Goal: Download file/media: Download file/media

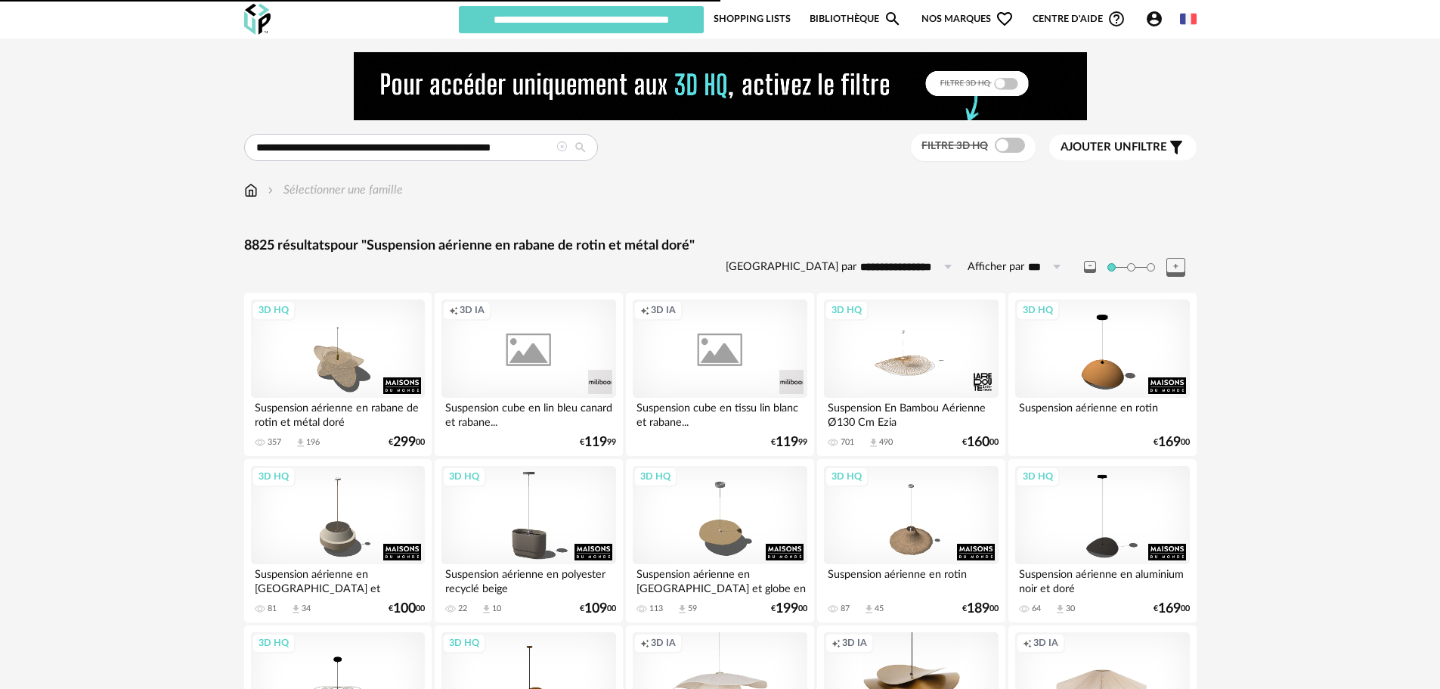
type input "********"
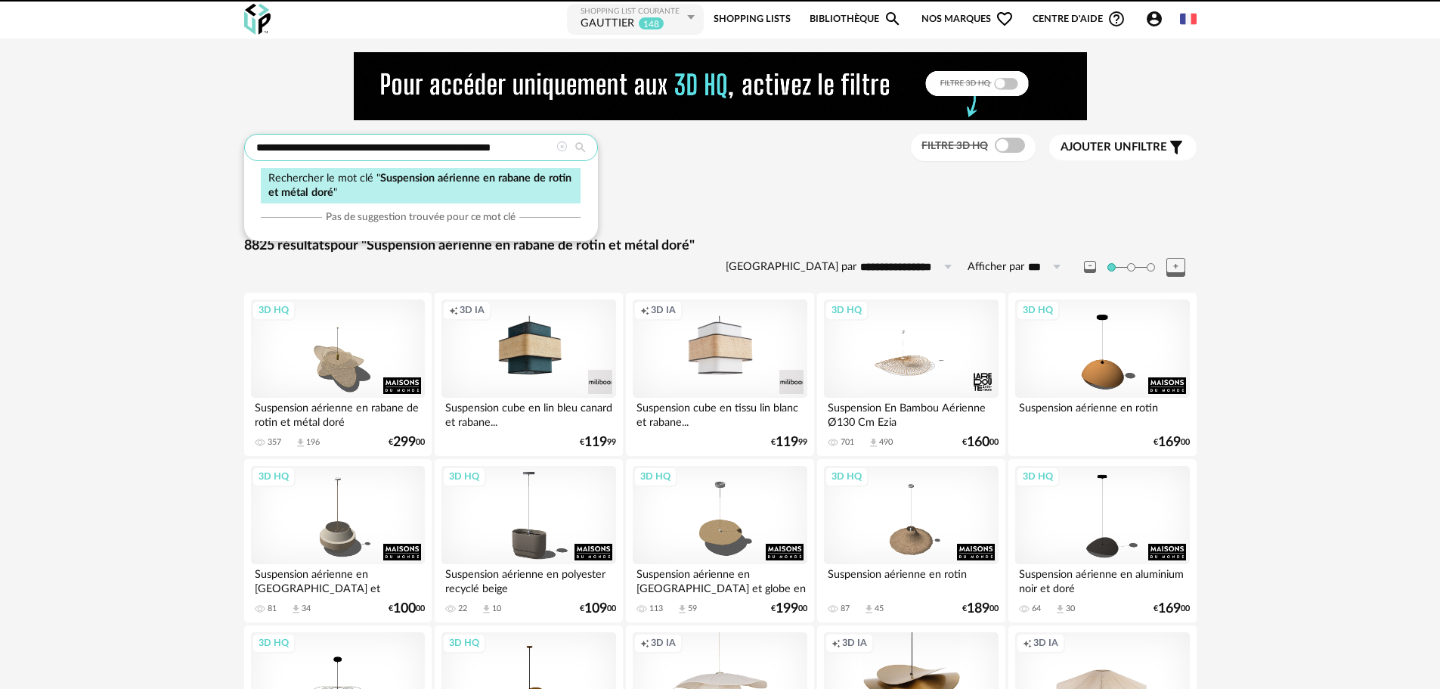
click at [318, 147] on input "**********" at bounding box center [421, 147] width 354 height 27
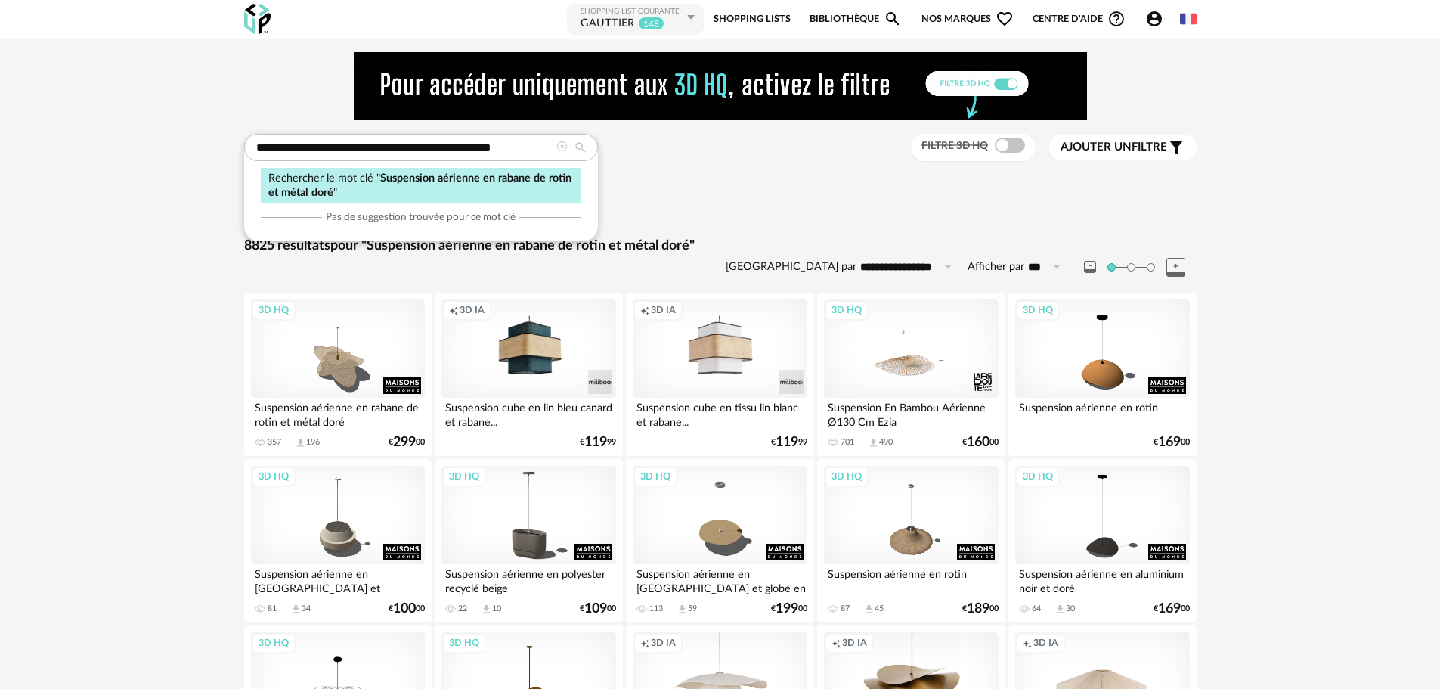
click at [556, 145] on icon at bounding box center [561, 146] width 11 height 11
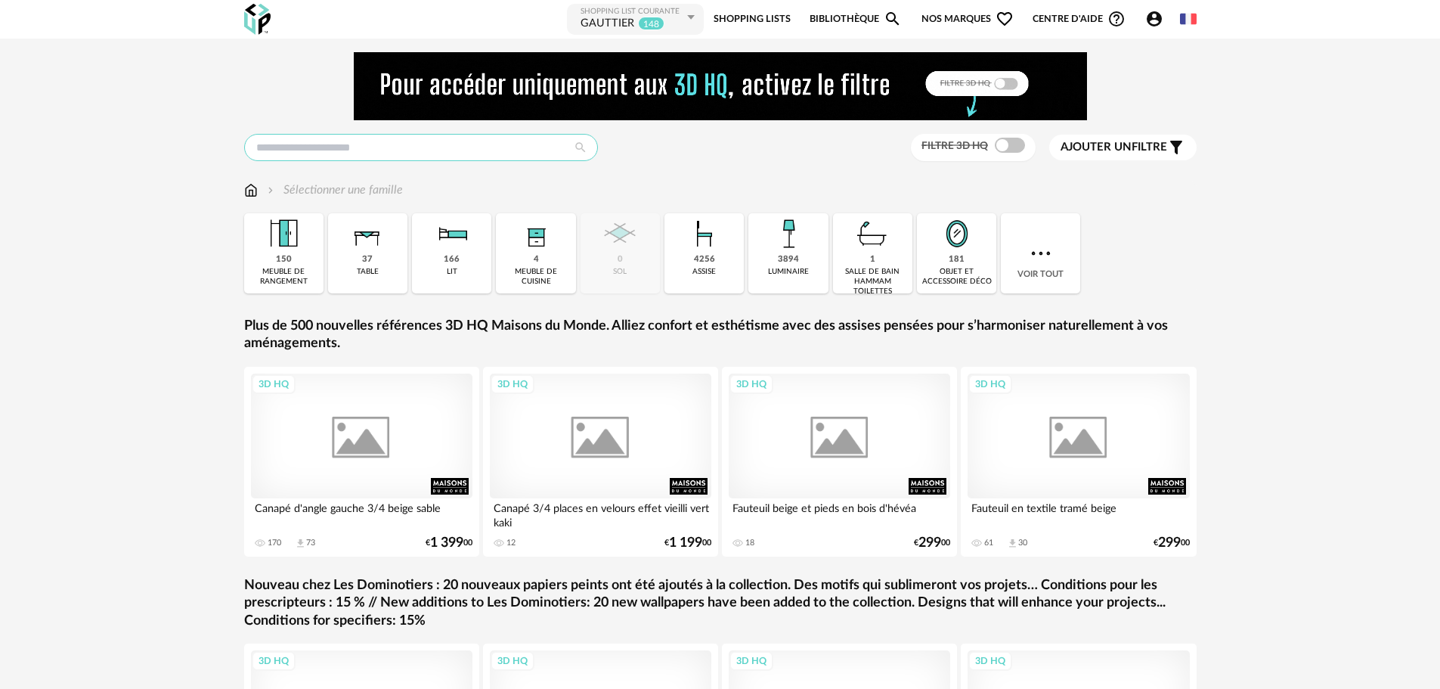
click at [540, 141] on input "text" at bounding box center [421, 147] width 354 height 27
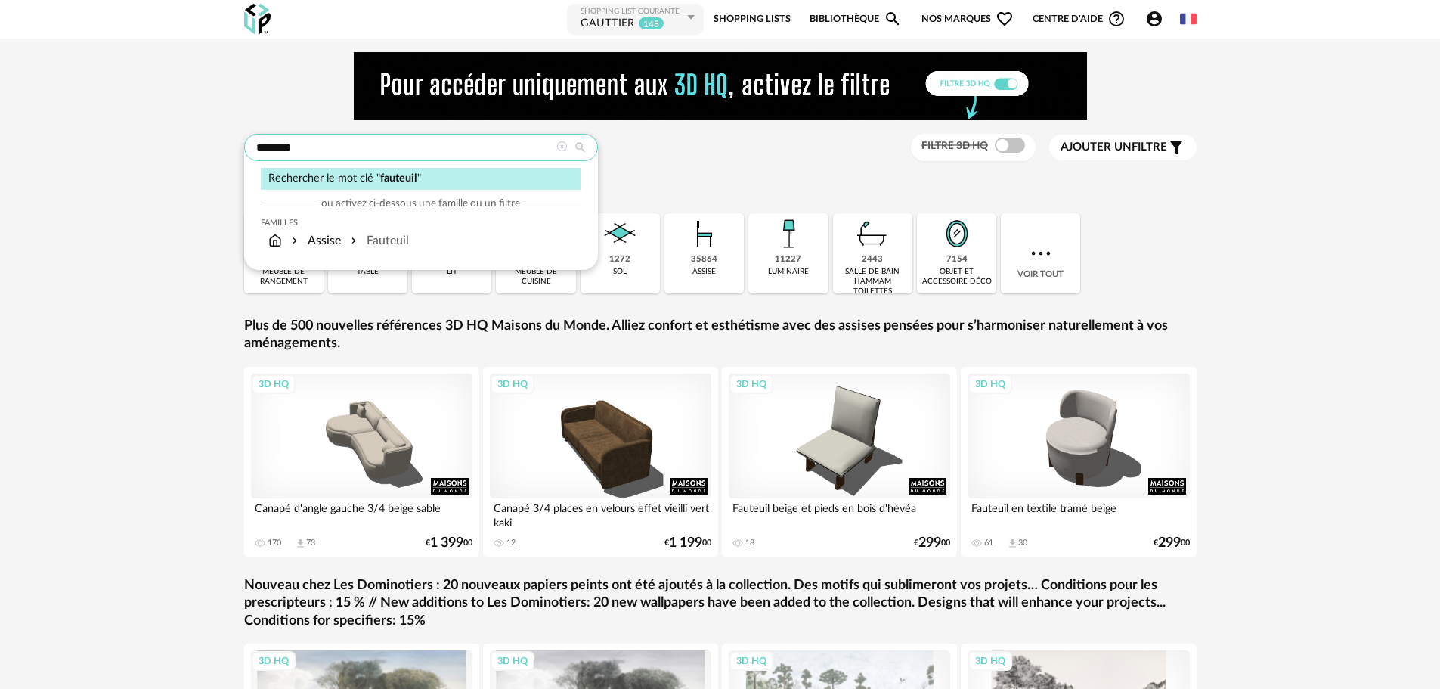
type input "********"
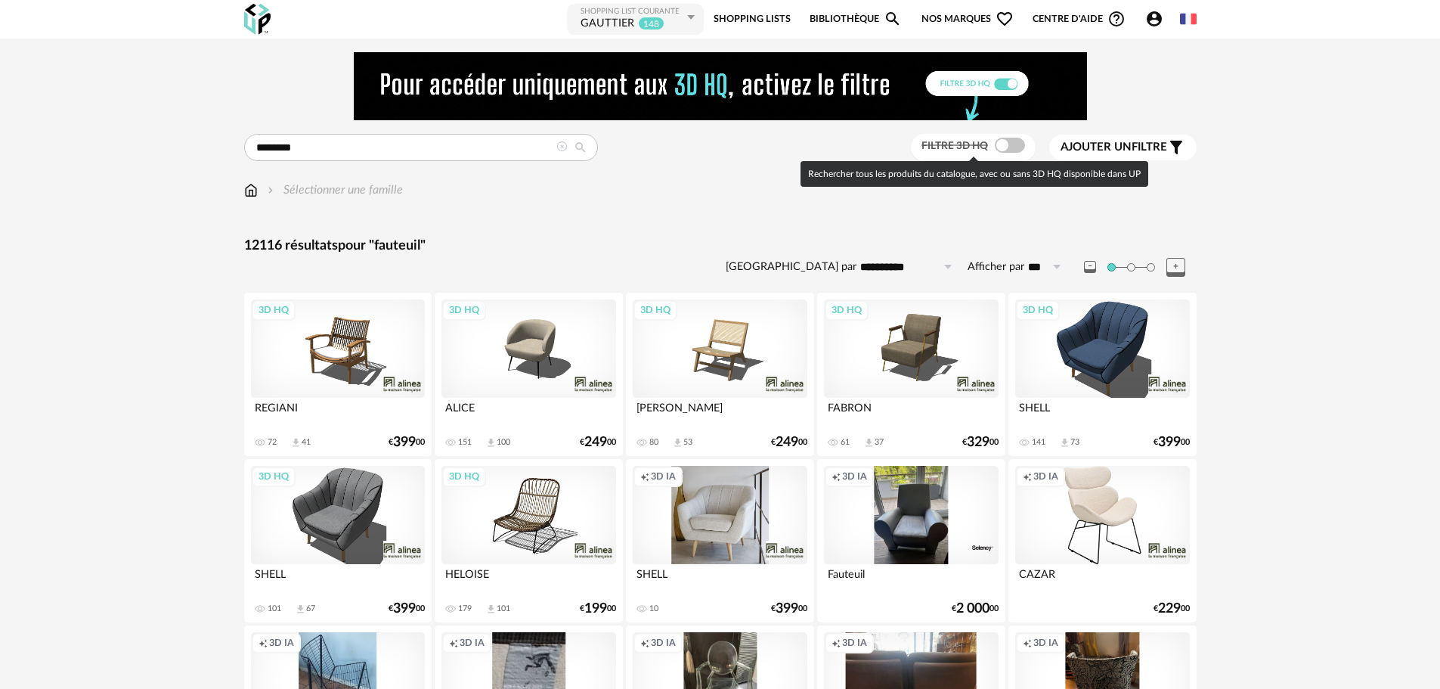
click at [1006, 144] on span at bounding box center [1010, 145] width 30 height 15
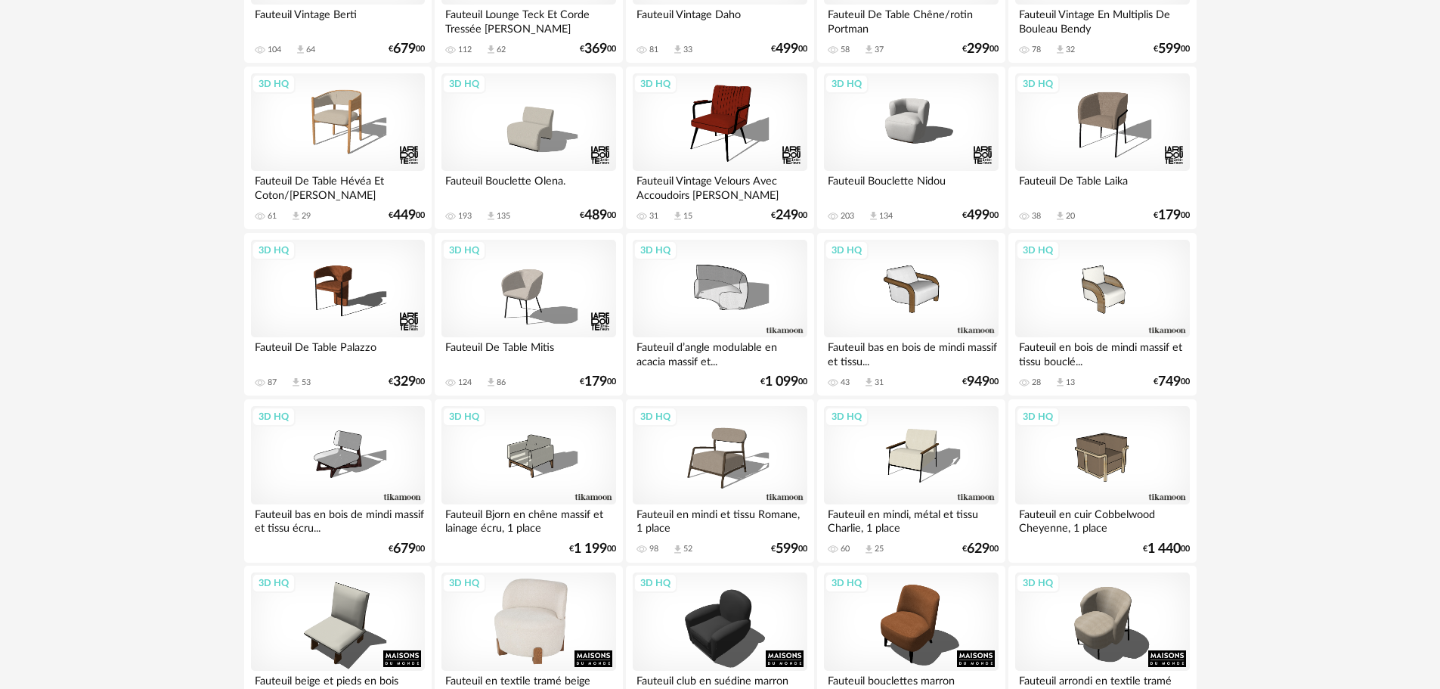
scroll to position [1134, 0]
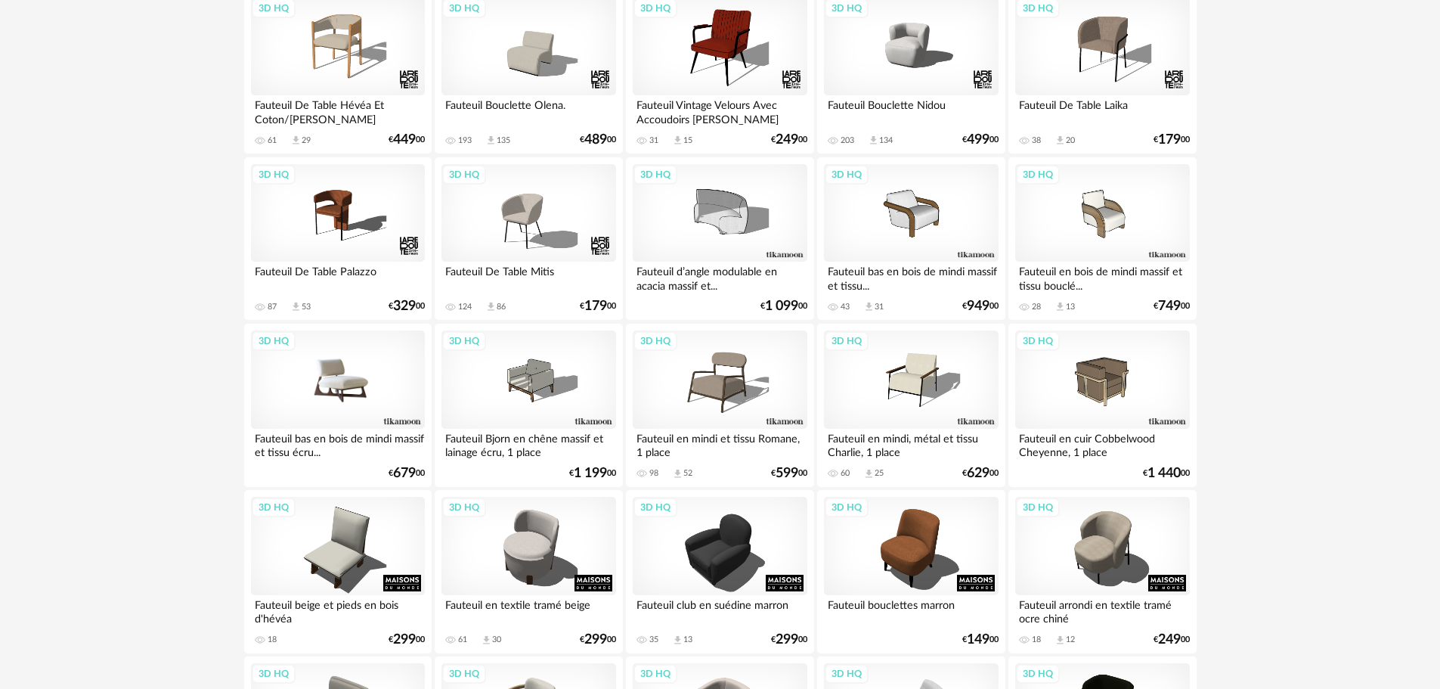
click at [355, 392] on div "3D HQ" at bounding box center [338, 379] width 174 height 98
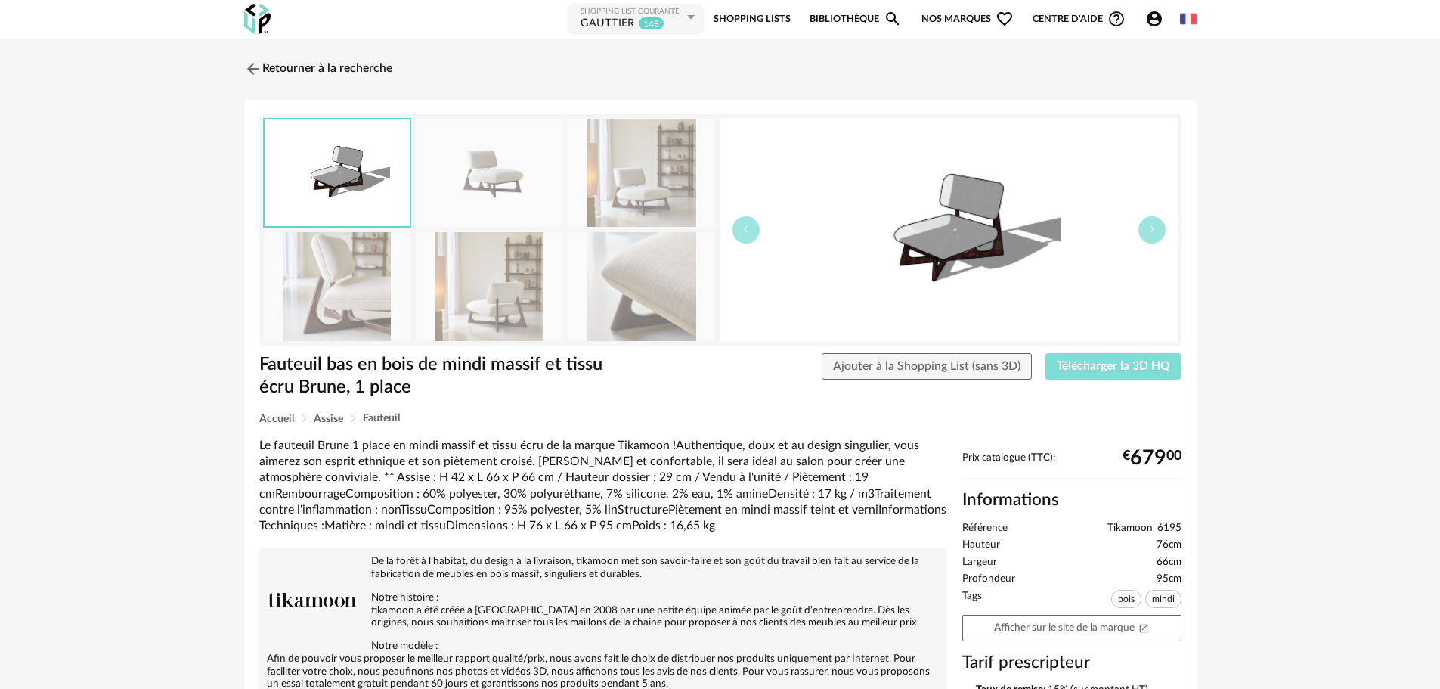
click at [1135, 374] on button "Télécharger la 3D HQ" at bounding box center [1114, 366] width 136 height 27
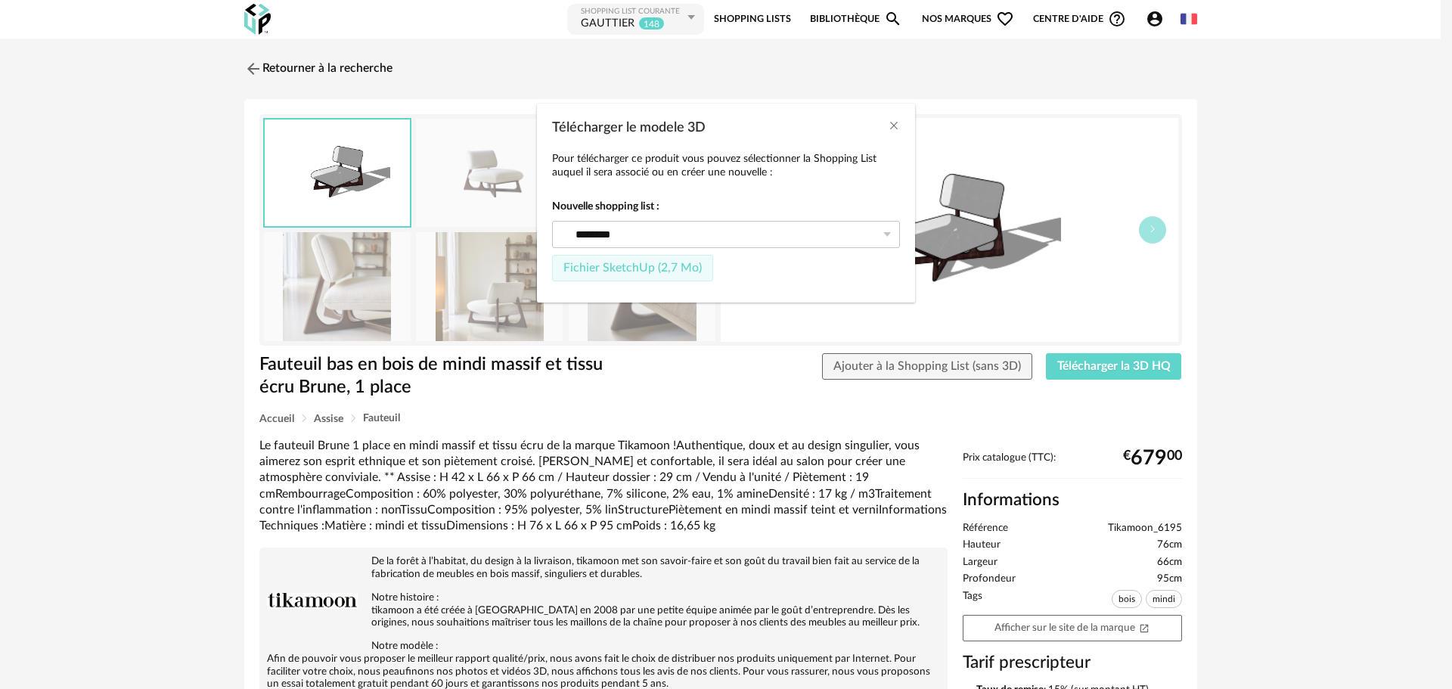
click at [604, 264] on span "Fichier SketchUp (2,7 Mo)" at bounding box center [632, 268] width 138 height 12
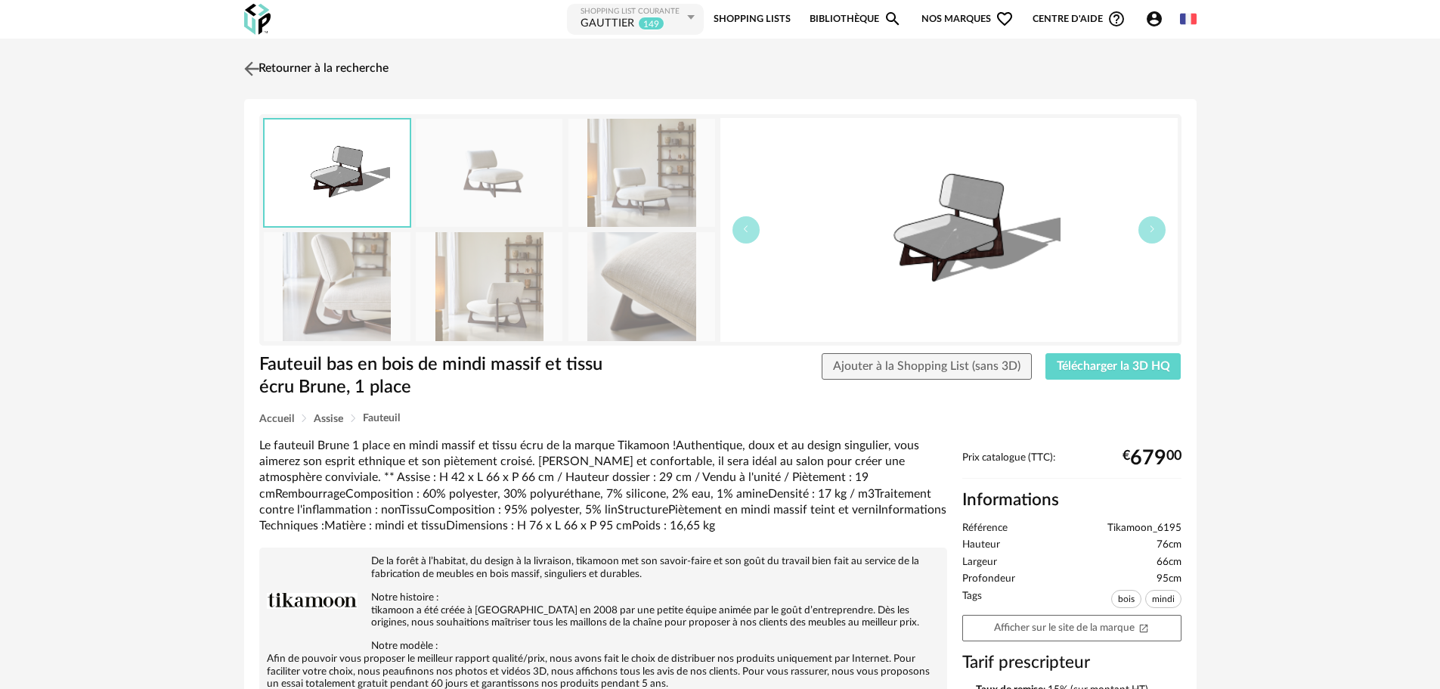
click at [249, 62] on img at bounding box center [251, 68] width 22 height 22
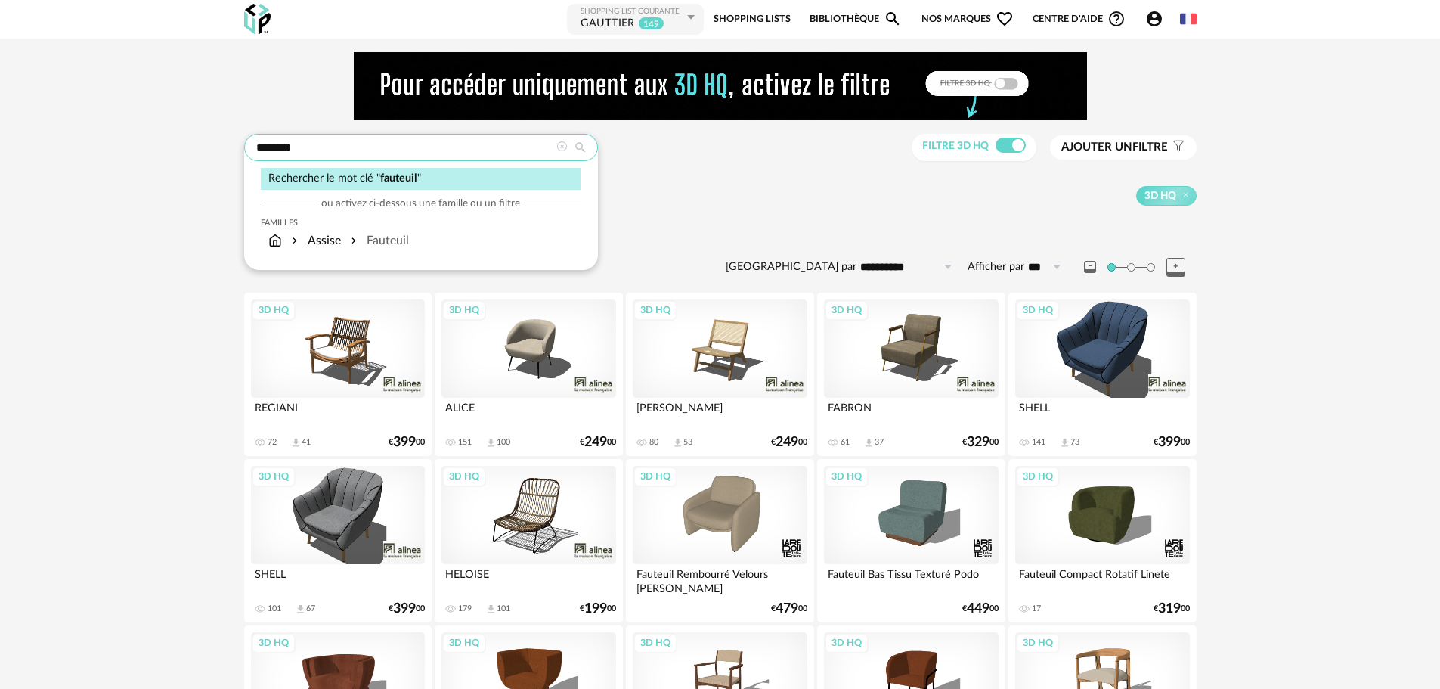
drag, startPoint x: 324, startPoint y: 144, endPoint x: 145, endPoint y: 173, distance: 180.7
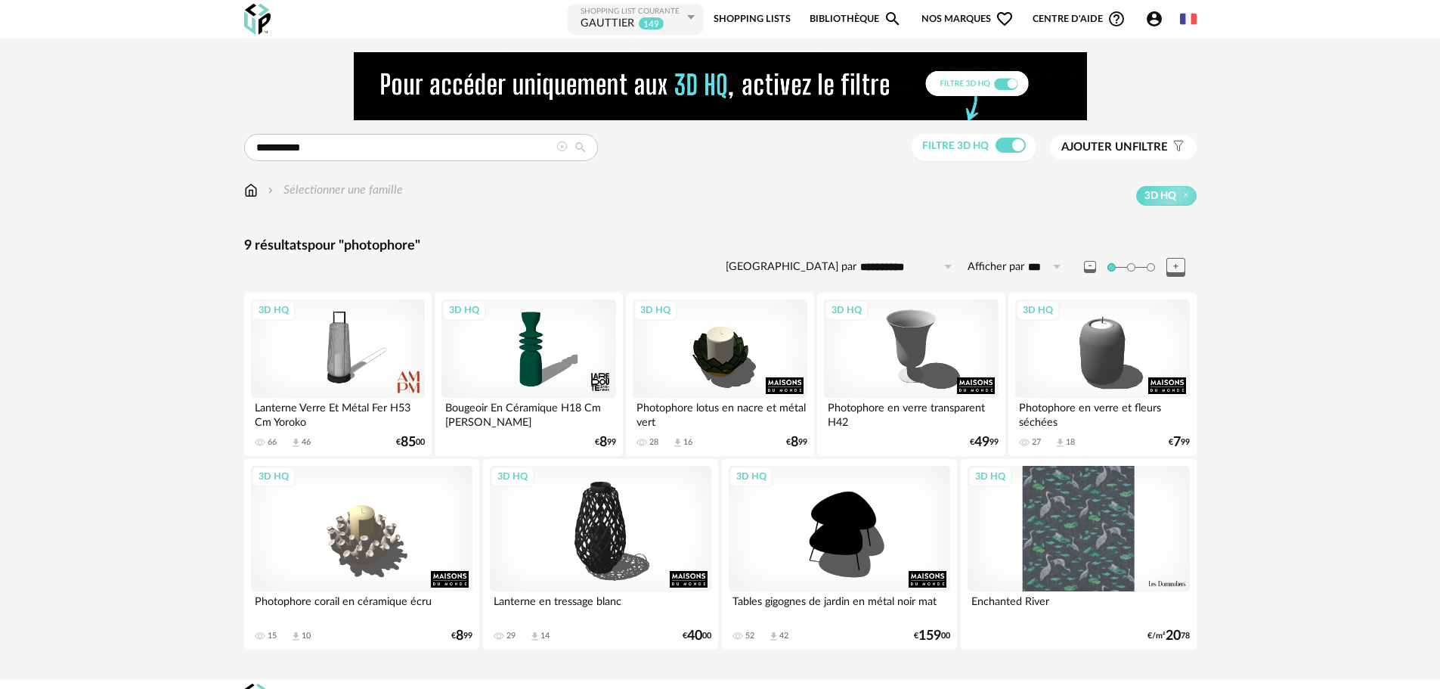
scroll to position [25, 0]
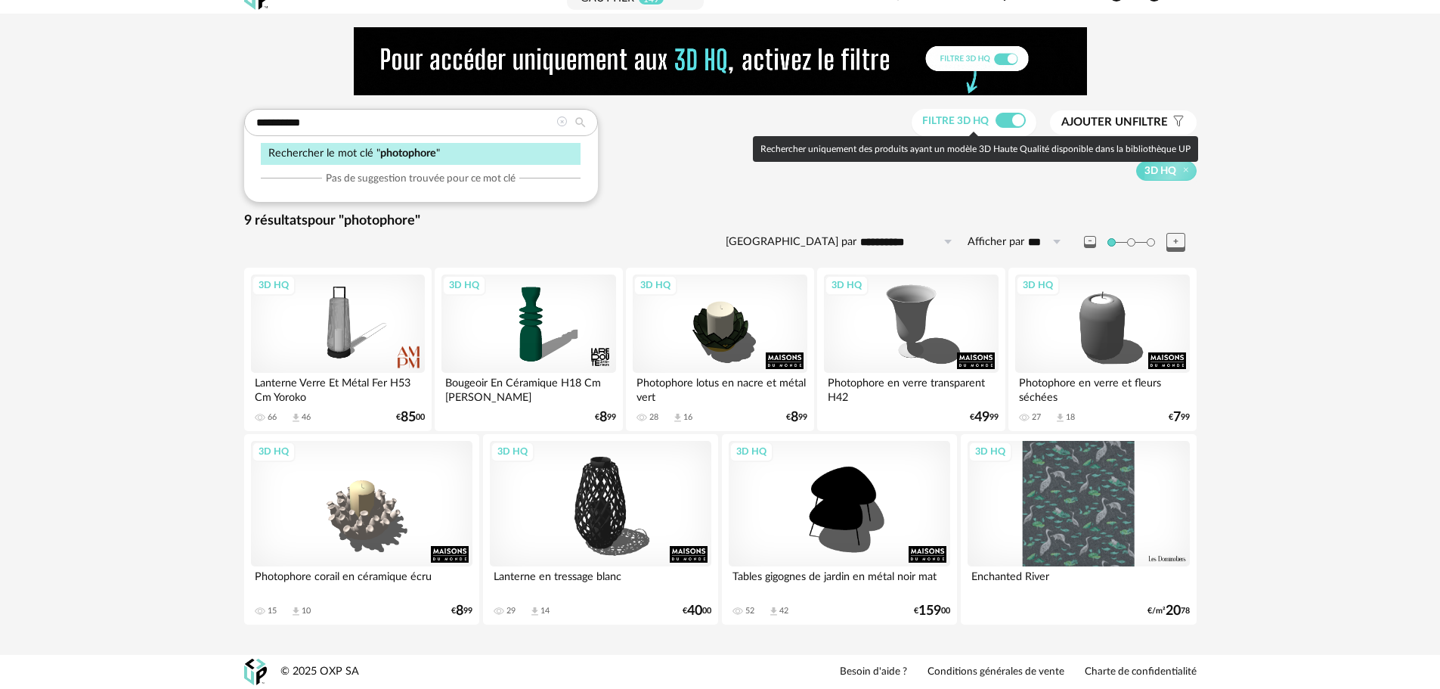
click at [1011, 118] on span at bounding box center [1011, 120] width 30 height 15
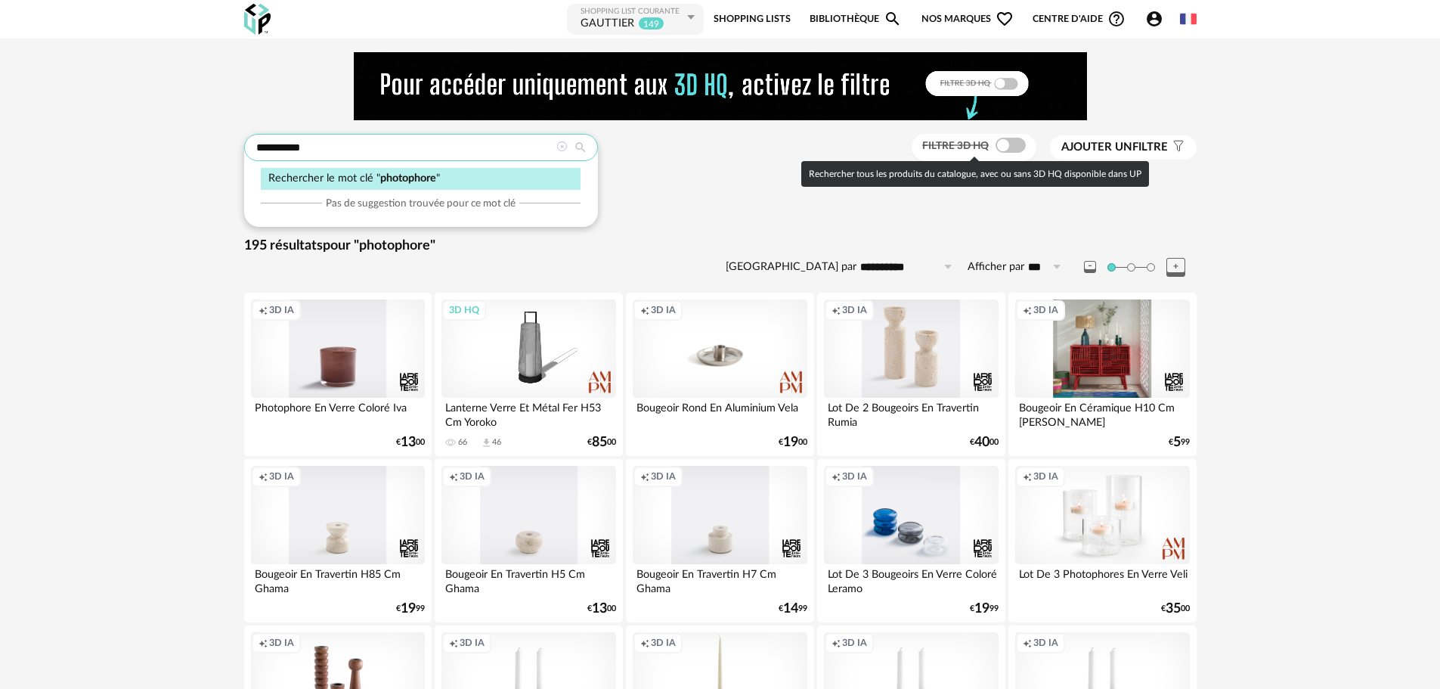
drag, startPoint x: 326, startPoint y: 142, endPoint x: 153, endPoint y: 175, distance: 176.3
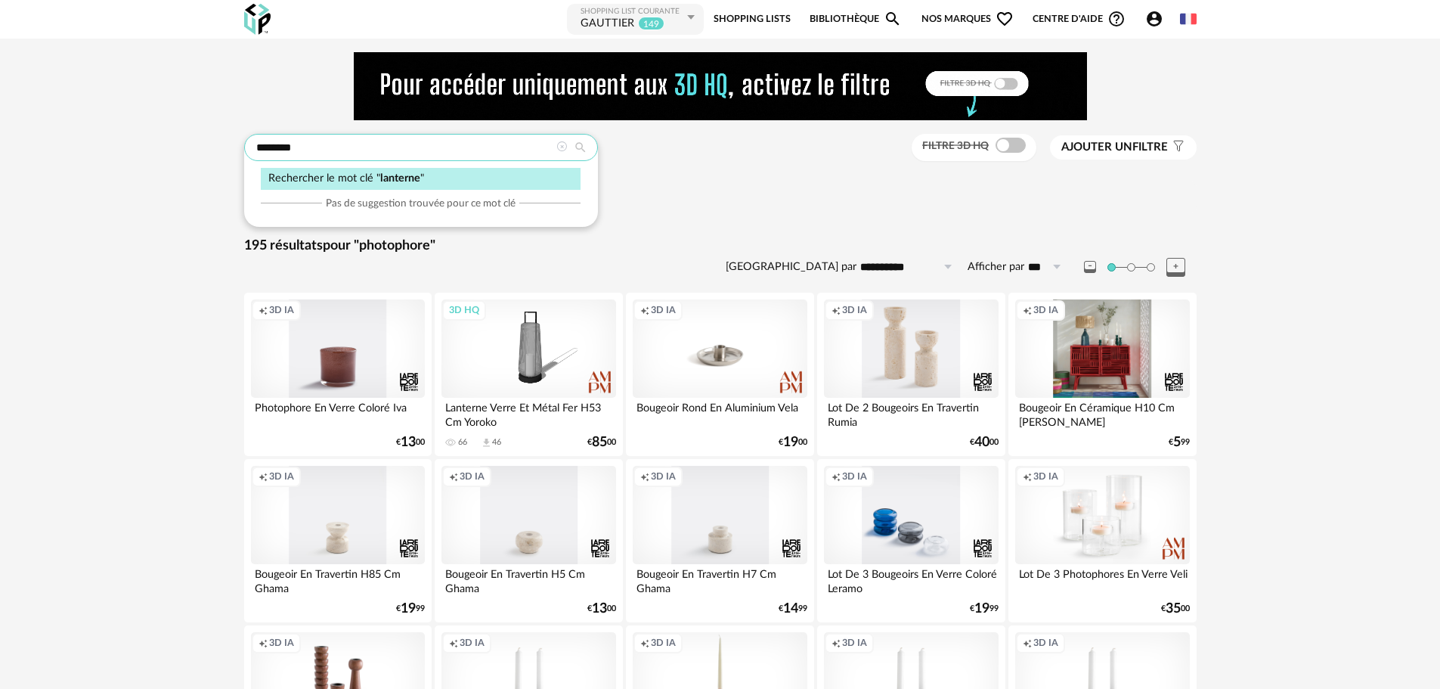
type input "********"
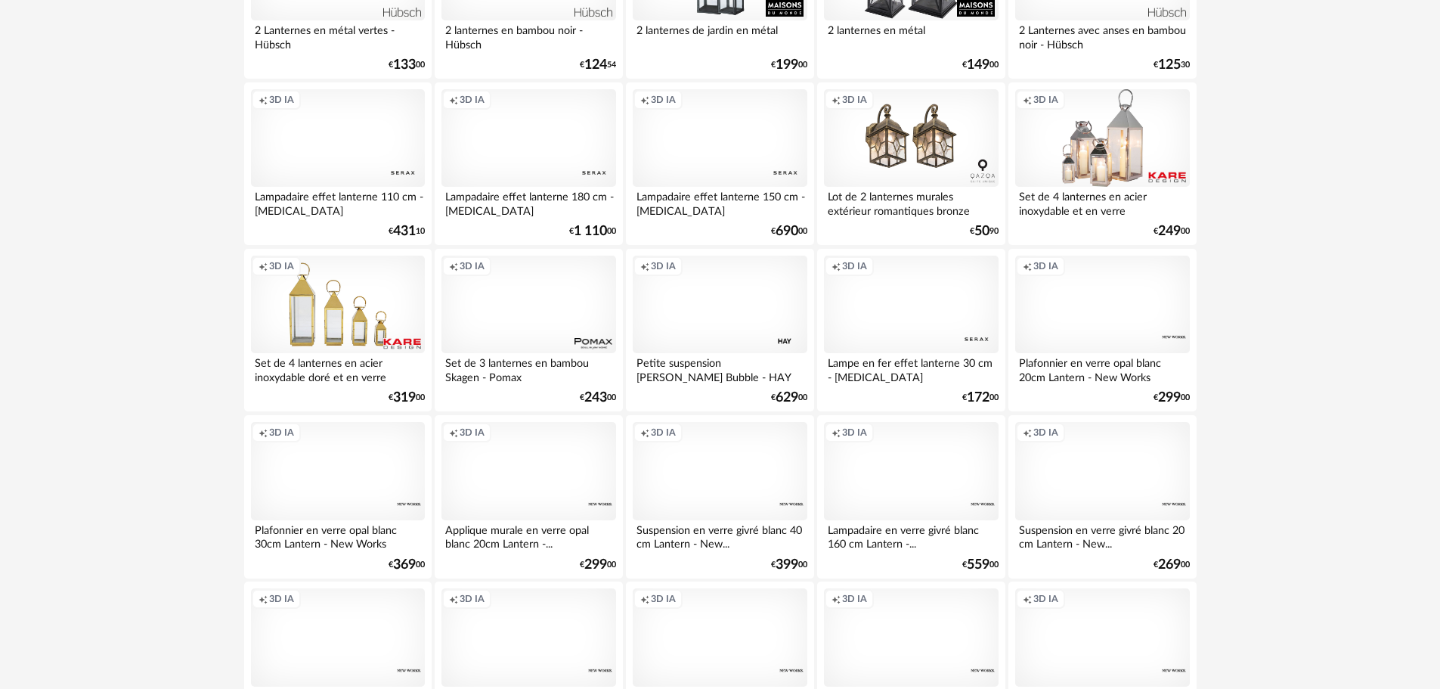
scroll to position [3031, 0]
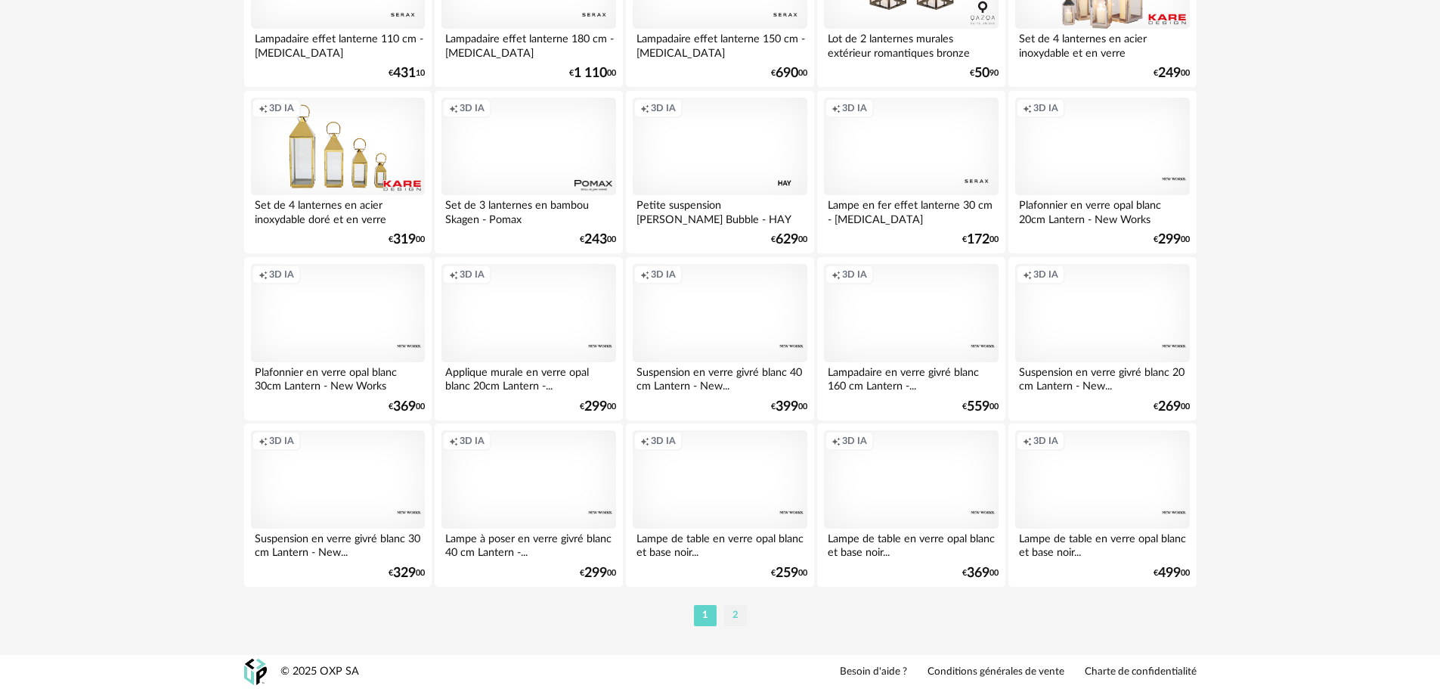
click at [732, 613] on li "2" at bounding box center [735, 615] width 23 height 21
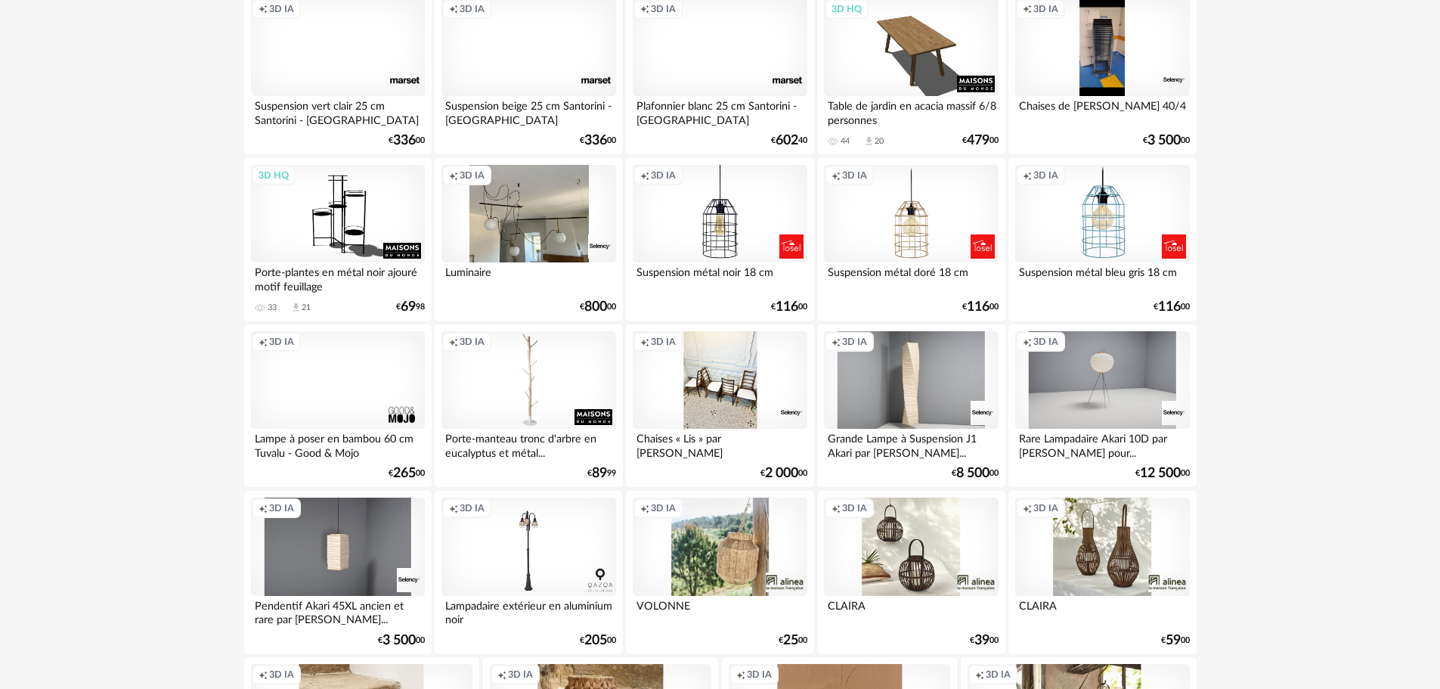
scroll to position [3057, 0]
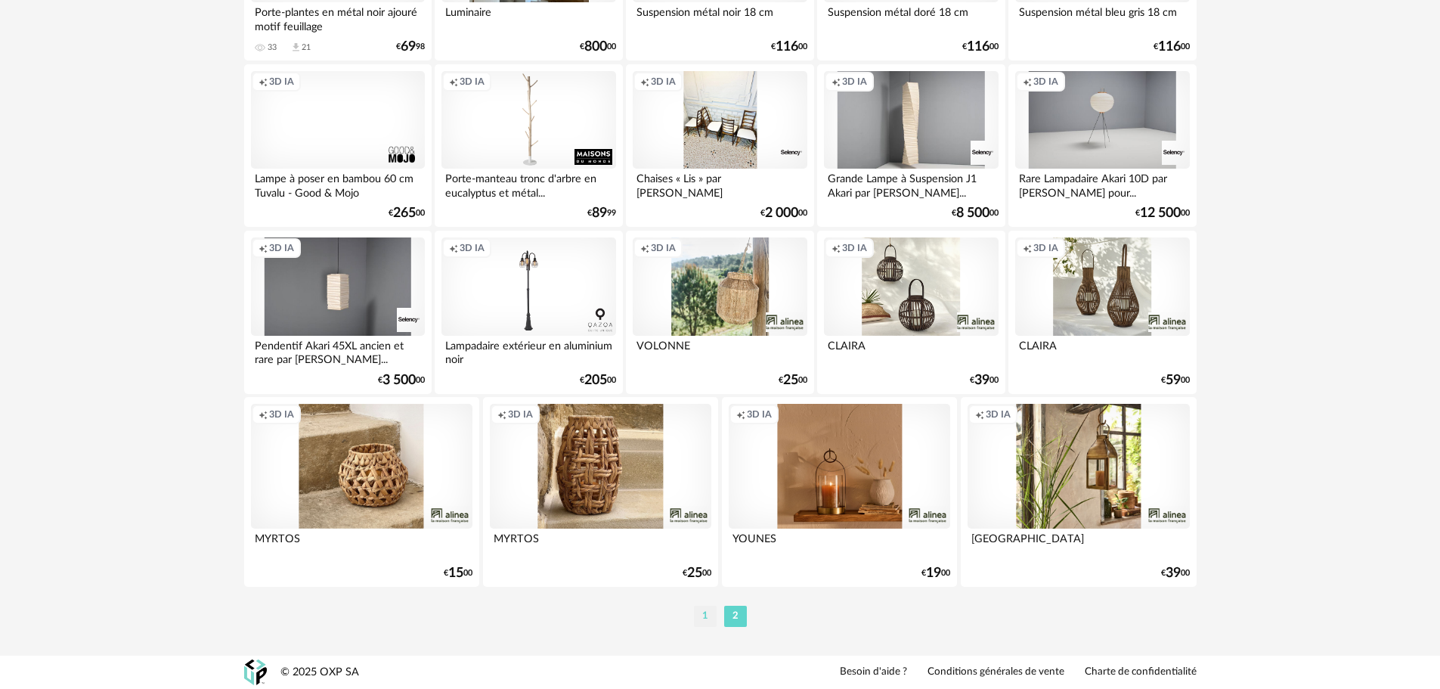
click at [699, 612] on li "1" at bounding box center [705, 616] width 23 height 21
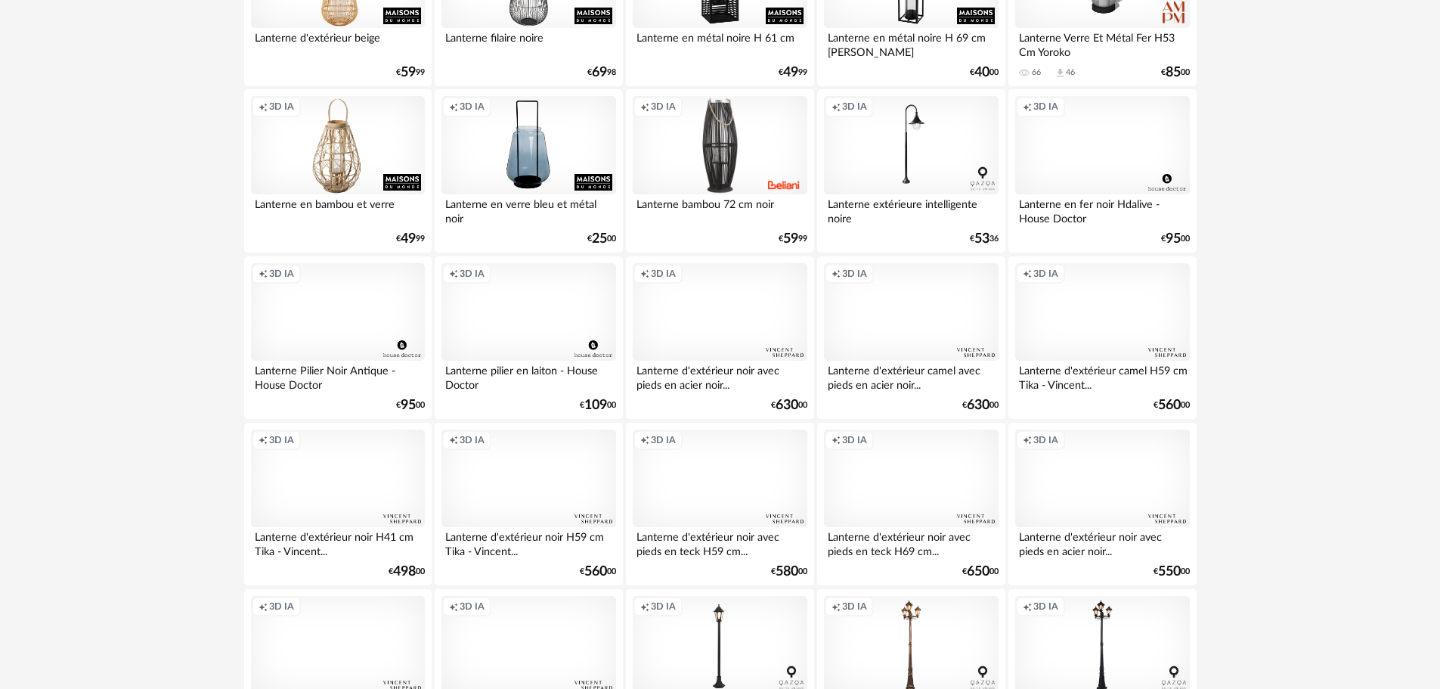
scroll to position [158, 0]
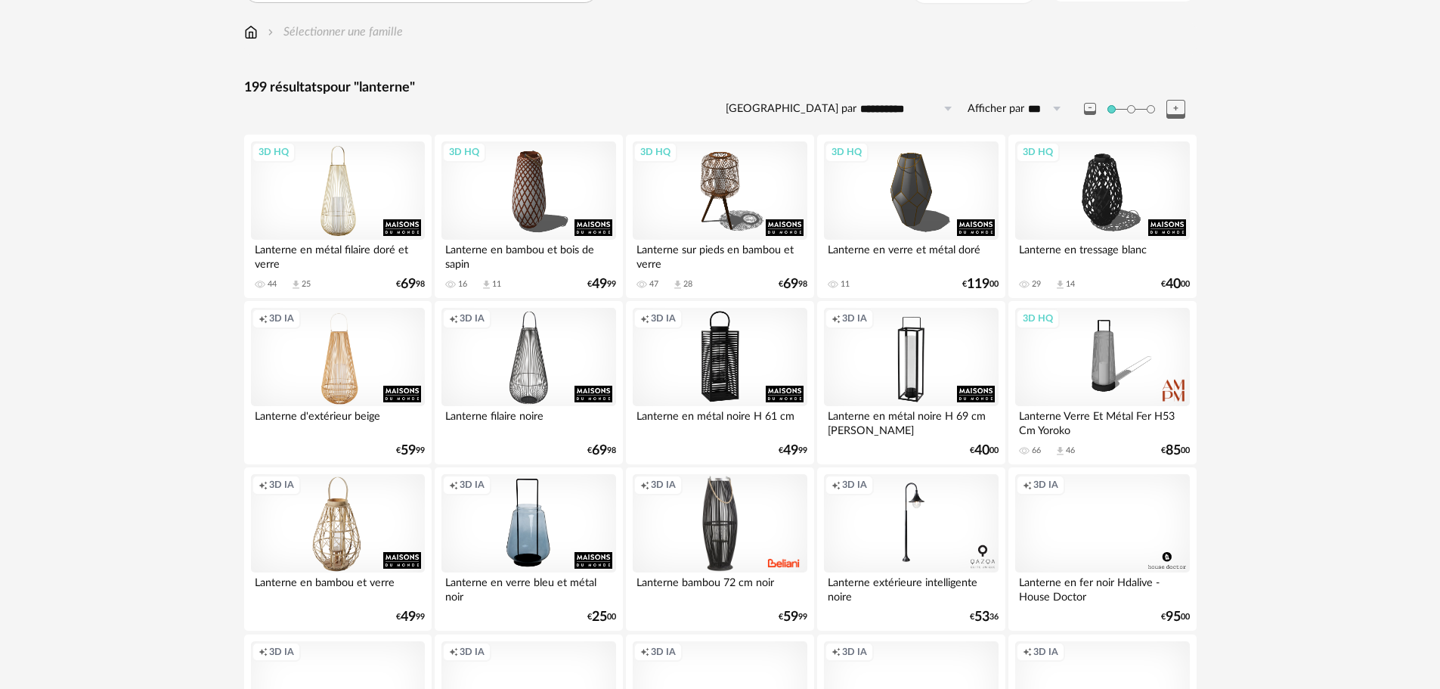
click at [358, 198] on div "3D HQ" at bounding box center [338, 190] width 174 height 98
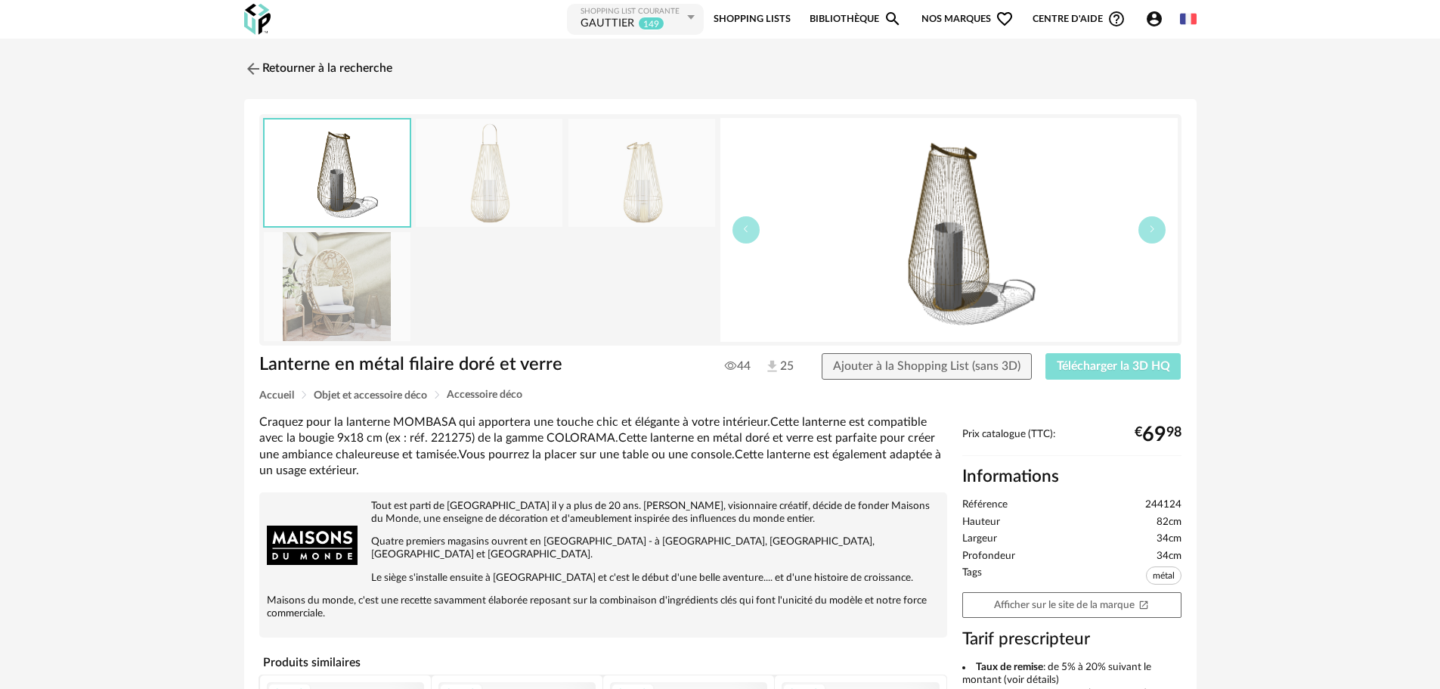
click at [1075, 357] on button "Télécharger la 3D HQ" at bounding box center [1114, 366] width 136 height 27
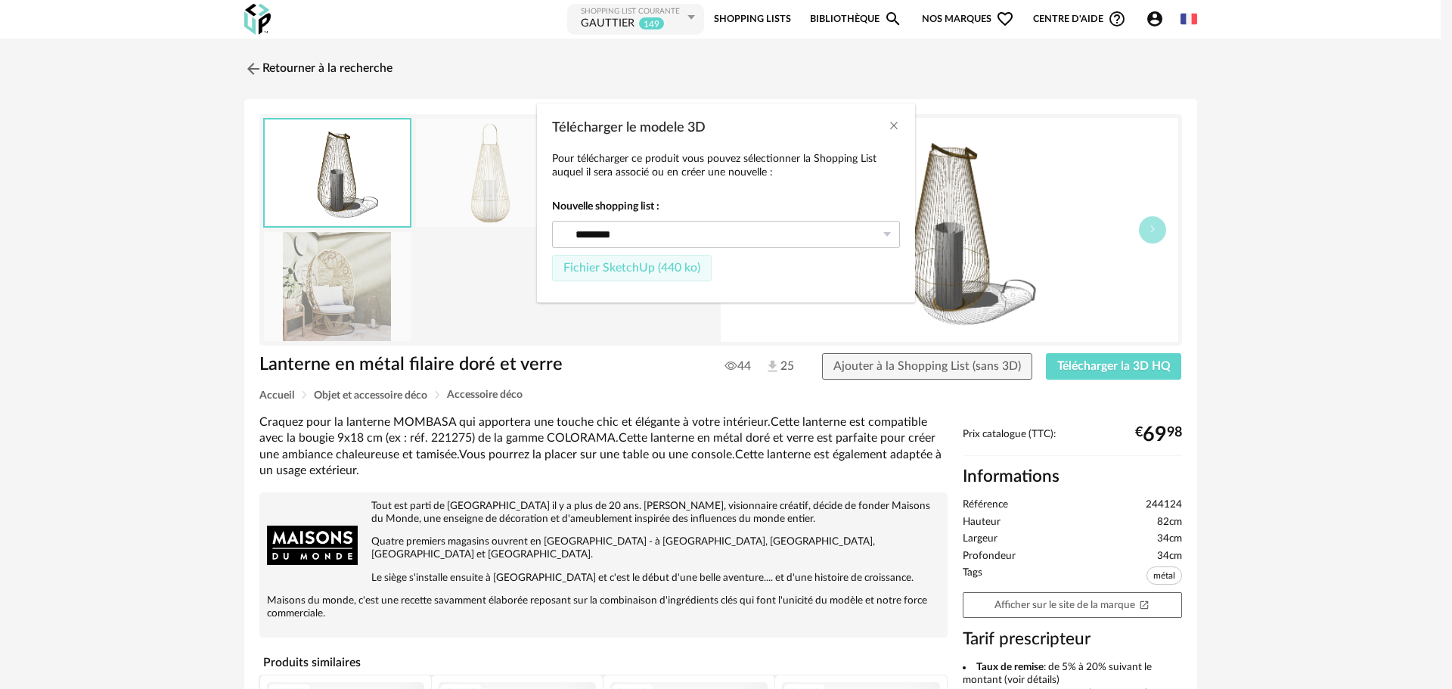
click at [662, 259] on button "Fichier SketchUp (440 ko)" at bounding box center [632, 268] width 160 height 27
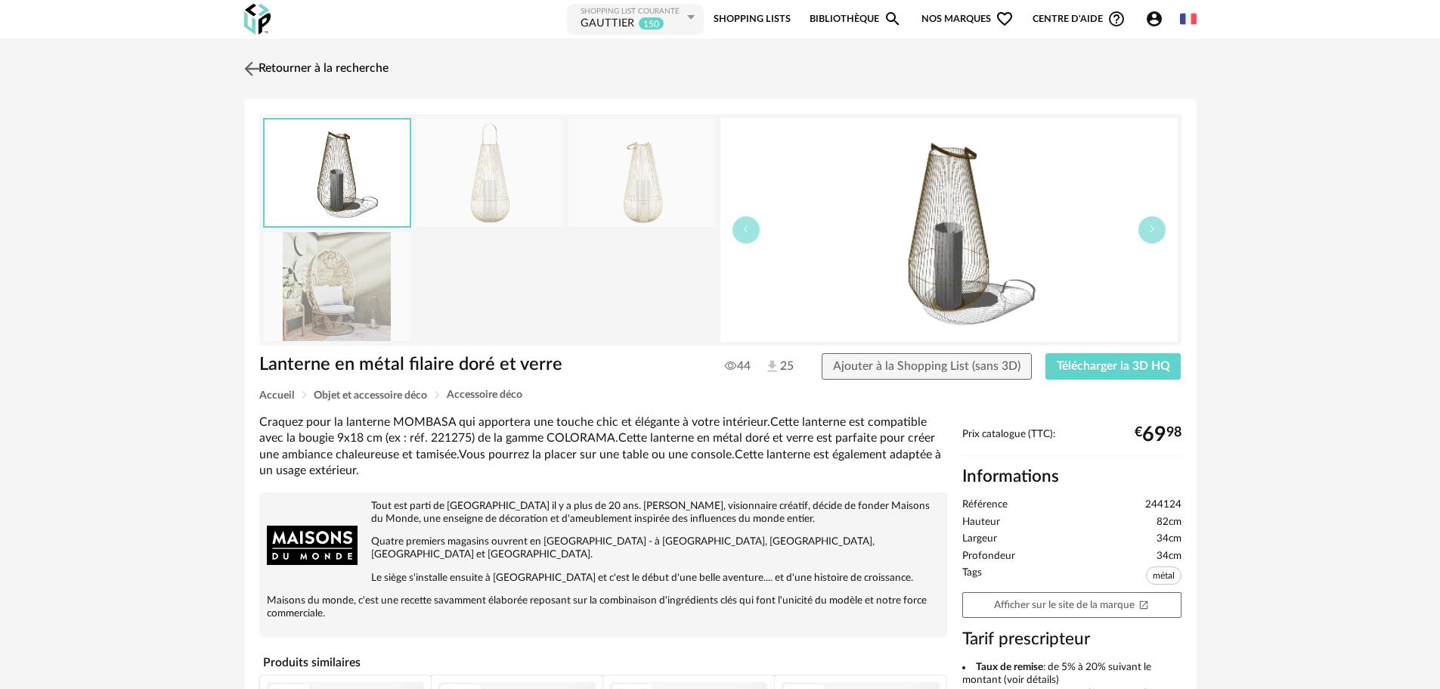
click at [249, 70] on img at bounding box center [251, 68] width 22 height 22
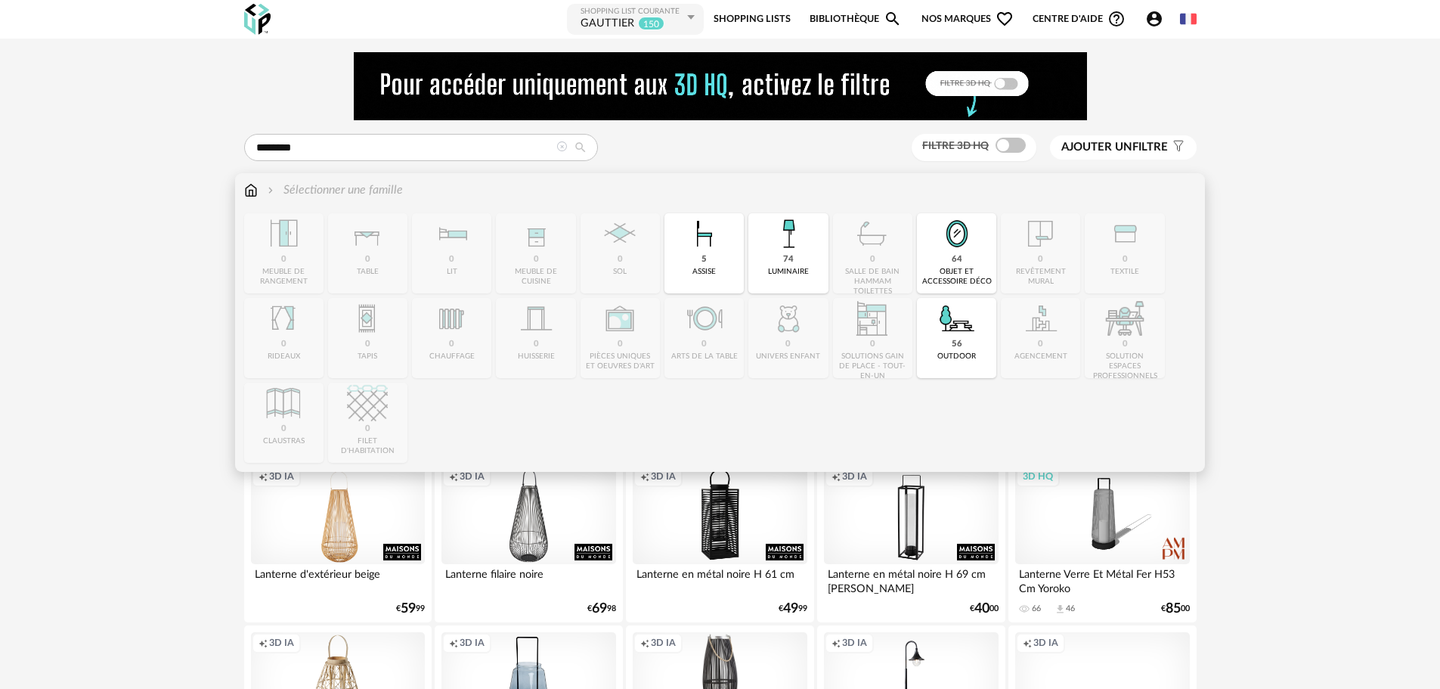
click at [246, 191] on img at bounding box center [251, 189] width 14 height 17
click at [777, 237] on img at bounding box center [788, 233] width 41 height 41
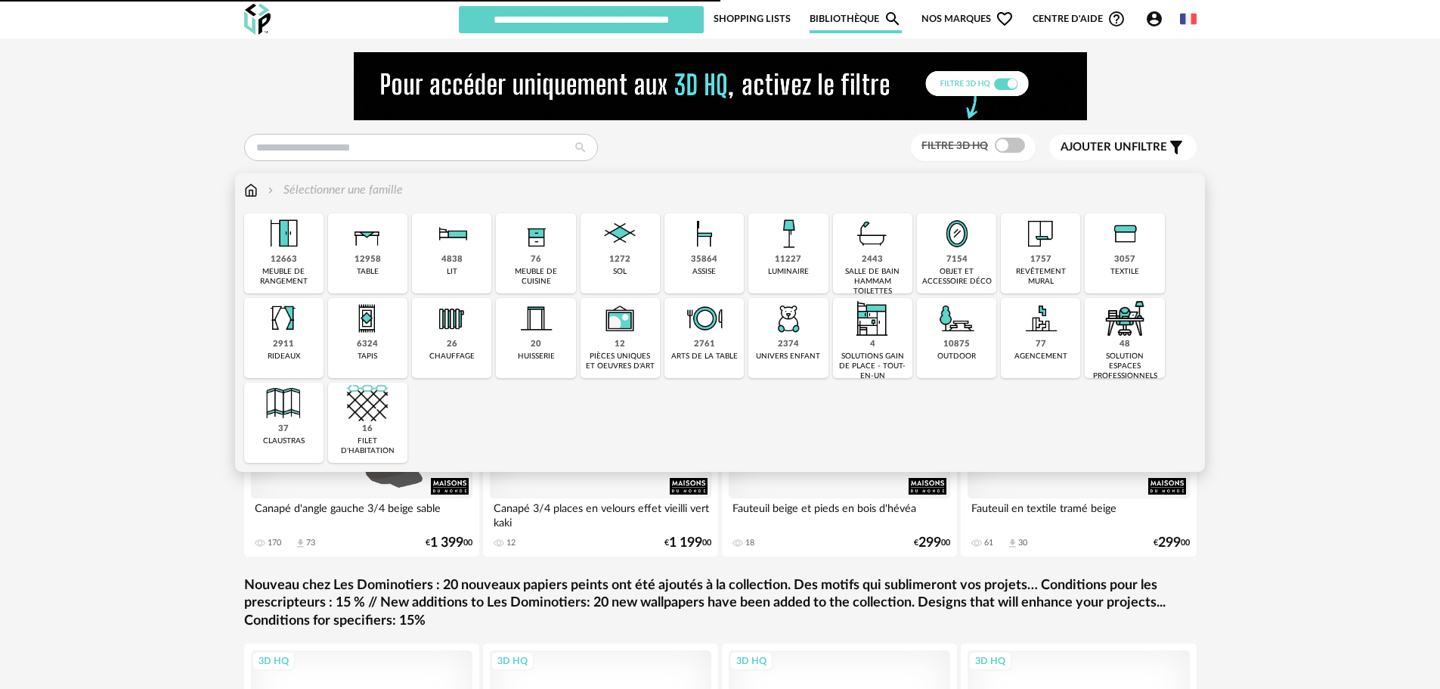
type input "********"
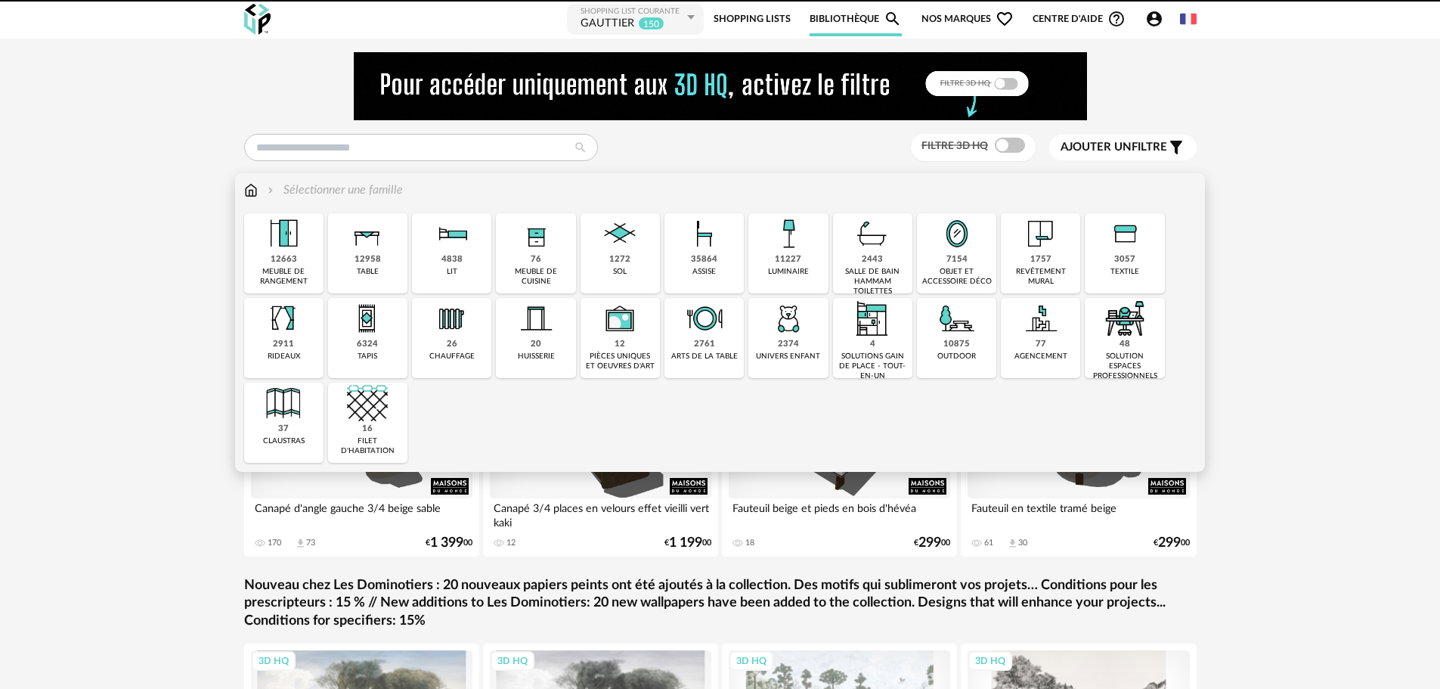
click at [777, 243] on img at bounding box center [788, 233] width 41 height 41
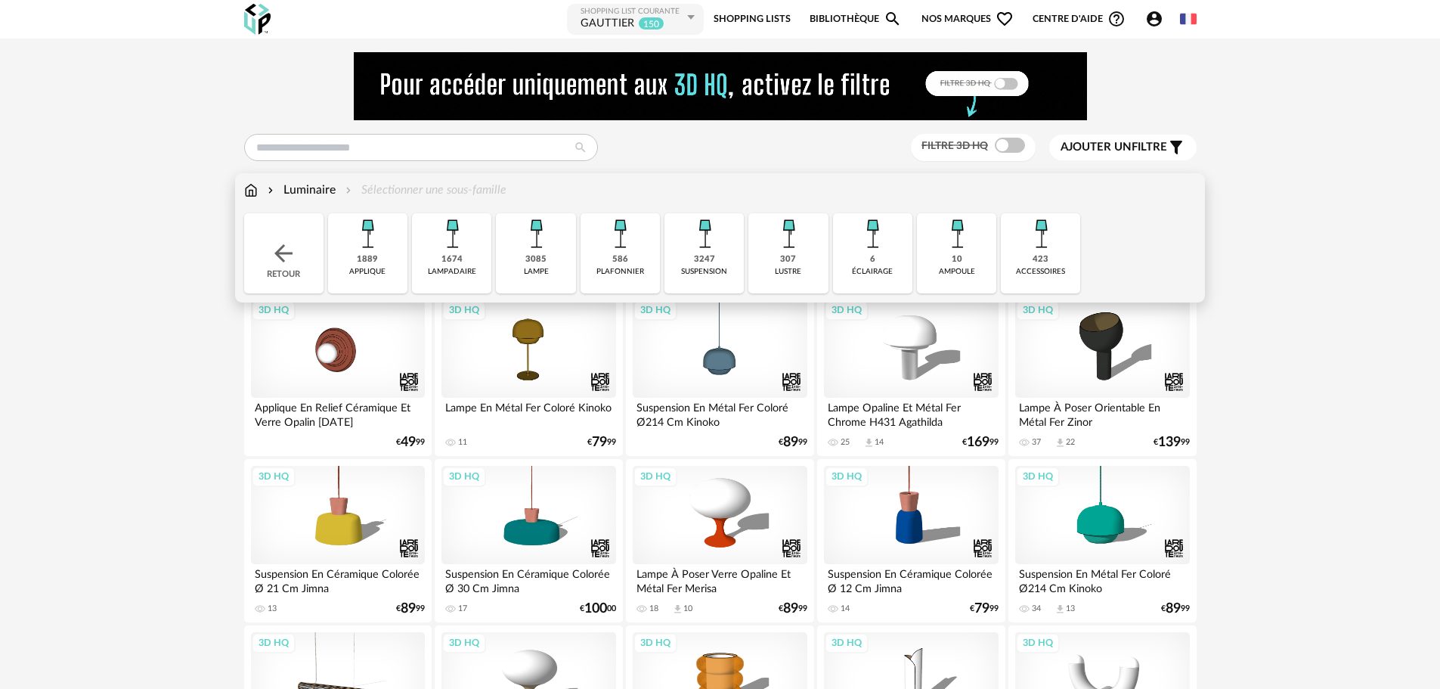
drag, startPoint x: 516, startPoint y: 249, endPoint x: 523, endPoint y: 248, distance: 7.6
click at [516, 249] on img at bounding box center [536, 233] width 41 height 41
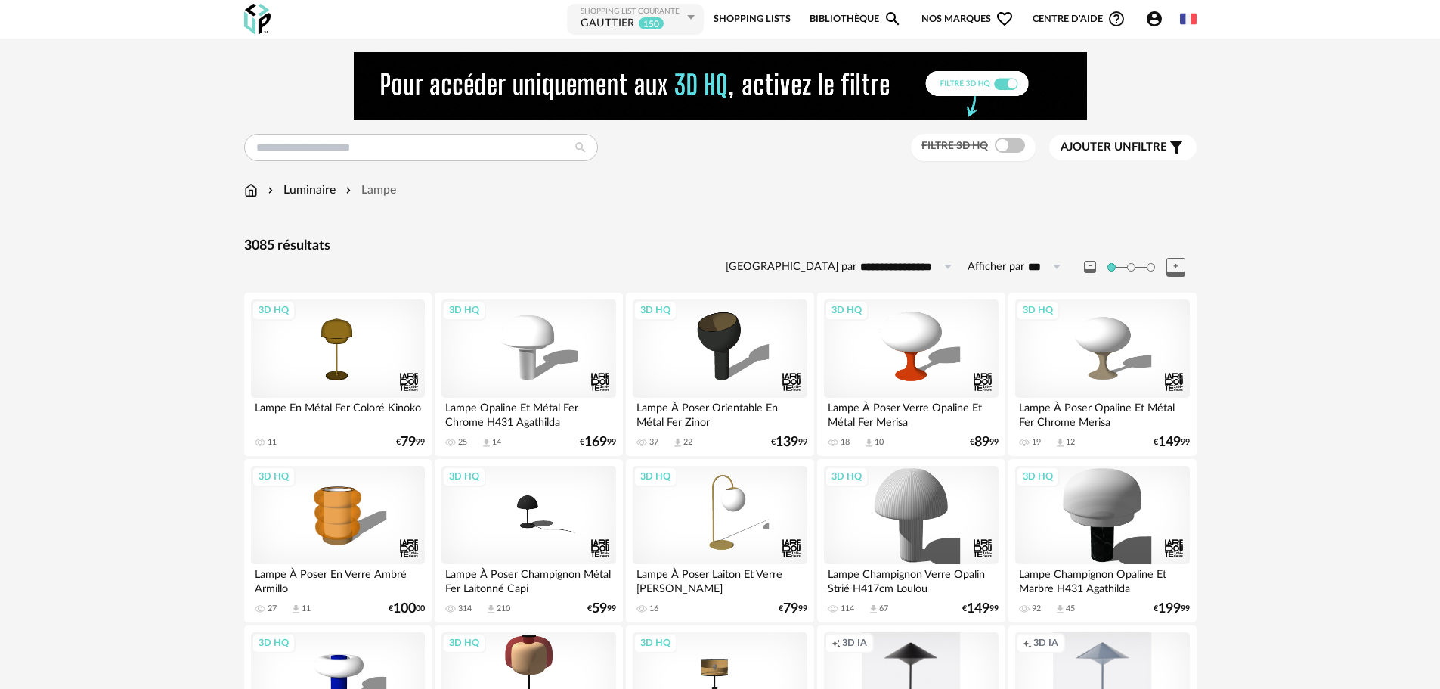
click at [1110, 141] on span "Ajouter un" at bounding box center [1096, 146] width 71 height 11
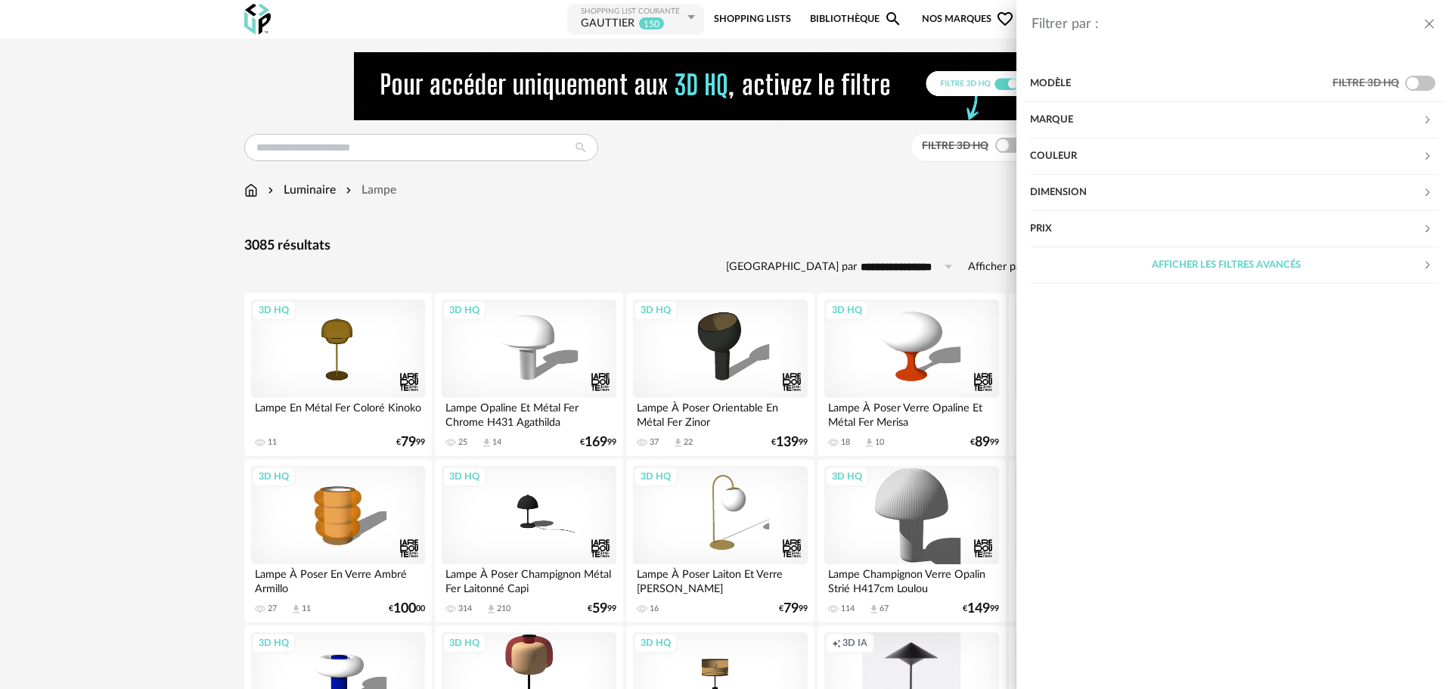
click at [1105, 156] on div "Couleur" at bounding box center [1226, 156] width 392 height 36
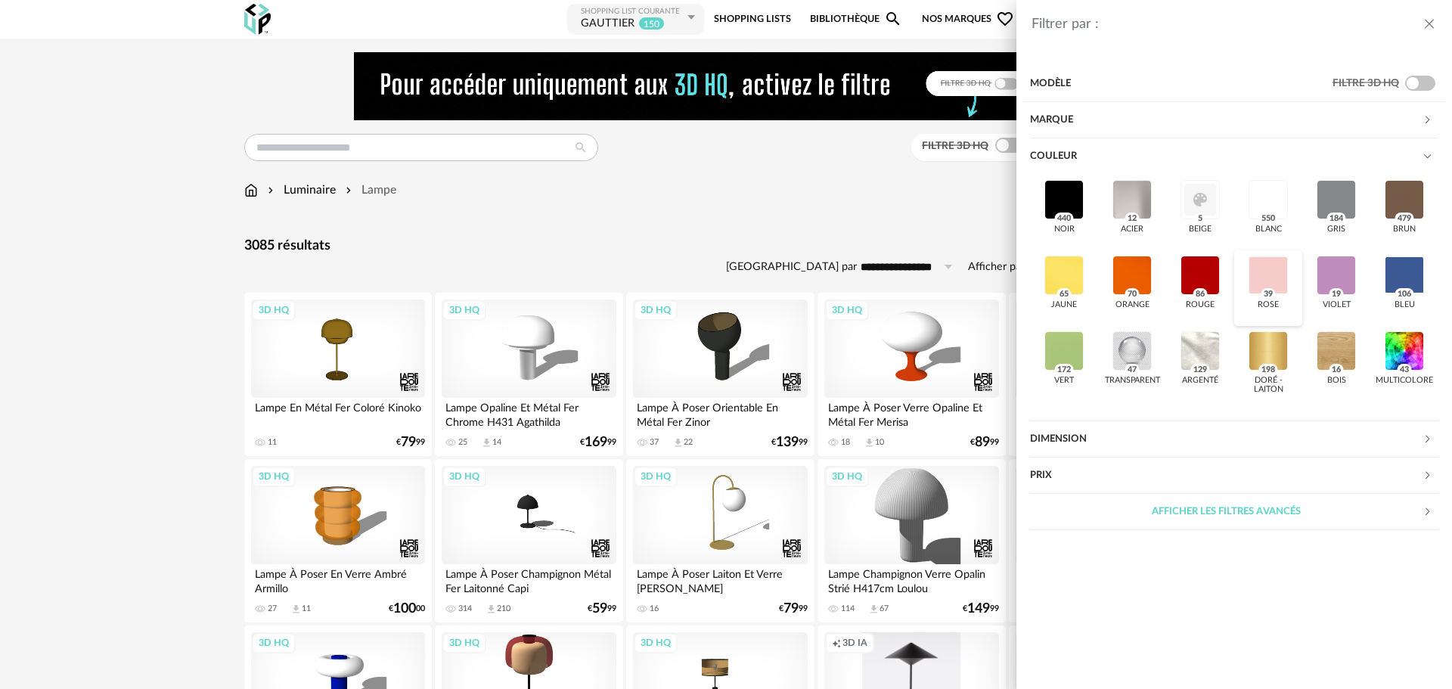
click at [1265, 274] on div at bounding box center [1267, 275] width 39 height 39
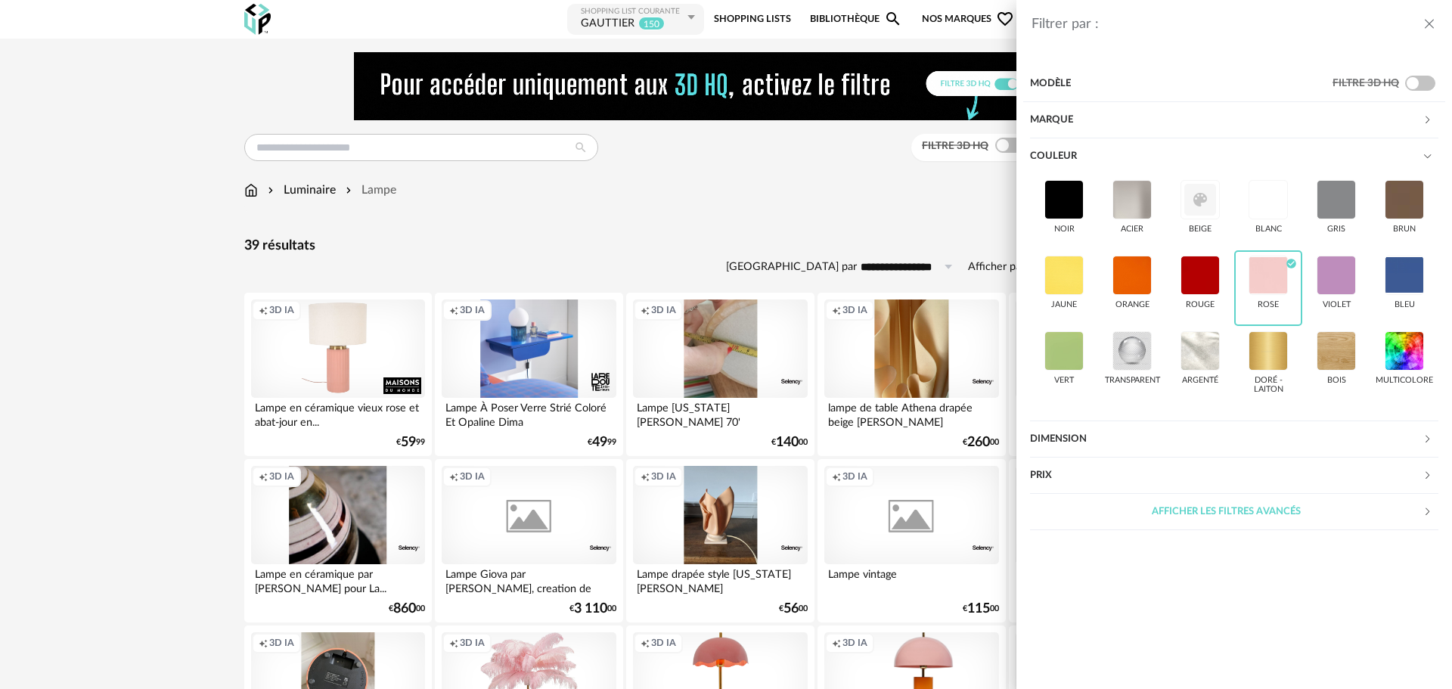
click at [723, 228] on div "Filtrer par : Modèle Filtre 3D HQ Marque &tradition 2 101 Copenhagen 0 366 Conc…" at bounding box center [726, 344] width 1452 height 689
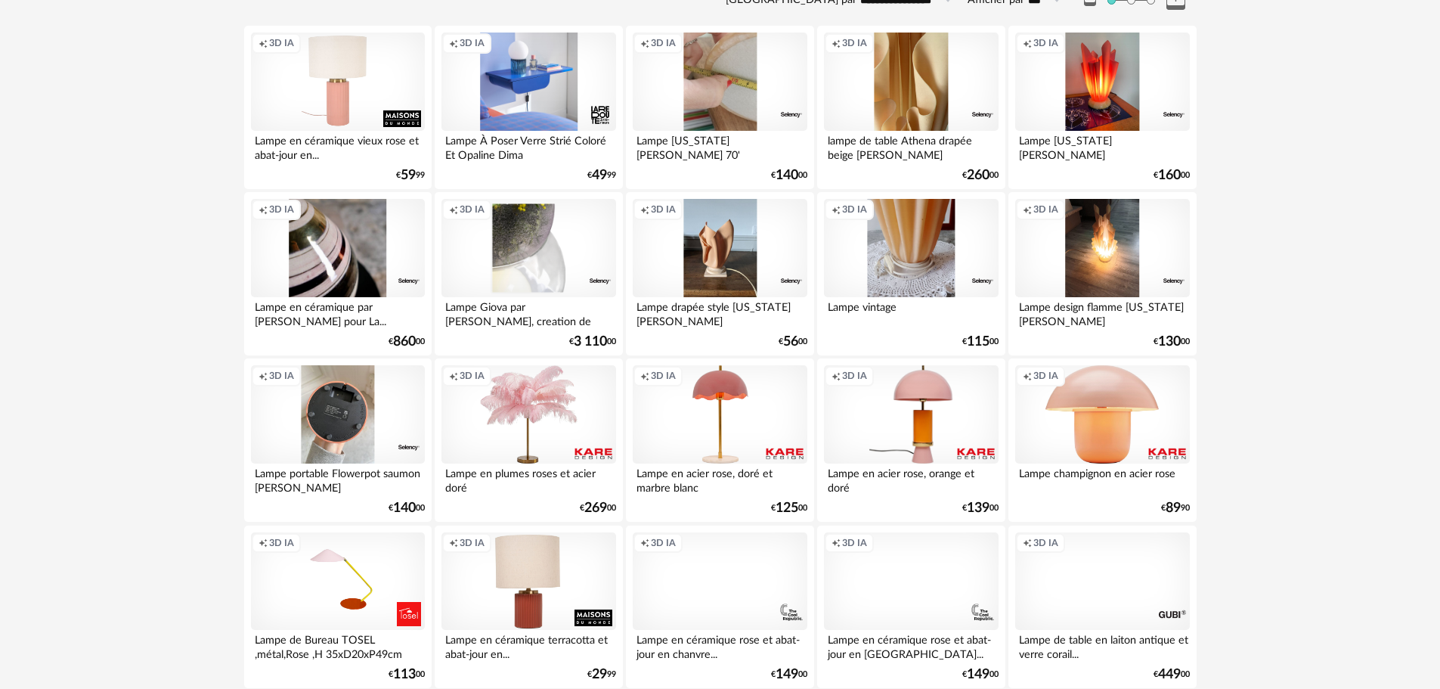
scroll to position [40, 0]
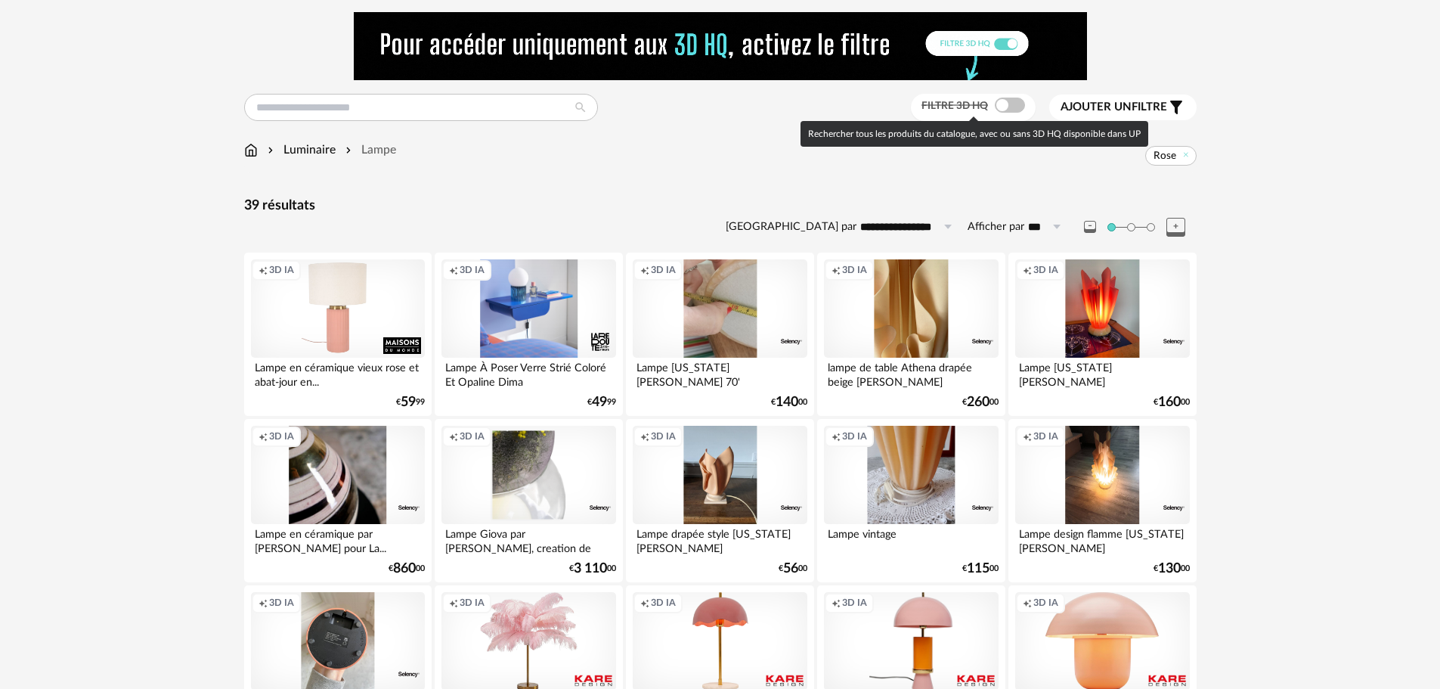
click at [1018, 98] on span at bounding box center [1010, 105] width 30 height 15
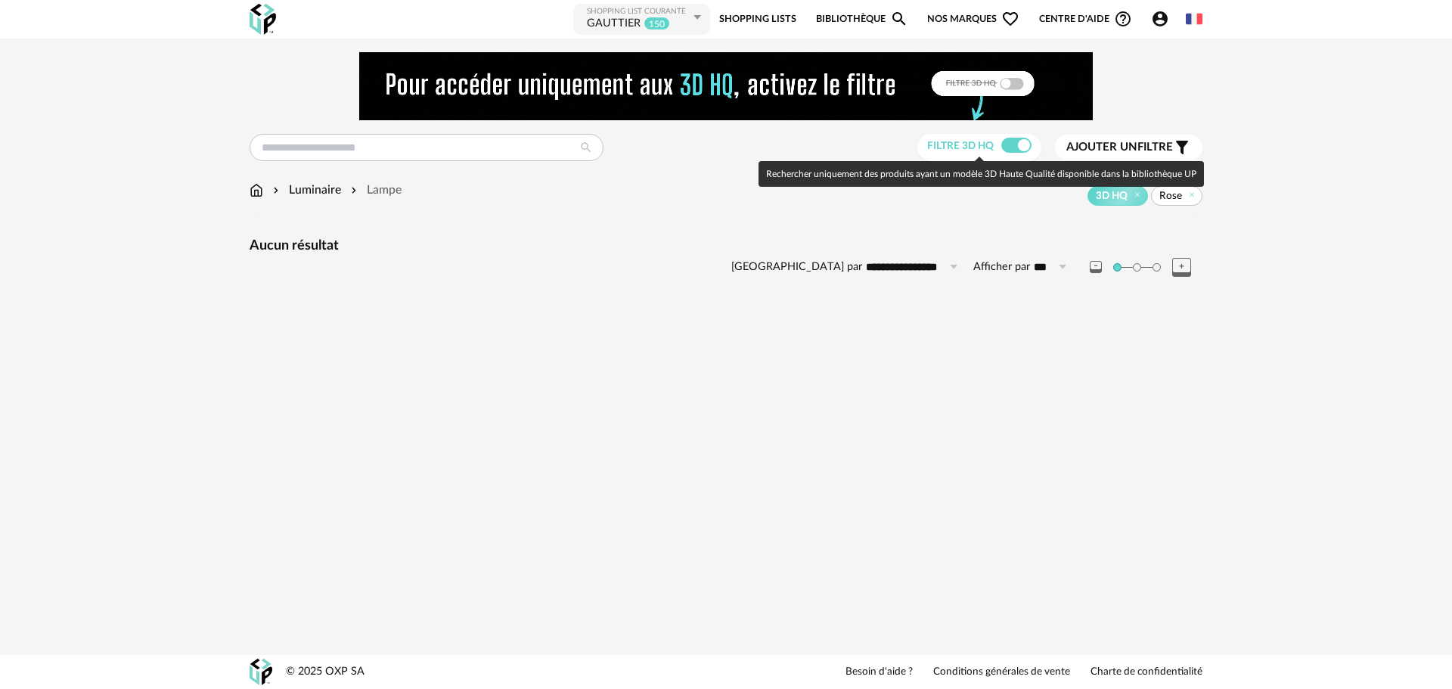
drag, startPoint x: 1010, startPoint y: 144, endPoint x: 945, endPoint y: 153, distance: 65.6
click at [1010, 144] on span at bounding box center [1016, 145] width 30 height 15
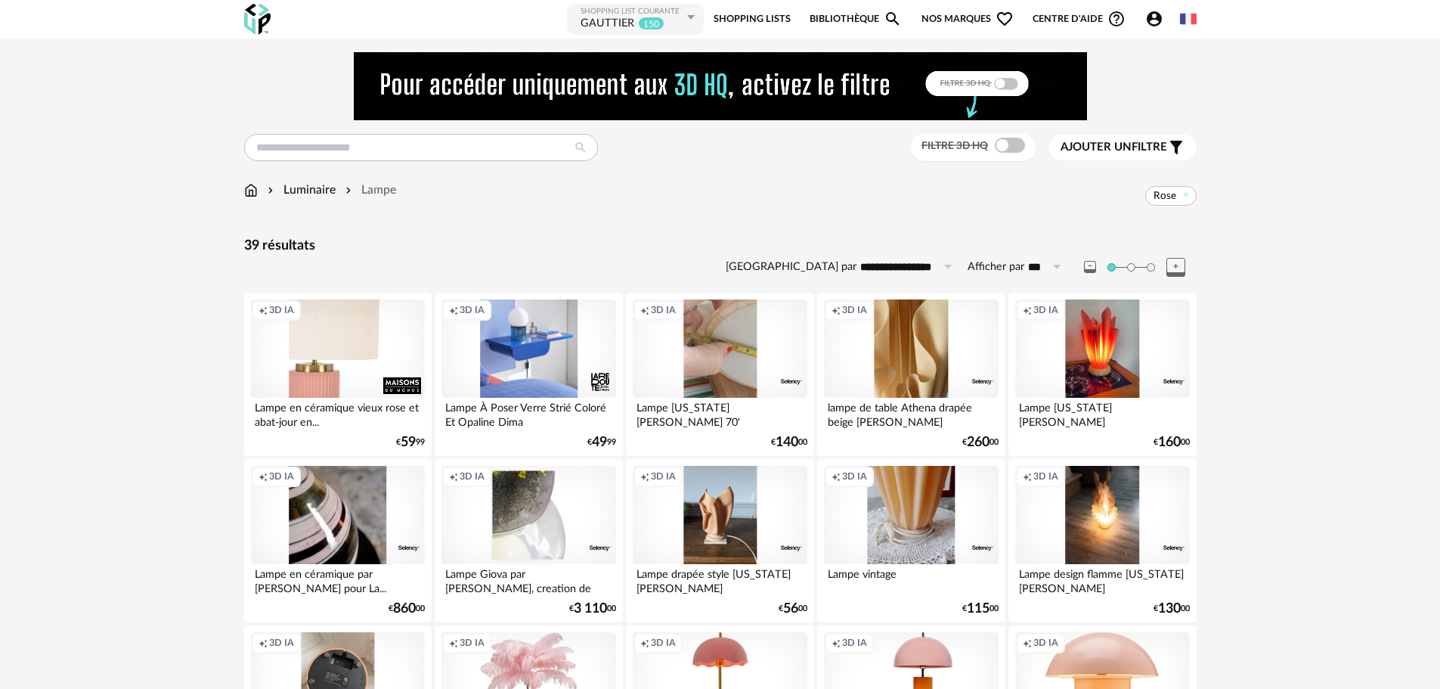
click at [342, 349] on div "Creation icon 3D IA" at bounding box center [338, 348] width 174 height 98
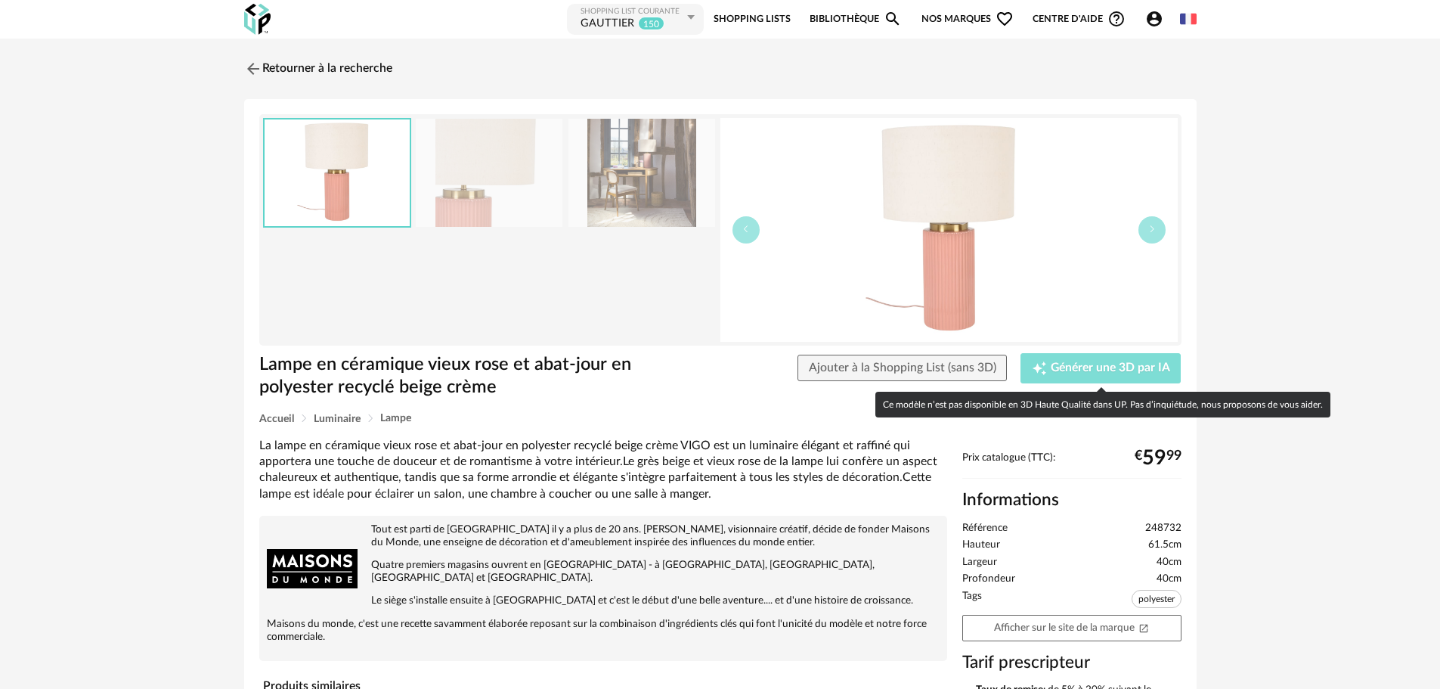
click at [1061, 369] on span "Générer une 3D par IA" at bounding box center [1110, 368] width 119 height 12
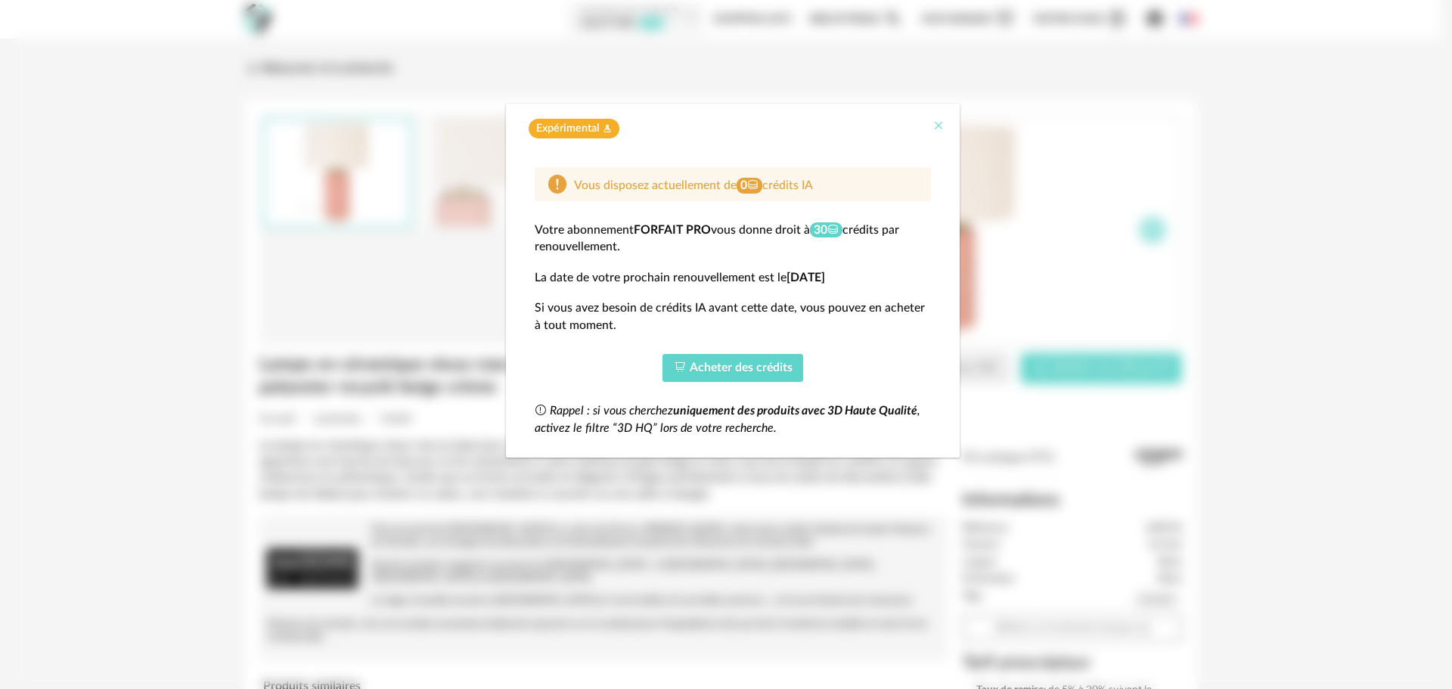
click at [935, 123] on icon "Close" at bounding box center [938, 125] width 12 height 12
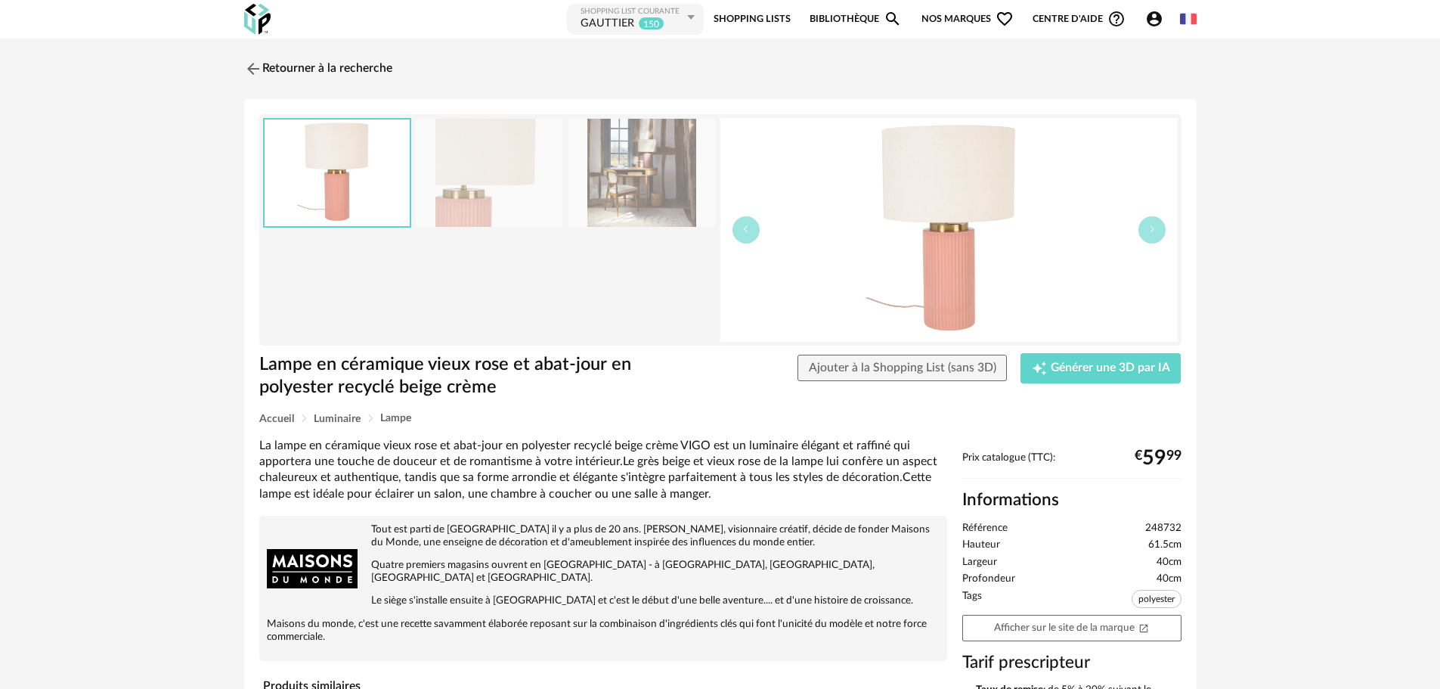
click at [1159, 13] on icon "Account Circle icon" at bounding box center [1154, 19] width 18 height 18
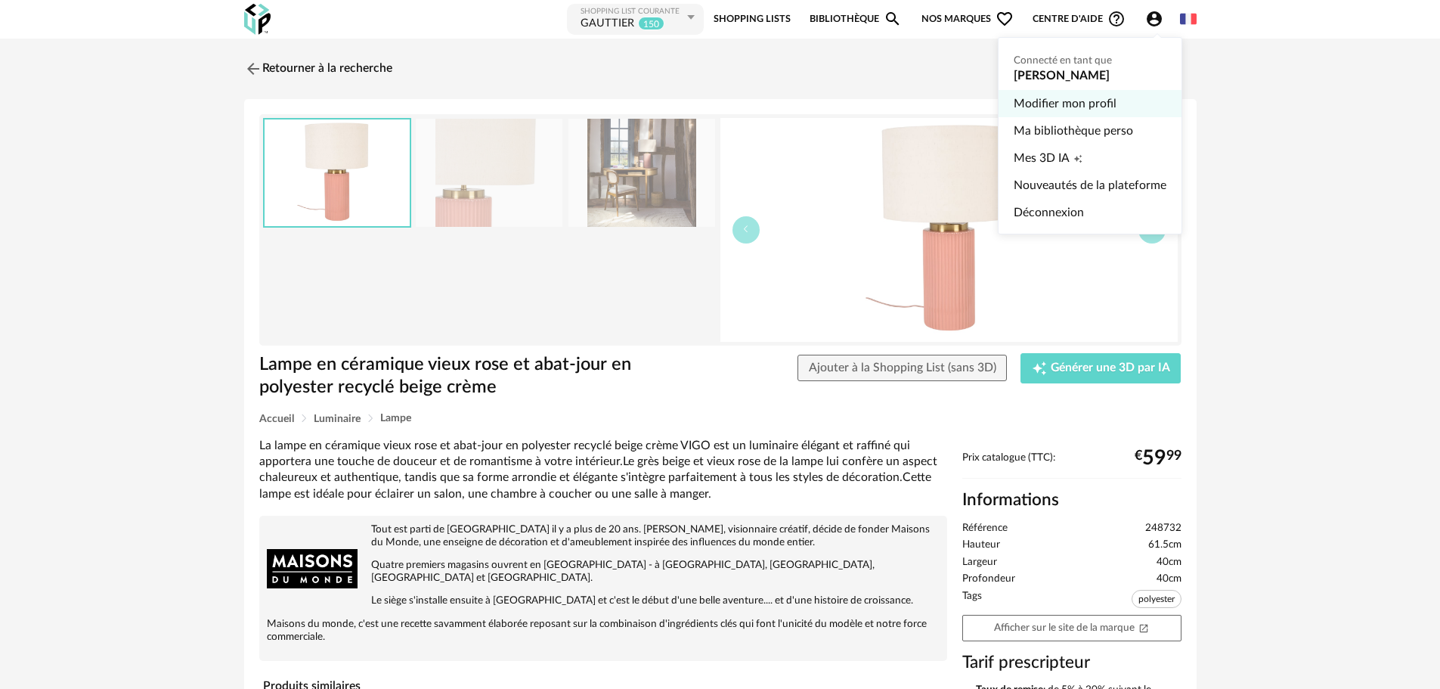
click at [1065, 107] on link "Modifier mon profil" at bounding box center [1090, 103] width 153 height 27
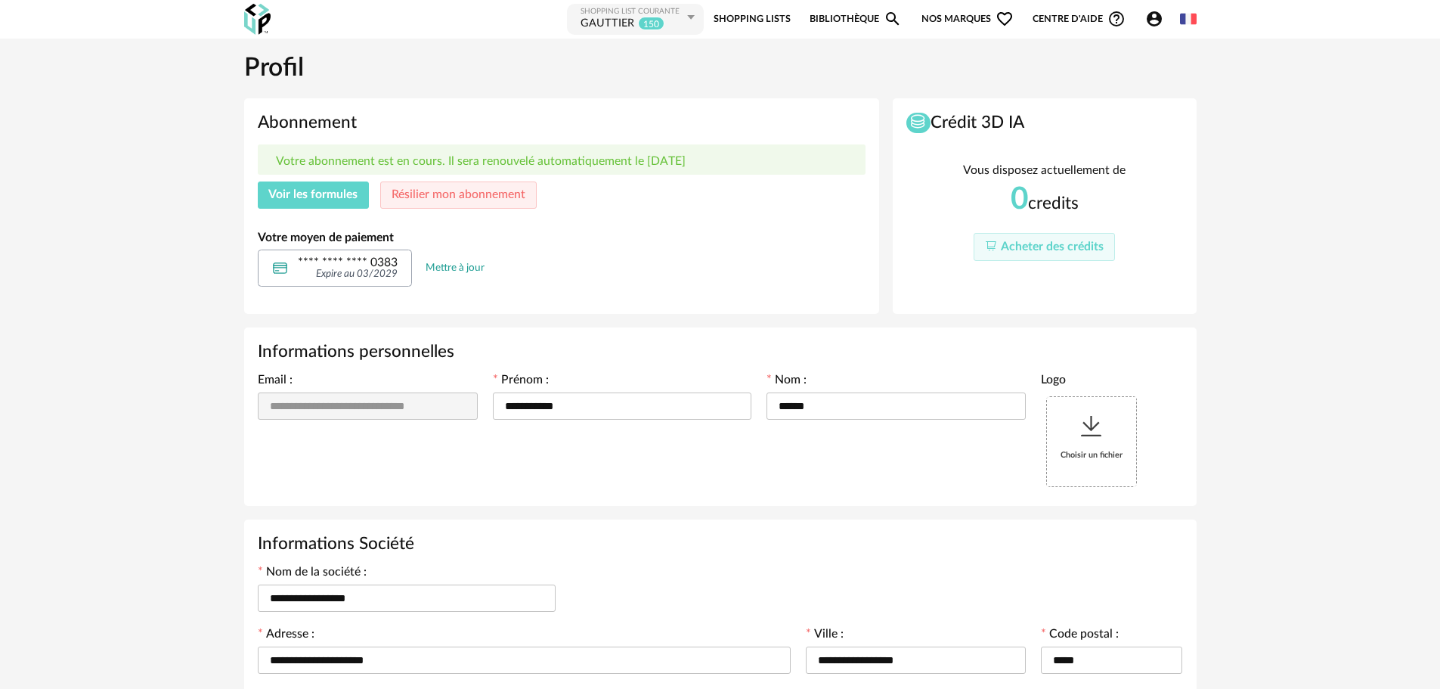
click at [327, 194] on span "Voir les formules" at bounding box center [312, 194] width 89 height 12
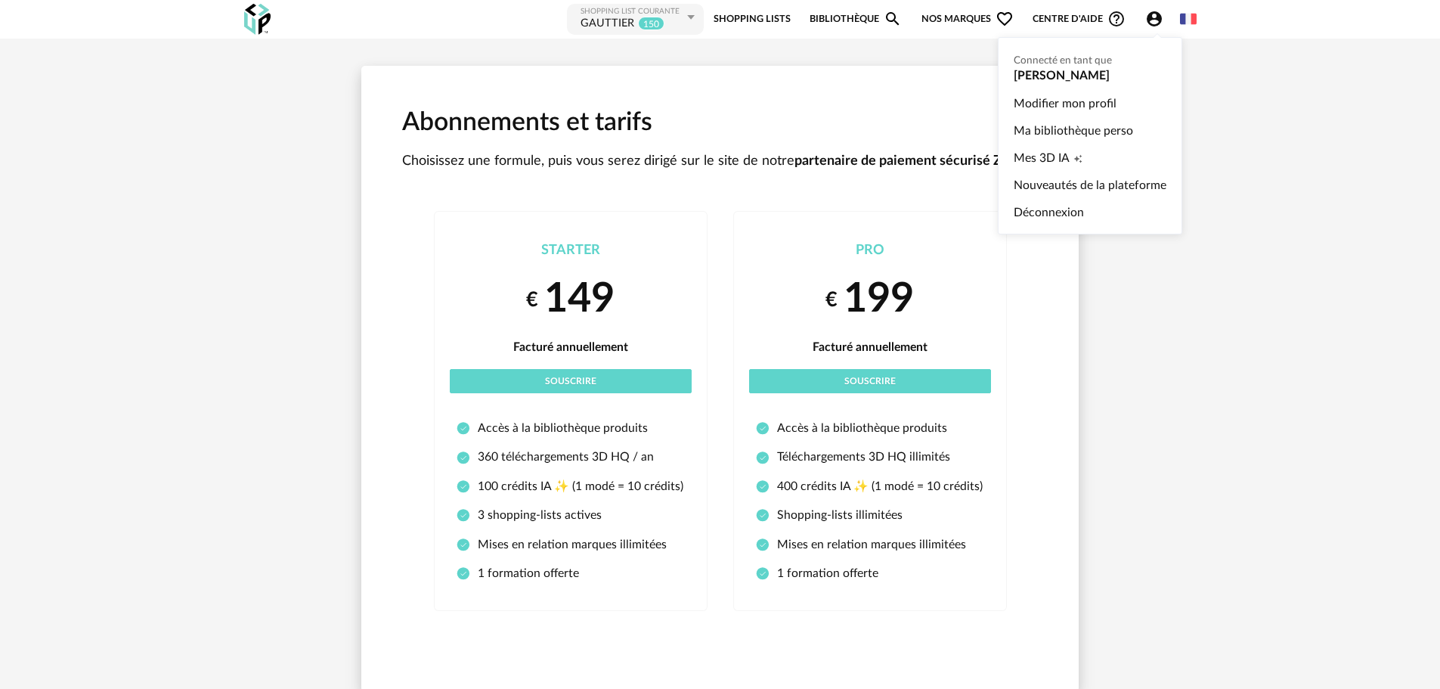
click at [1152, 17] on icon "Account Circle icon" at bounding box center [1154, 19] width 18 height 18
click at [1042, 76] on ul "Connecté en tant que ANNE SOPHIE VITRAI Modifier mon profil Ma bibliothèque per…" at bounding box center [1090, 135] width 184 height 197
click at [1038, 68] on ul "Connecté en tant que ANNE SOPHIE VITRAI Modifier mon profil Ma bibliothèque per…" at bounding box center [1090, 135] width 184 height 197
click at [1042, 154] on span "Mes 3D IA" at bounding box center [1042, 157] width 56 height 27
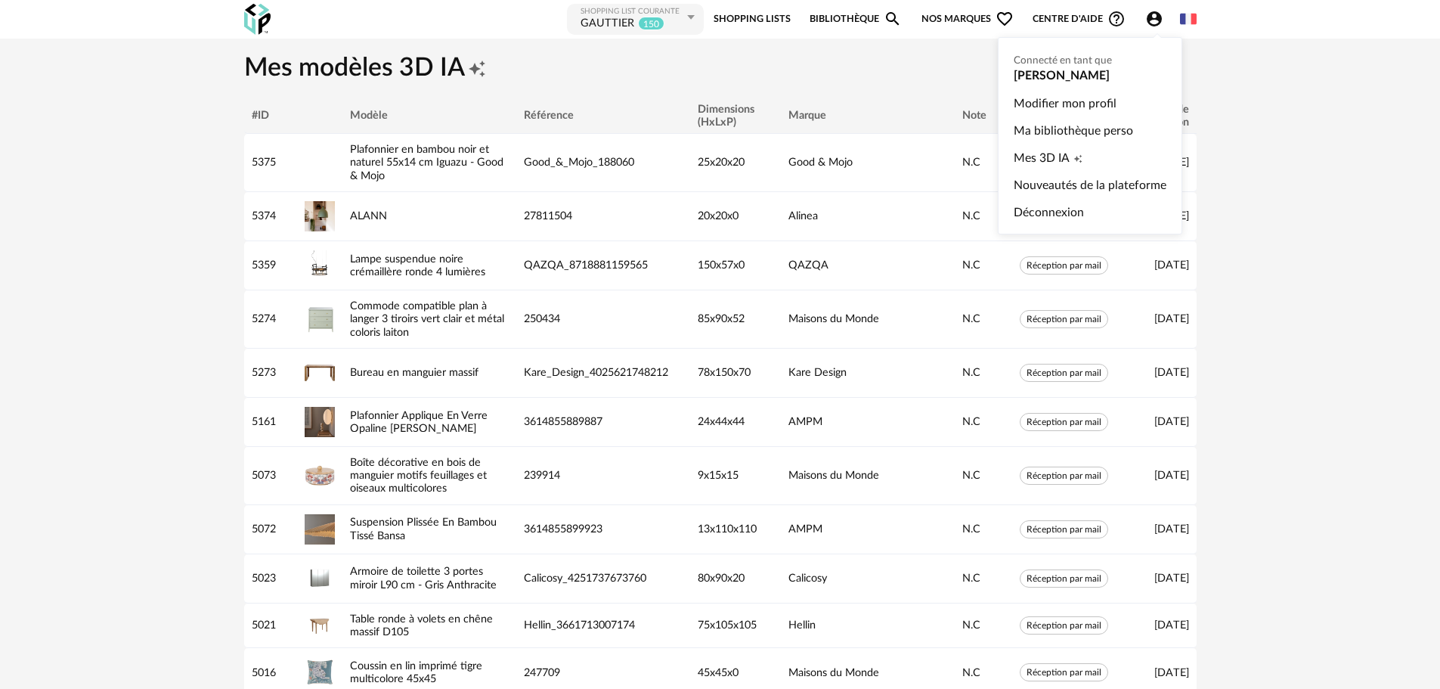
click at [1151, 19] on icon "Account Circle icon" at bounding box center [1154, 18] width 15 height 15
click at [1064, 178] on link "Nouveautés de la plateforme" at bounding box center [1090, 185] width 153 height 27
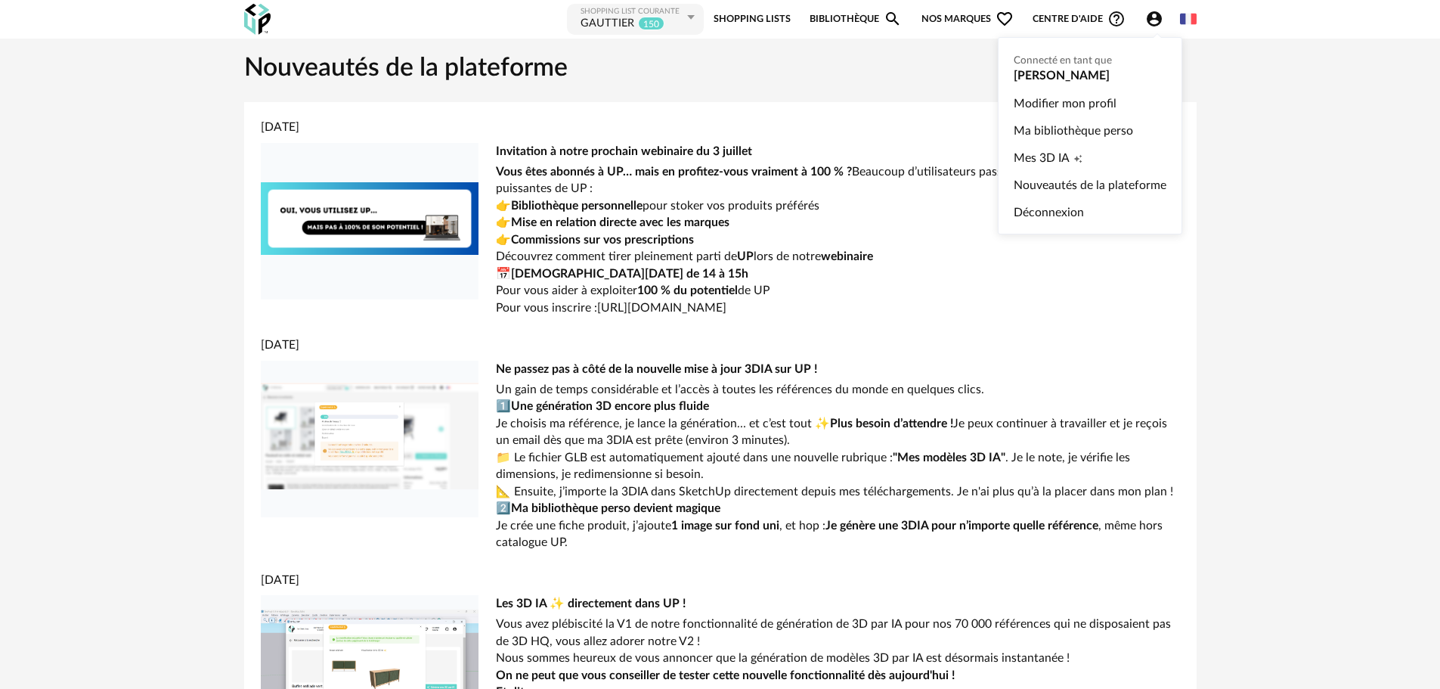
click at [1077, 70] on ul "Connecté en tant que ANNE SOPHIE VITRAI Modifier mon profil Ma bibliothèque per…" at bounding box center [1090, 135] width 184 height 197
click at [1029, 72] on ul "Connecté en tant que ANNE SOPHIE VITRAI Modifier mon profil Ma bibliothèque per…" at bounding box center [1090, 135] width 184 height 197
click at [1062, 107] on link "Modifier mon profil" at bounding box center [1090, 103] width 153 height 27
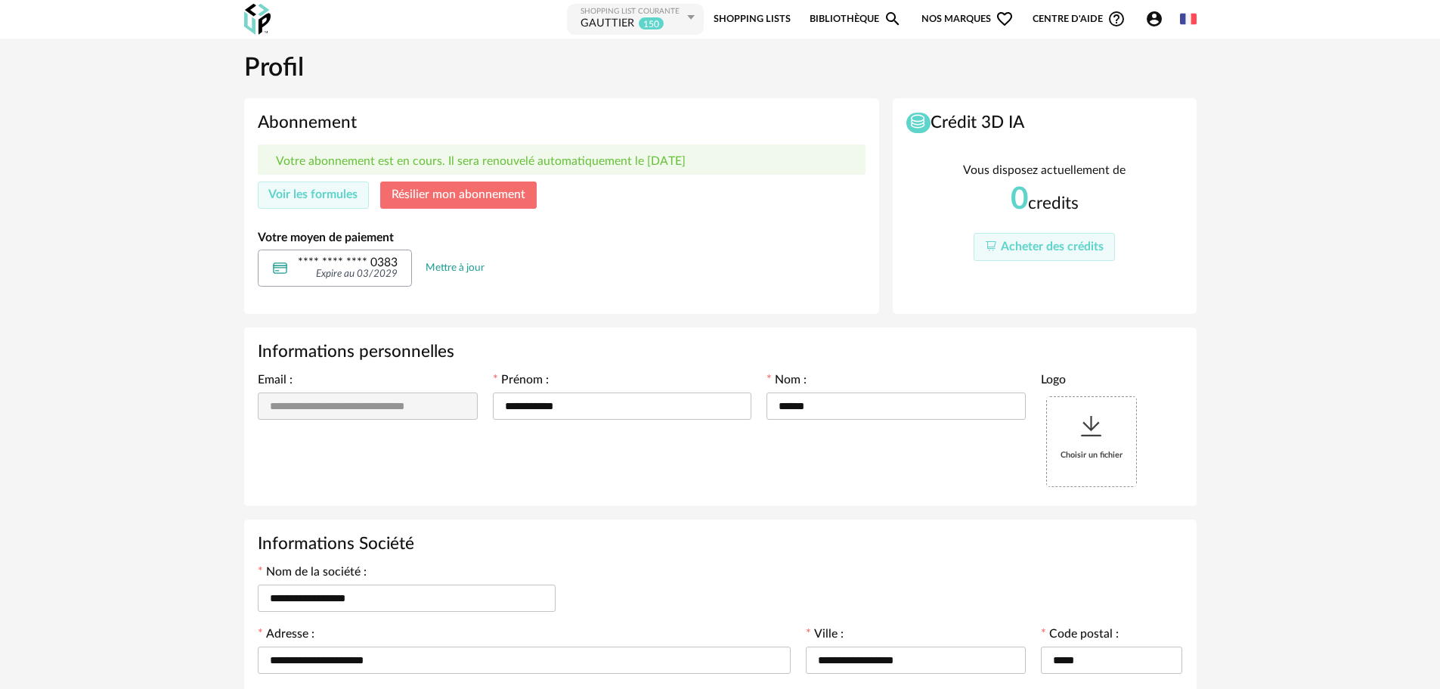
click at [432, 198] on span "Résilier mon abonnement" at bounding box center [459, 194] width 134 height 12
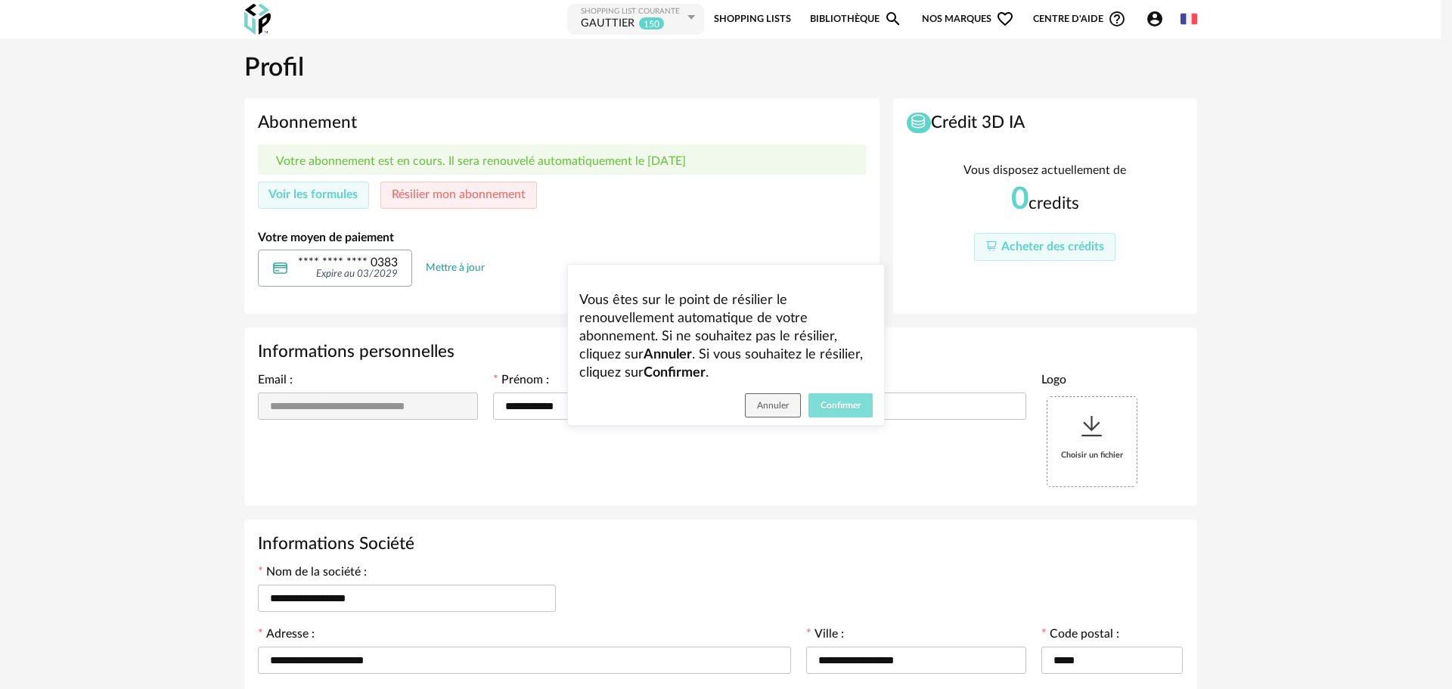
click at [826, 403] on span "Confirmer" at bounding box center [840, 405] width 40 height 9
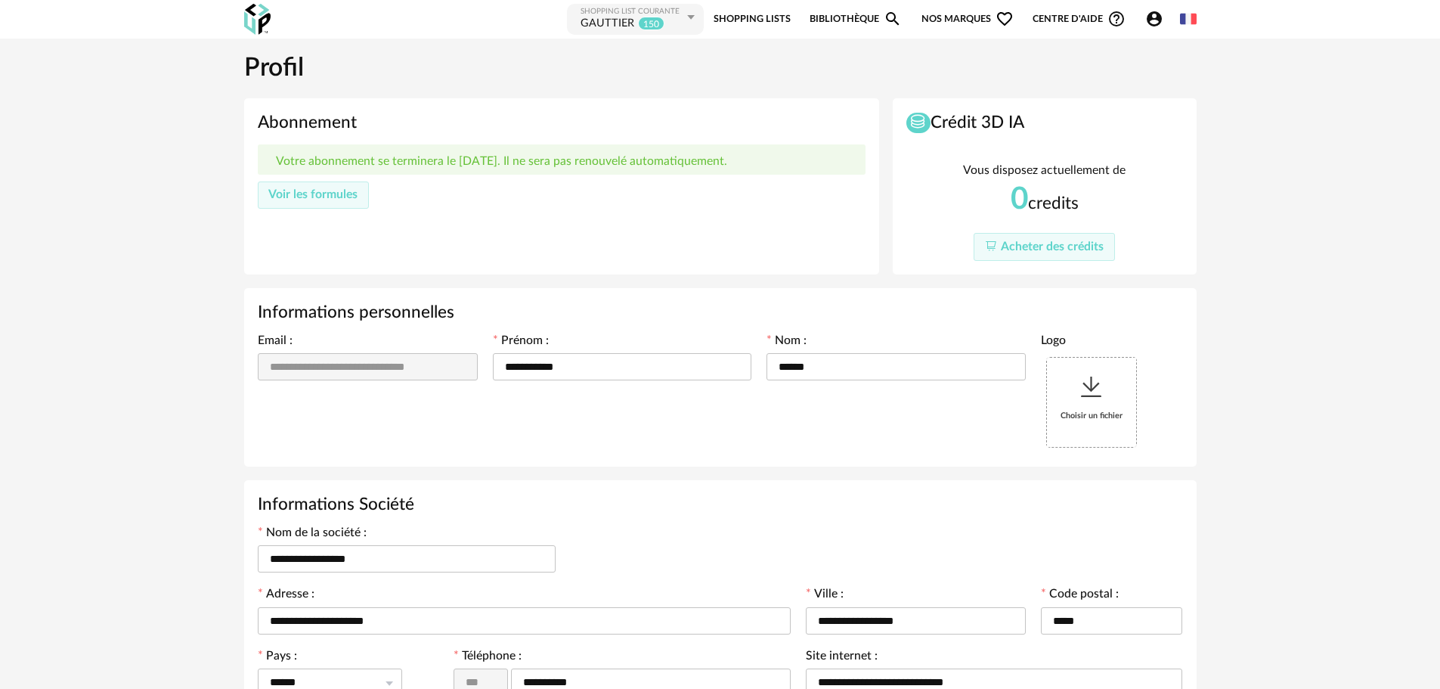
click at [600, 16] on div "Shopping List courante" at bounding box center [632, 12] width 103 height 10
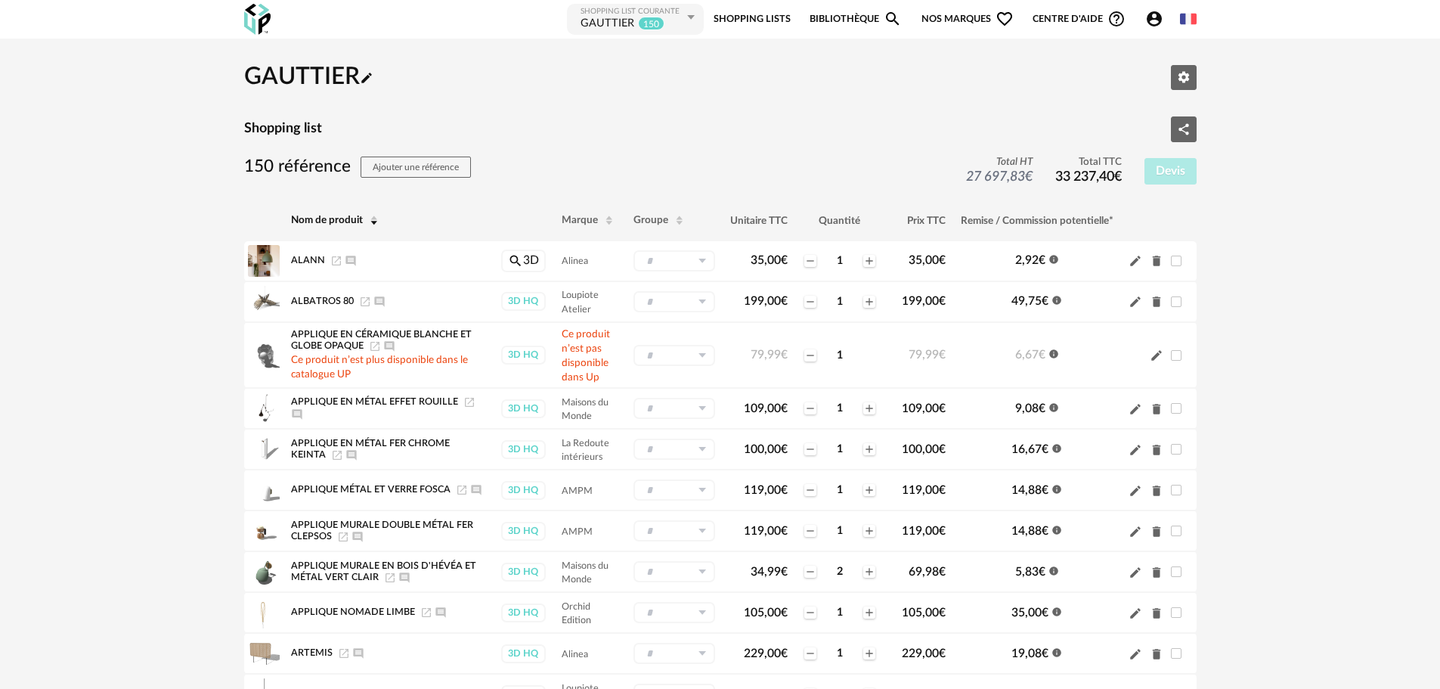
click at [603, 23] on div "GAUTTIER" at bounding box center [608, 24] width 54 height 15
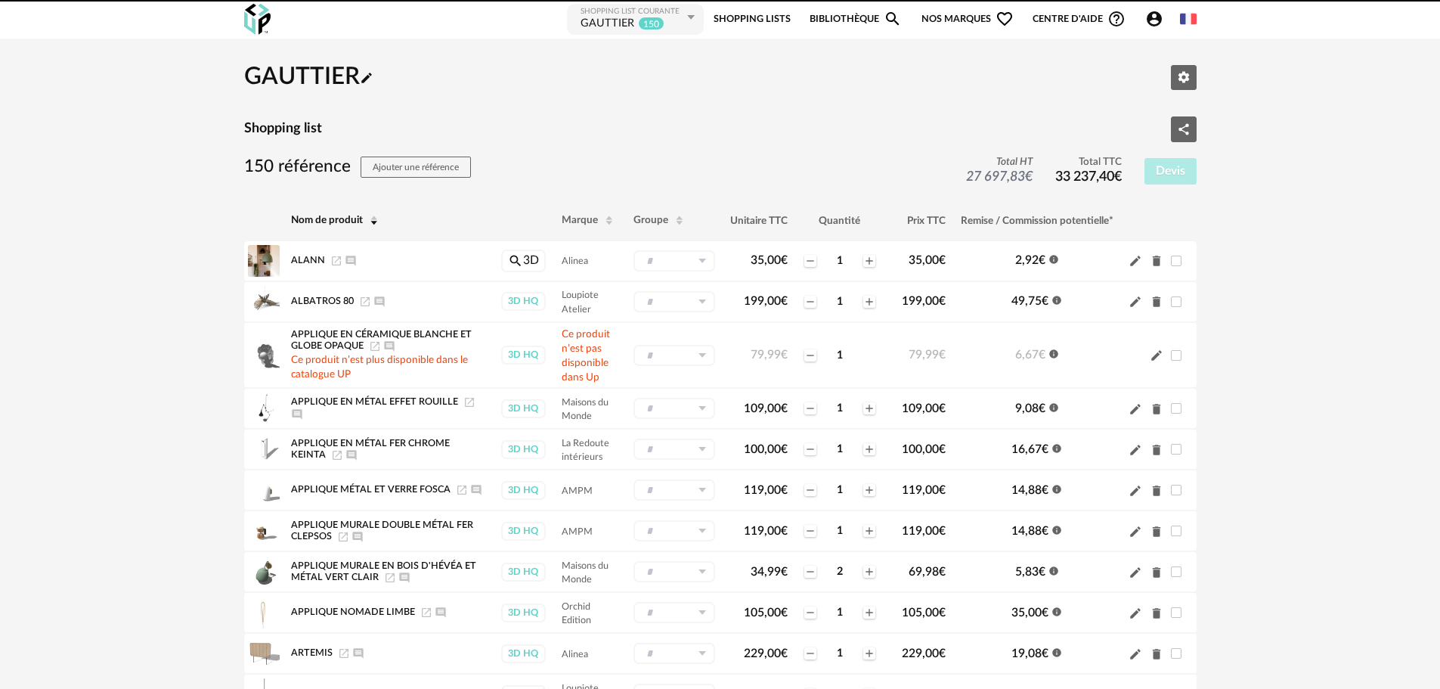
click at [698, 20] on icon at bounding box center [690, 17] width 19 height 27
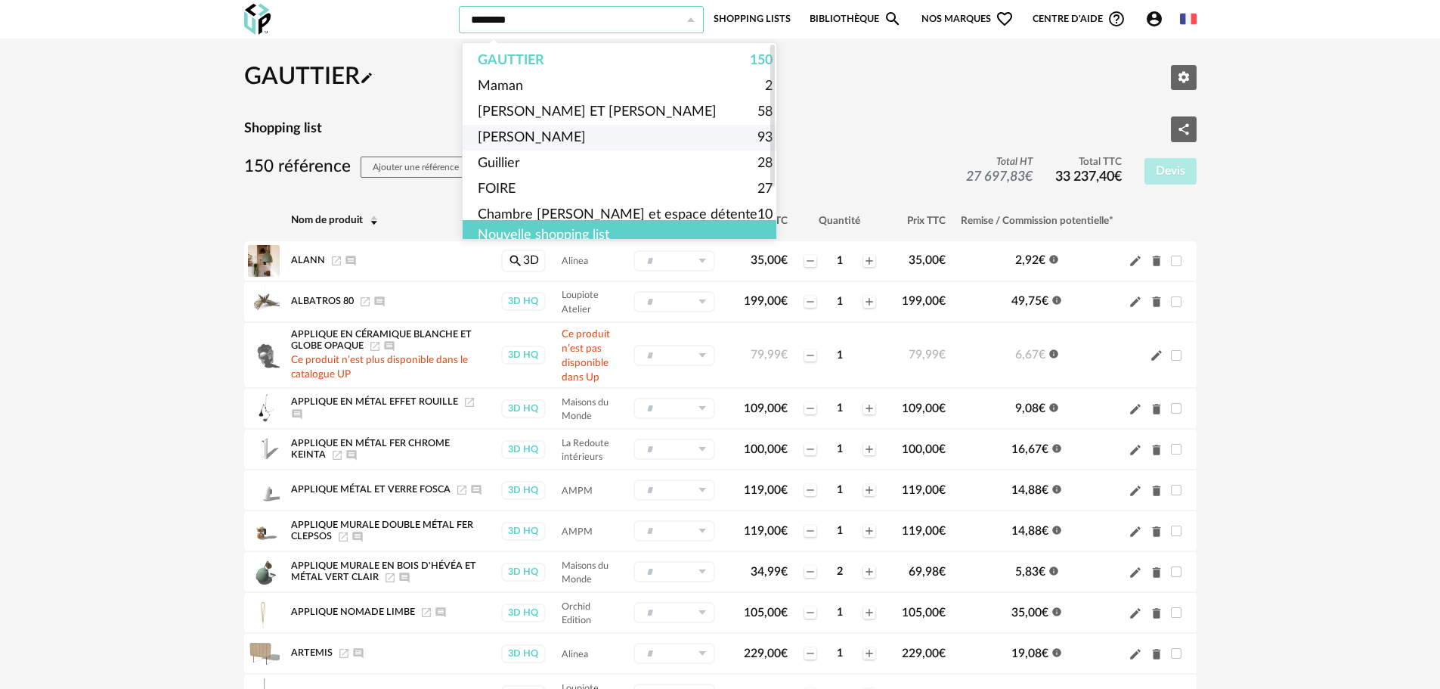
click at [558, 132] on span "[PERSON_NAME]" at bounding box center [532, 138] width 108 height 26
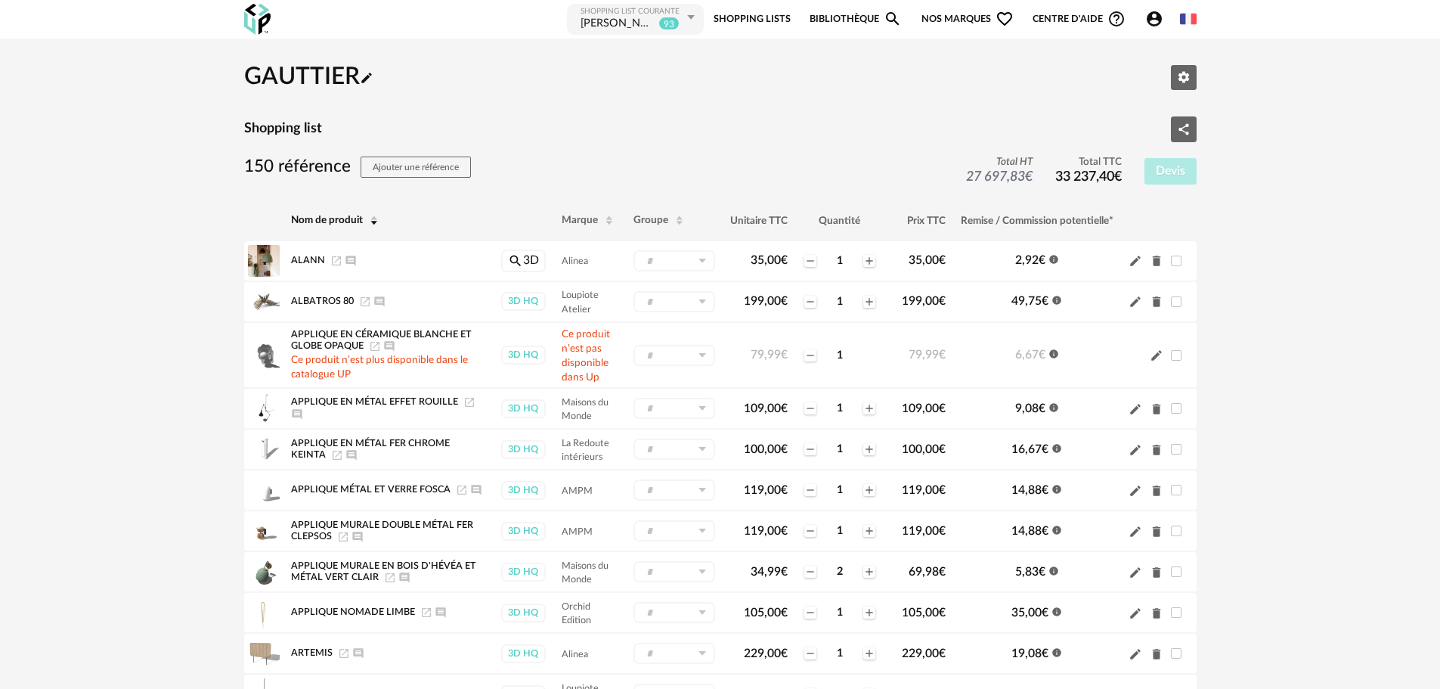
click at [695, 16] on icon at bounding box center [690, 17] width 19 height 27
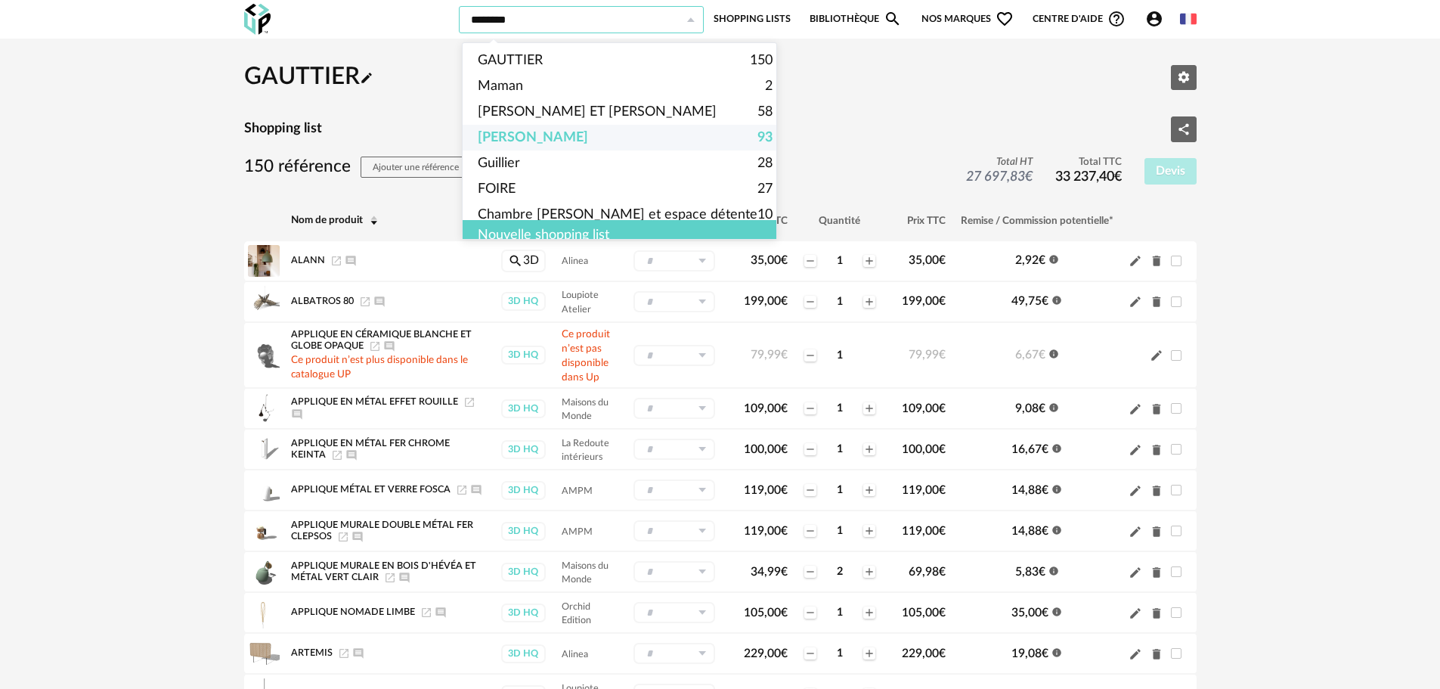
click at [673, 20] on input "********" at bounding box center [581, 19] width 245 height 27
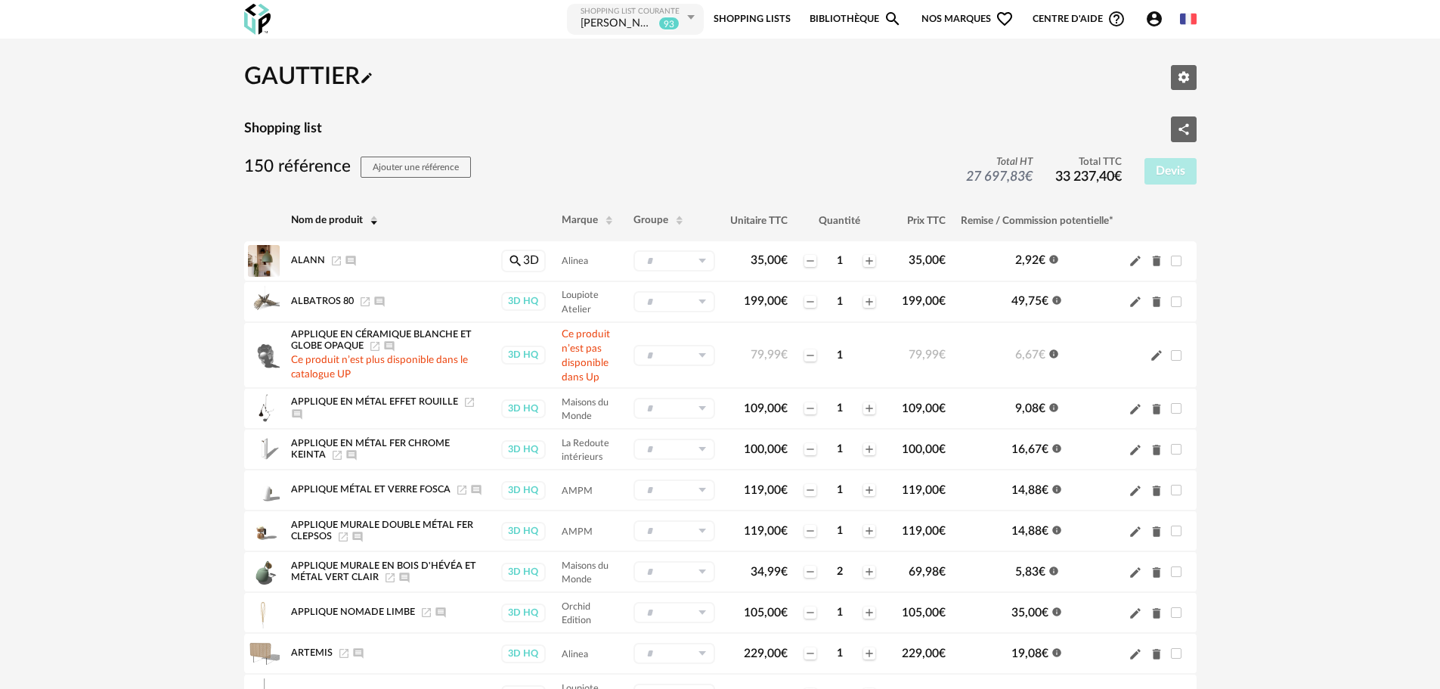
click at [696, 17] on icon at bounding box center [690, 17] width 19 height 27
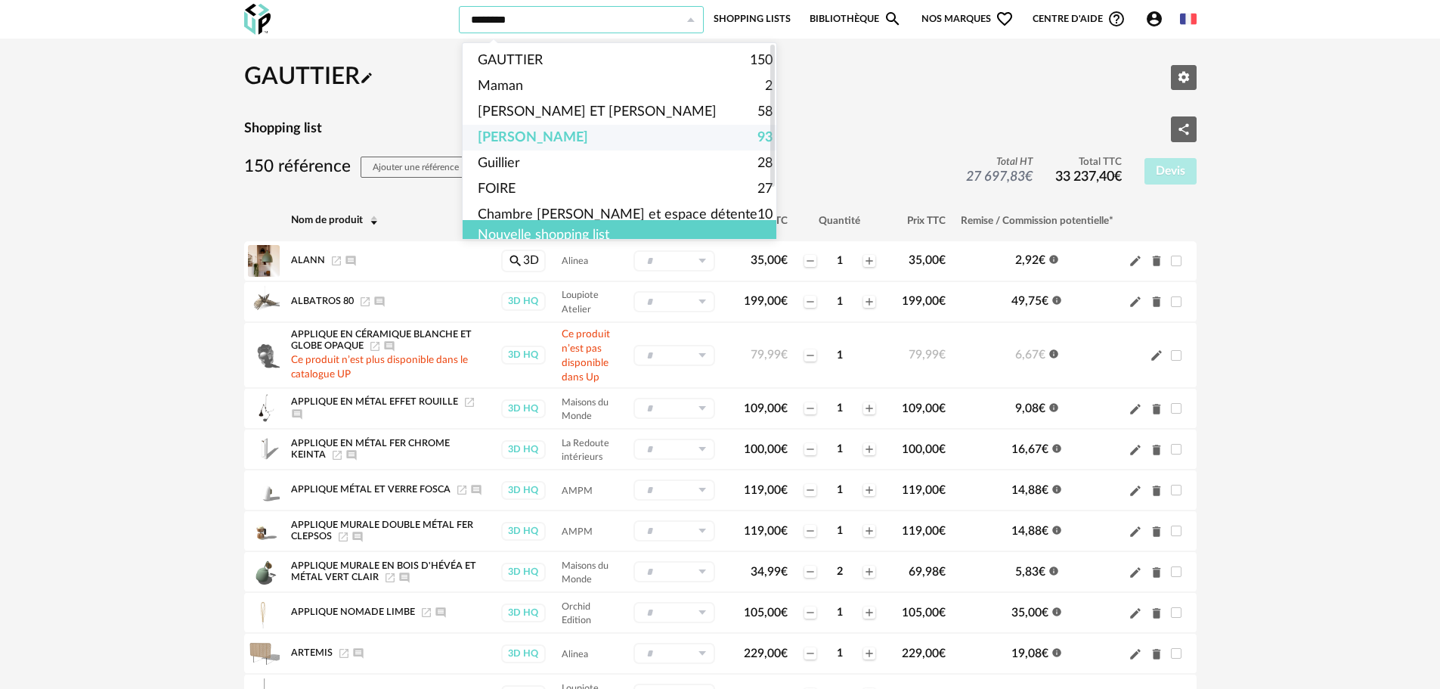
click at [584, 141] on span "[PERSON_NAME]" at bounding box center [533, 138] width 110 height 26
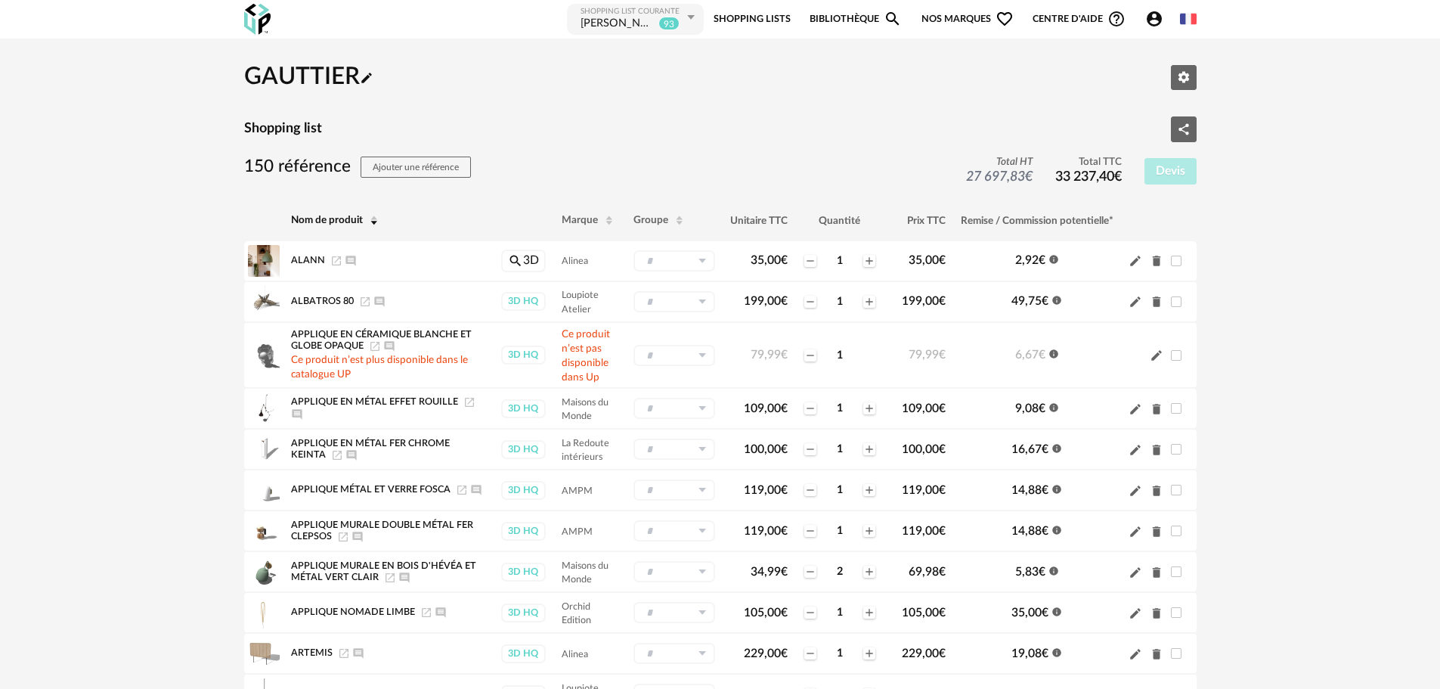
click at [259, 14] on img at bounding box center [257, 19] width 26 height 31
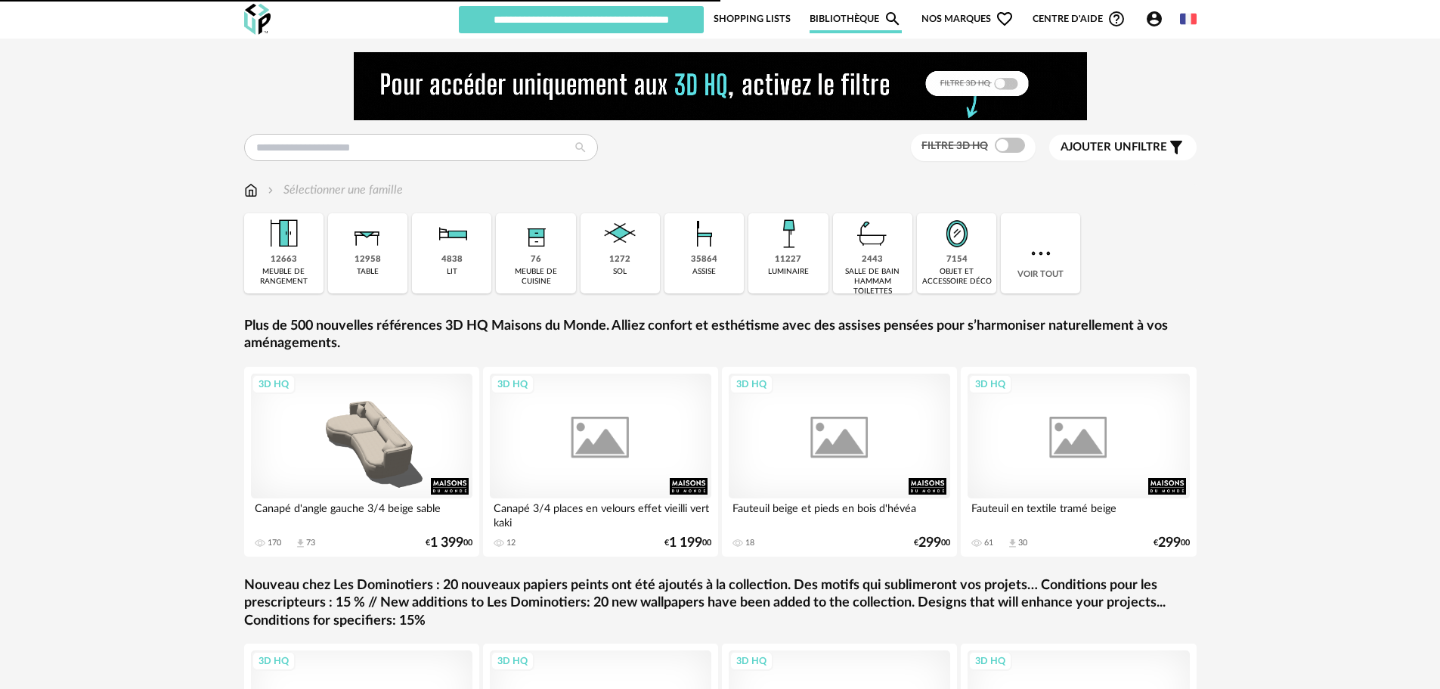
type input "**********"
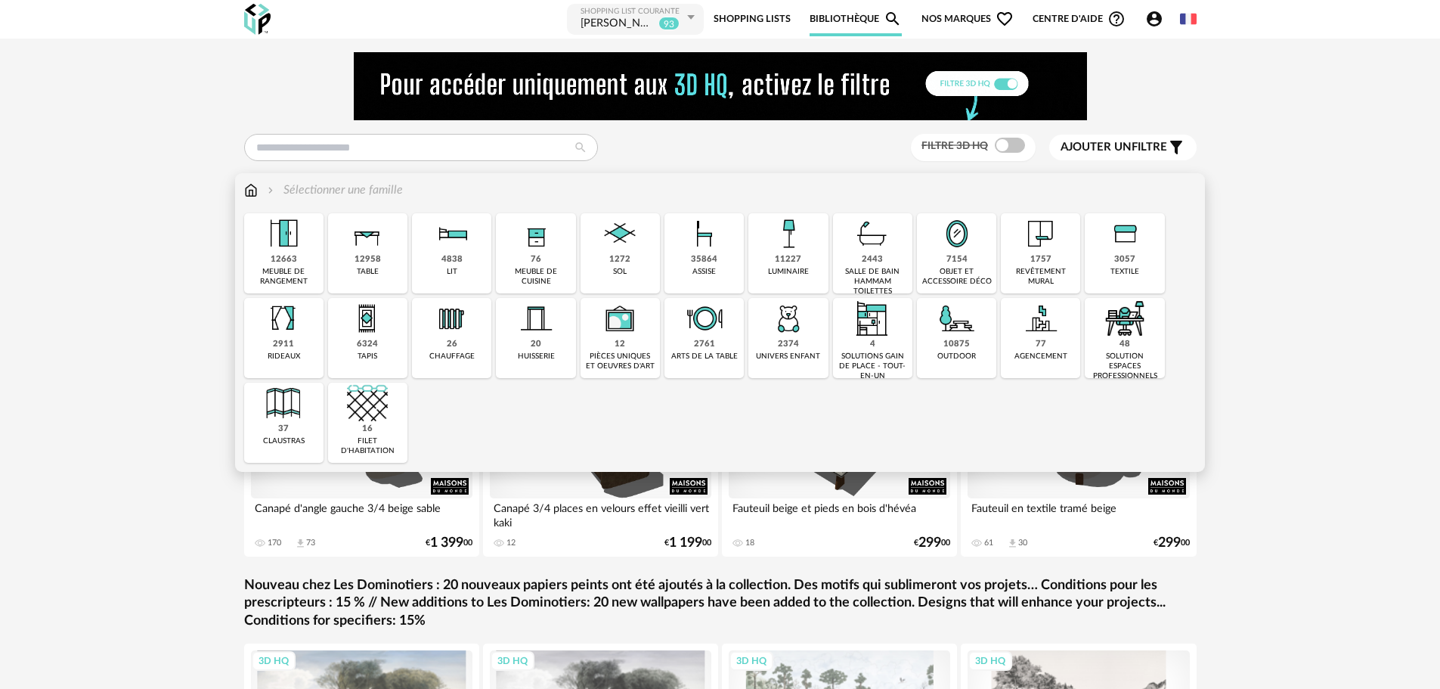
click at [773, 246] on img at bounding box center [788, 233] width 41 height 41
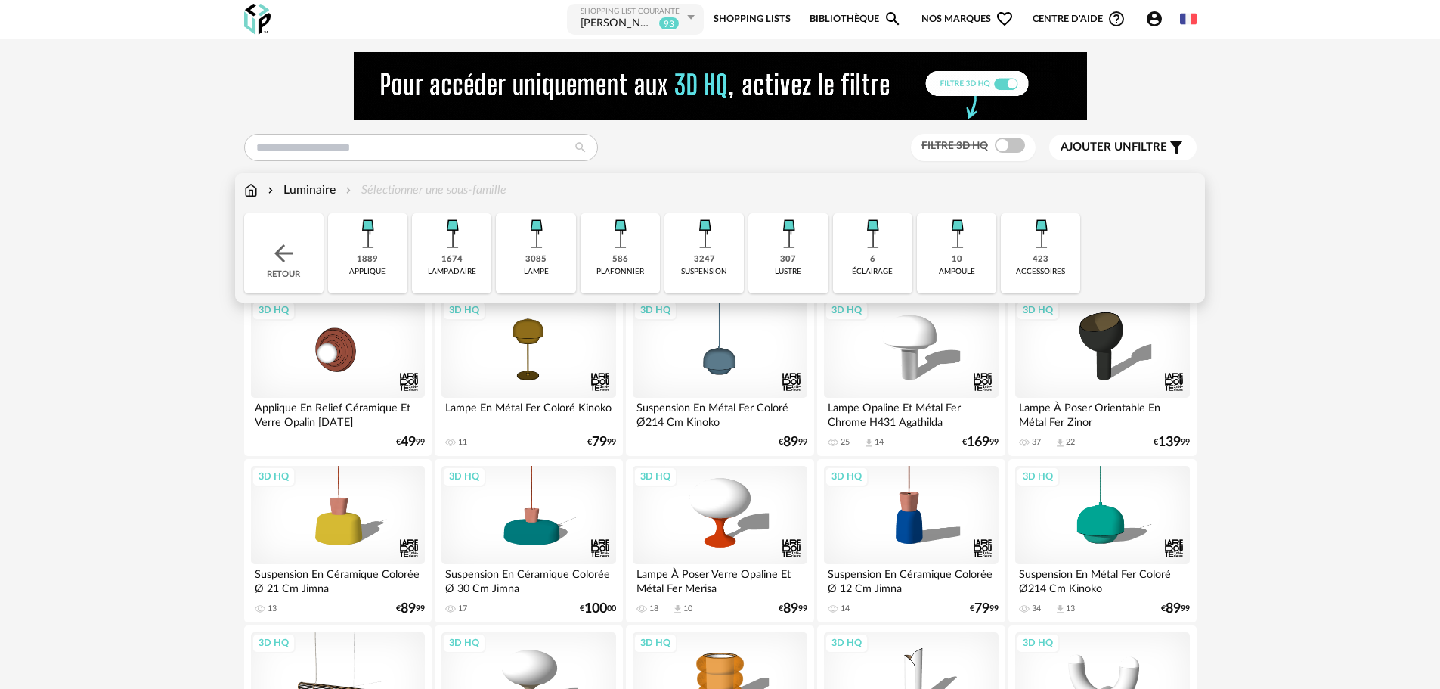
click at [535, 231] on img at bounding box center [536, 233] width 41 height 41
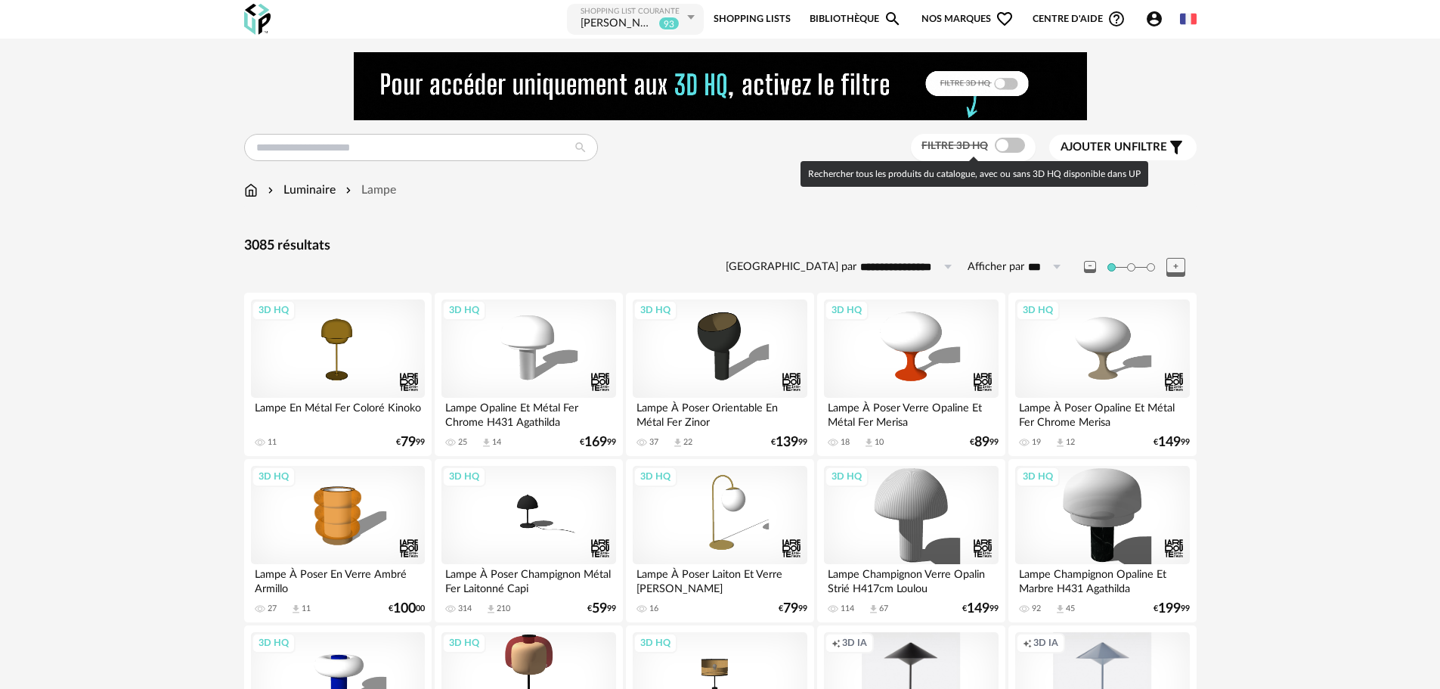
click at [1007, 140] on span at bounding box center [1010, 145] width 30 height 15
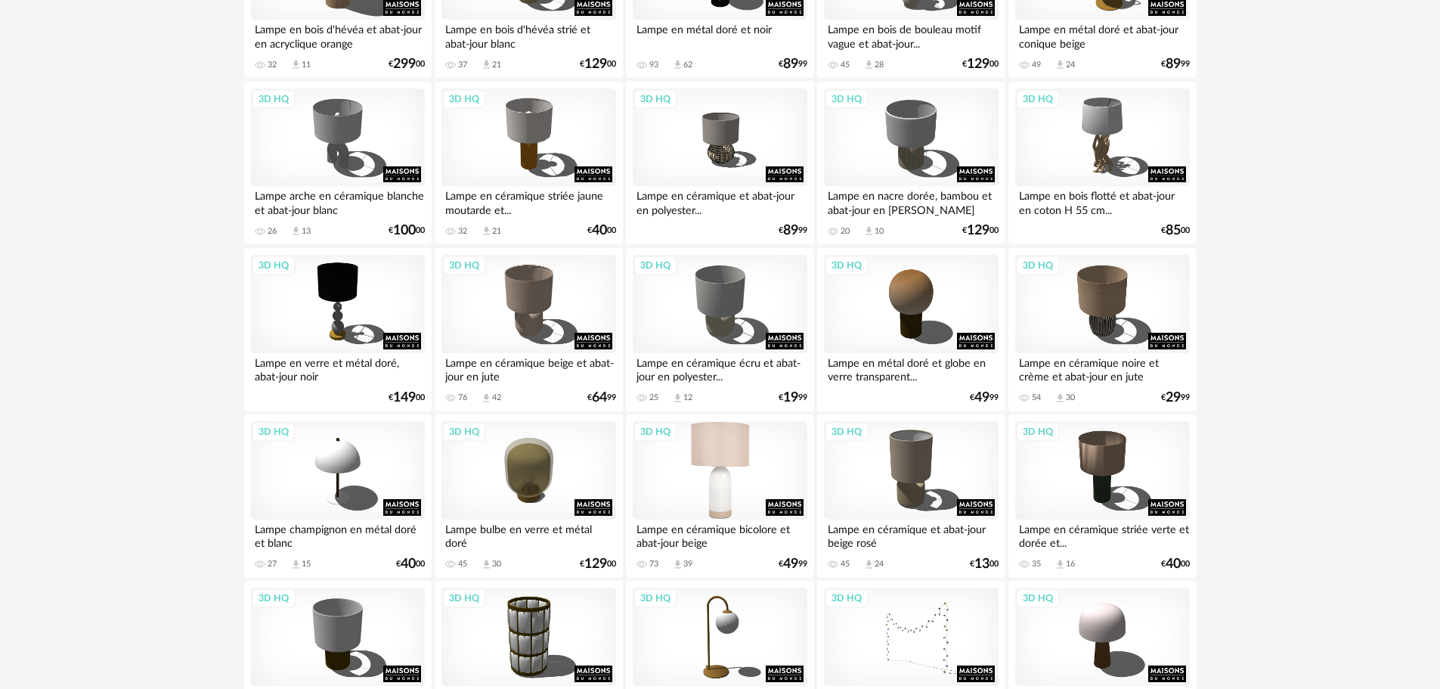
scroll to position [1285, 0]
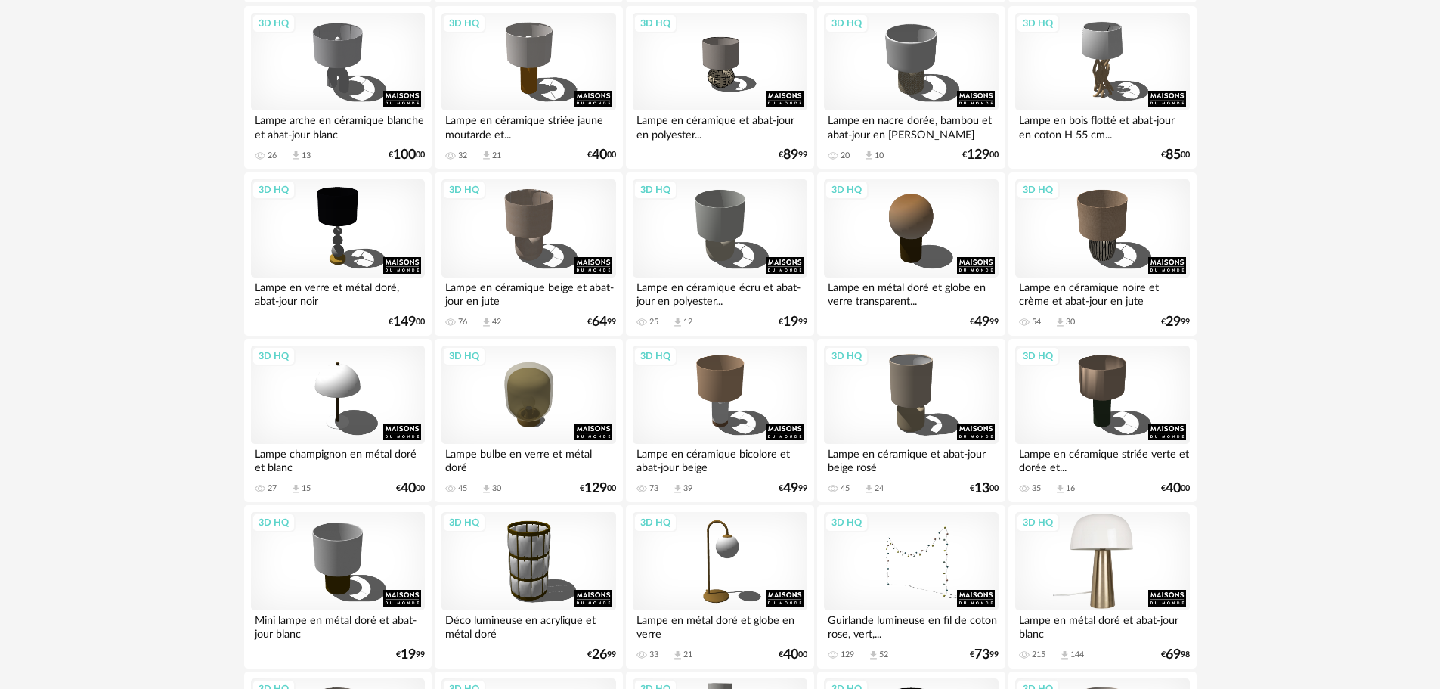
click at [1074, 568] on div "3D HQ" at bounding box center [1102, 561] width 174 height 98
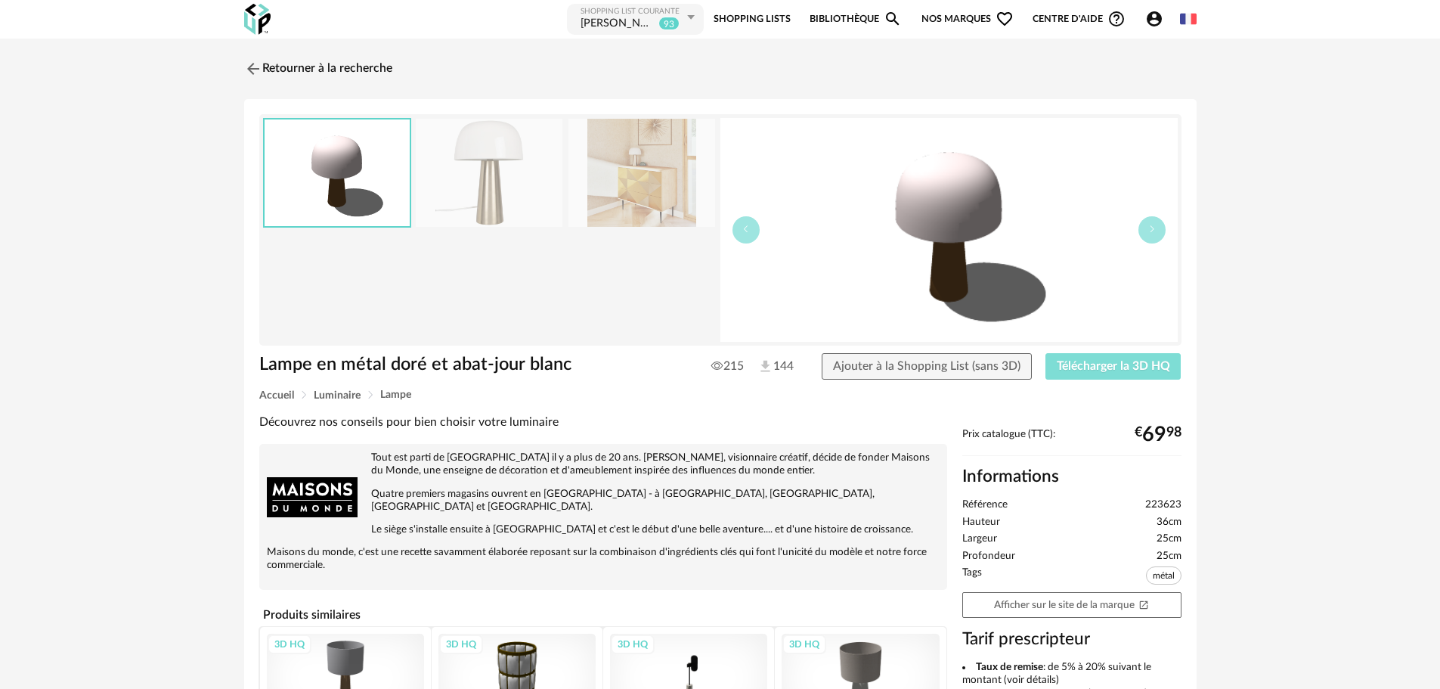
click at [1076, 368] on span "Télécharger la 3D HQ" at bounding box center [1113, 366] width 113 height 12
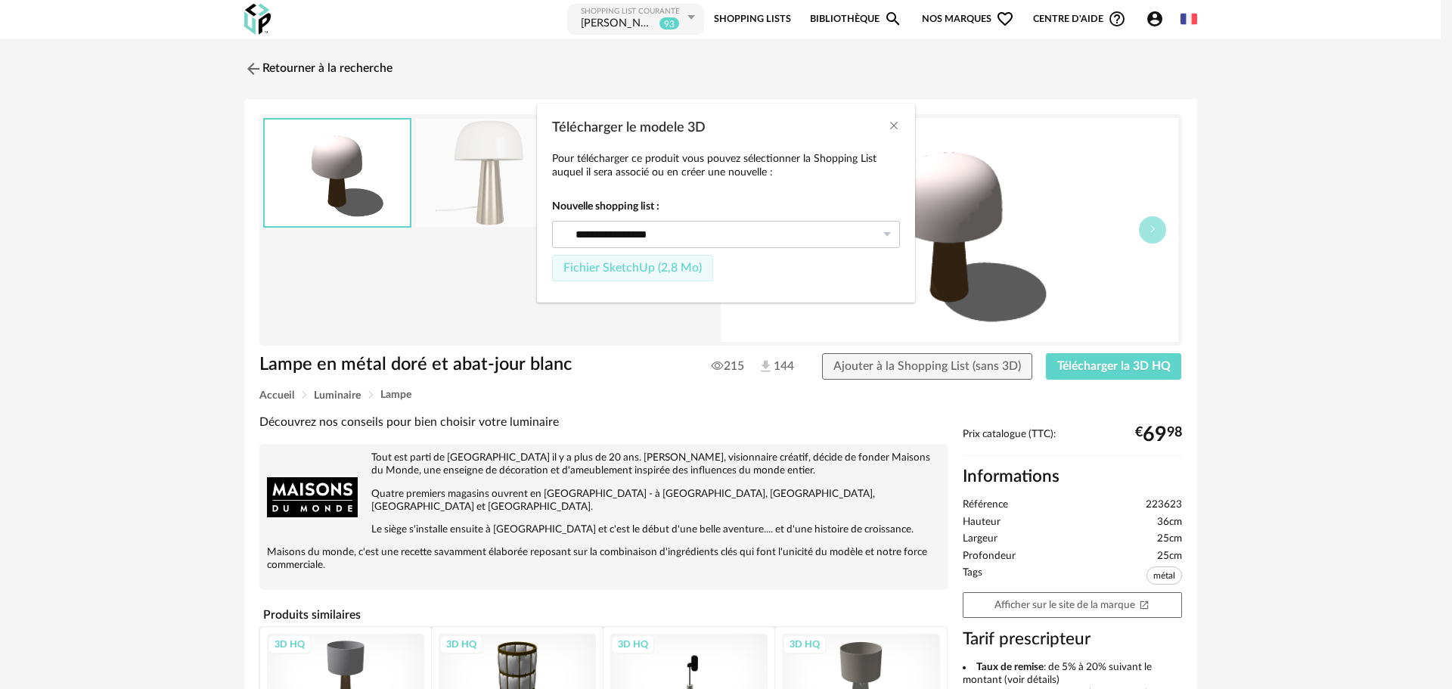
click at [649, 264] on span "Fichier SketchUp (2,8 Mo)" at bounding box center [632, 268] width 138 height 12
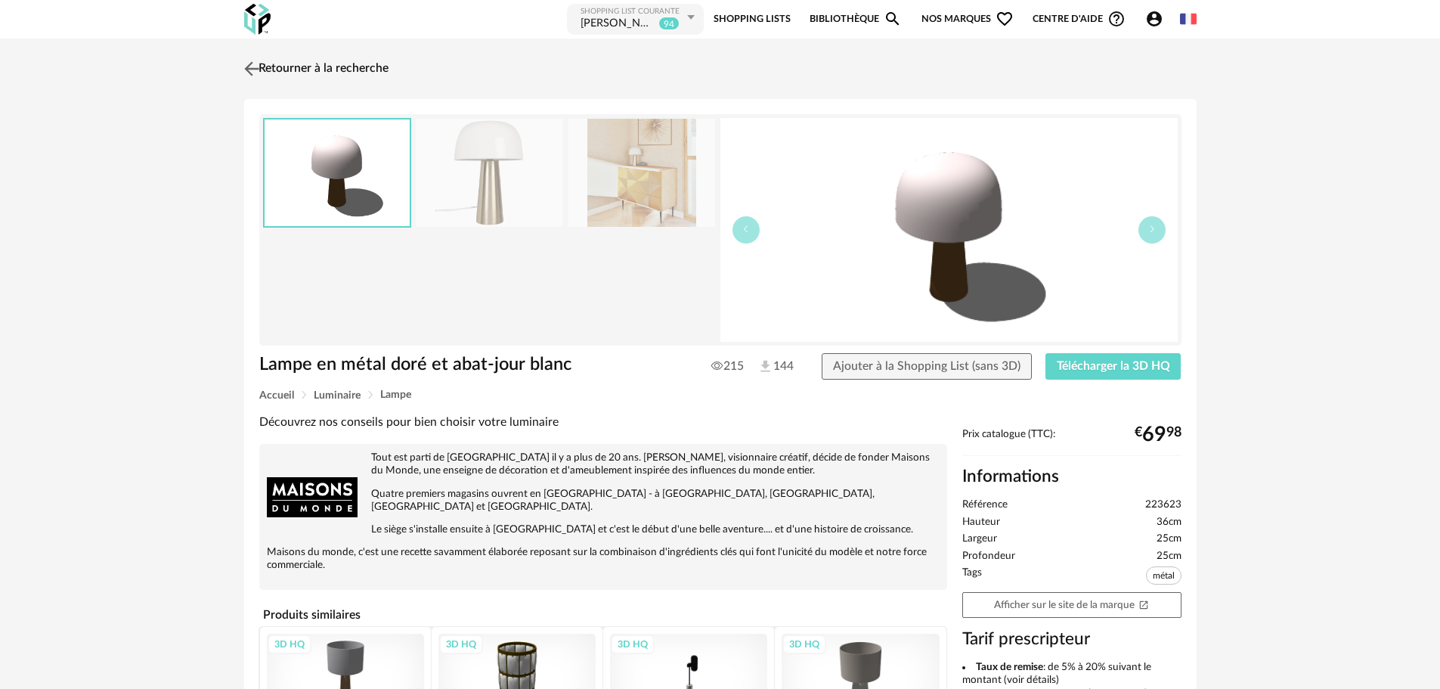
click at [254, 71] on img at bounding box center [251, 68] width 22 height 22
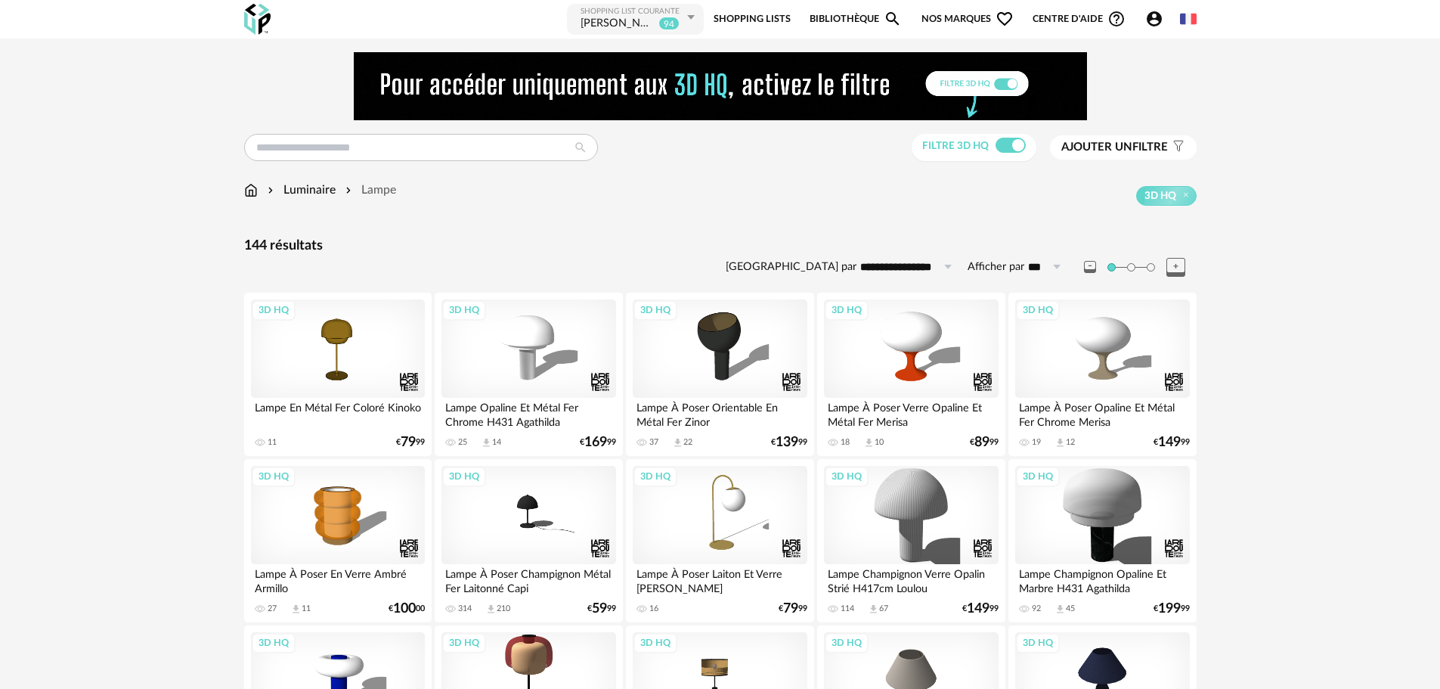
click at [1157, 25] on icon "Account Circle icon" at bounding box center [1154, 18] width 15 height 15
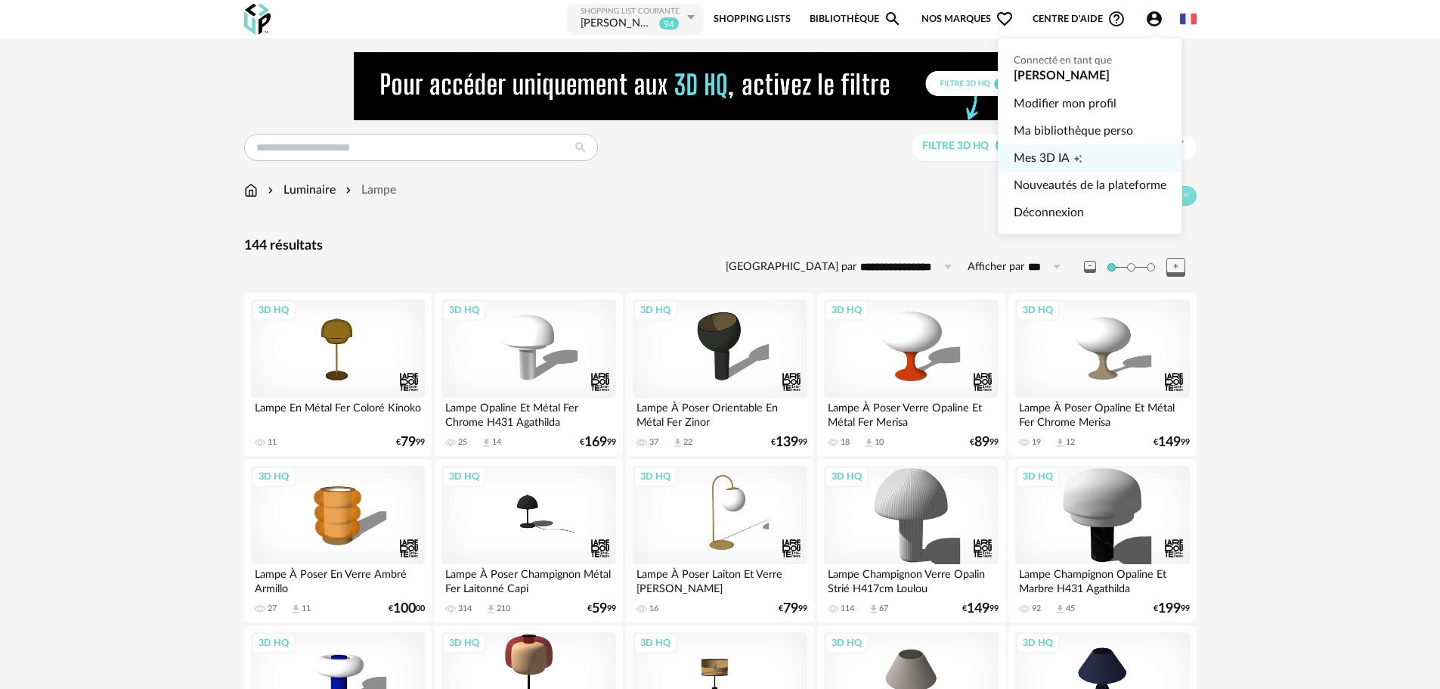
click at [1061, 153] on span "Mes 3D IA" at bounding box center [1042, 157] width 56 height 27
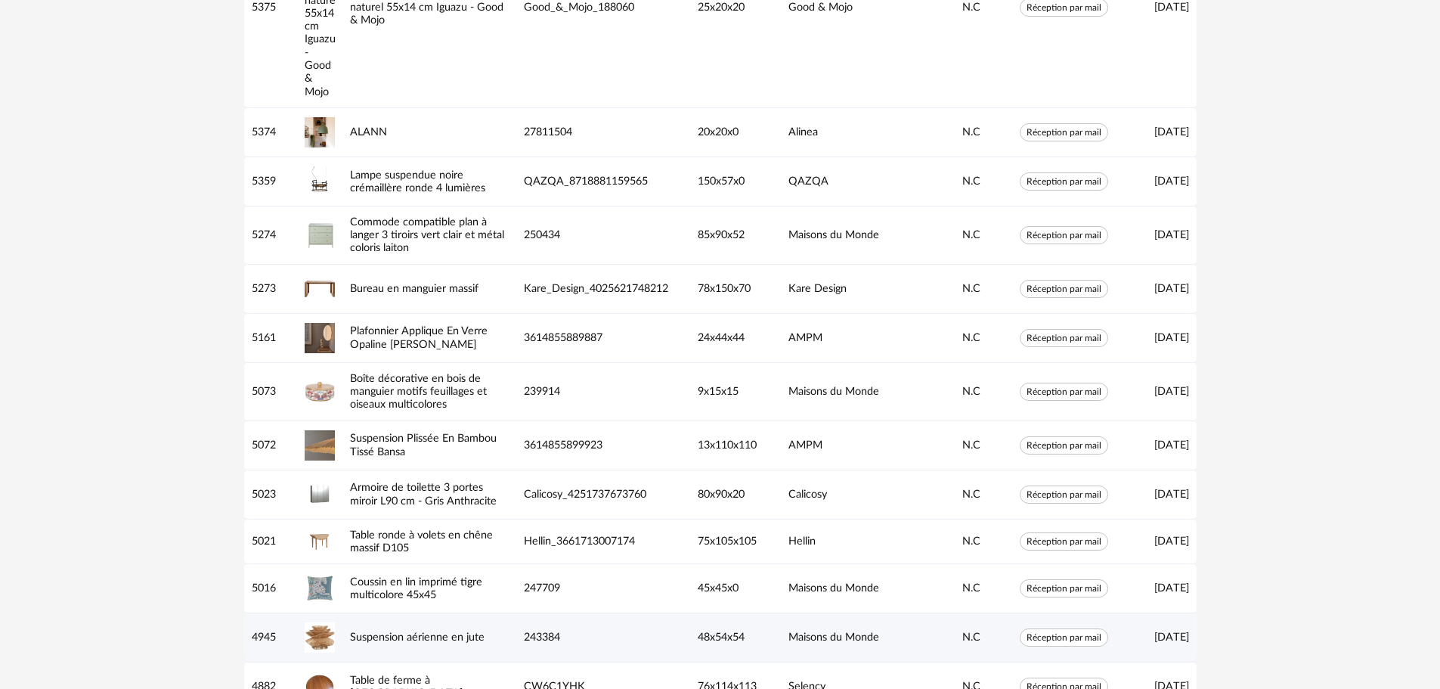
scroll to position [302, 0]
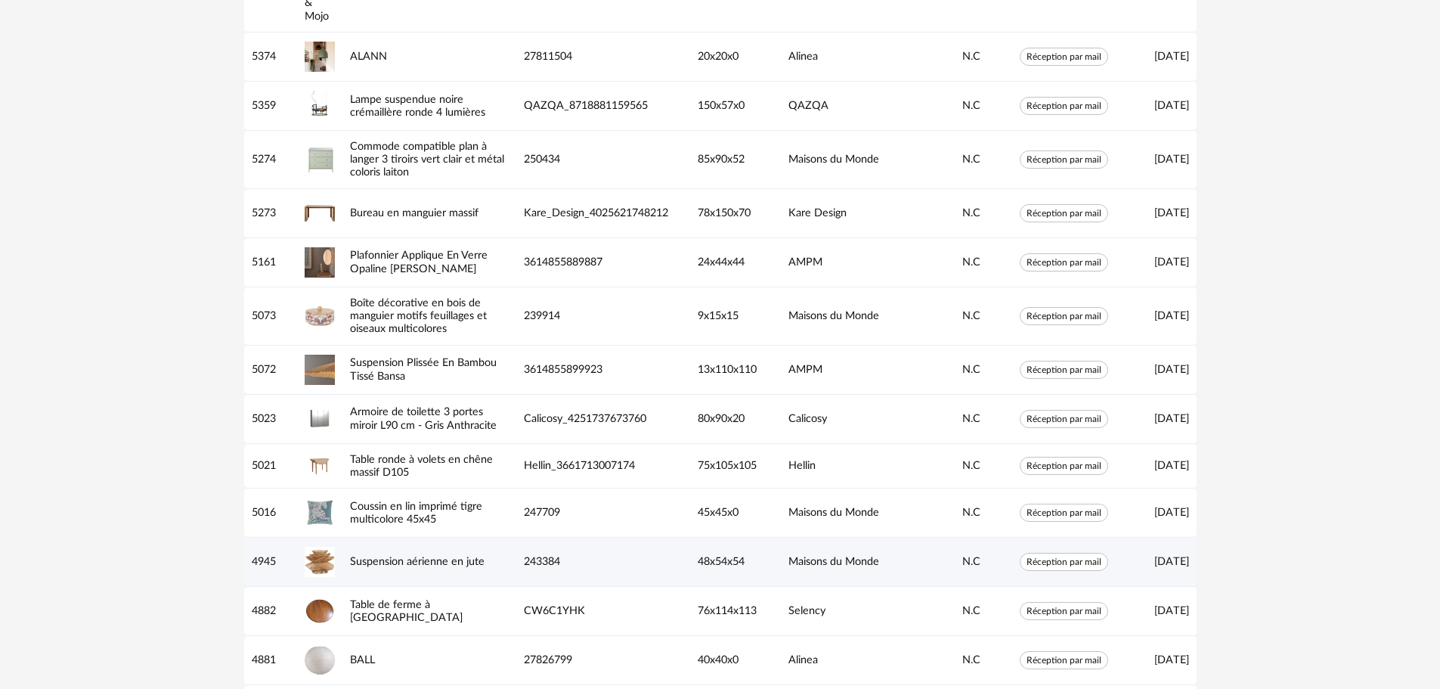
click at [324, 547] on img at bounding box center [320, 562] width 30 height 30
click at [366, 556] on link "Suspension aérienne en jute" at bounding box center [417, 561] width 135 height 11
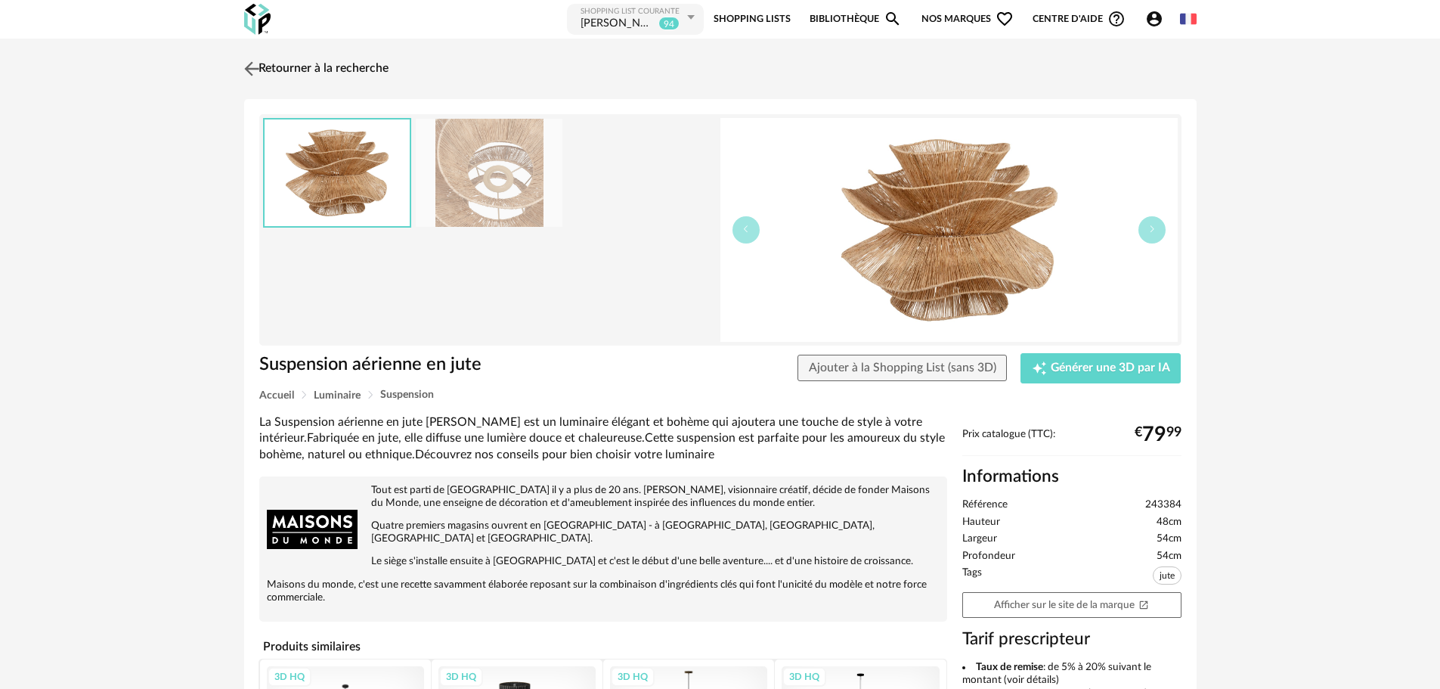
click at [250, 68] on img at bounding box center [251, 68] width 22 height 22
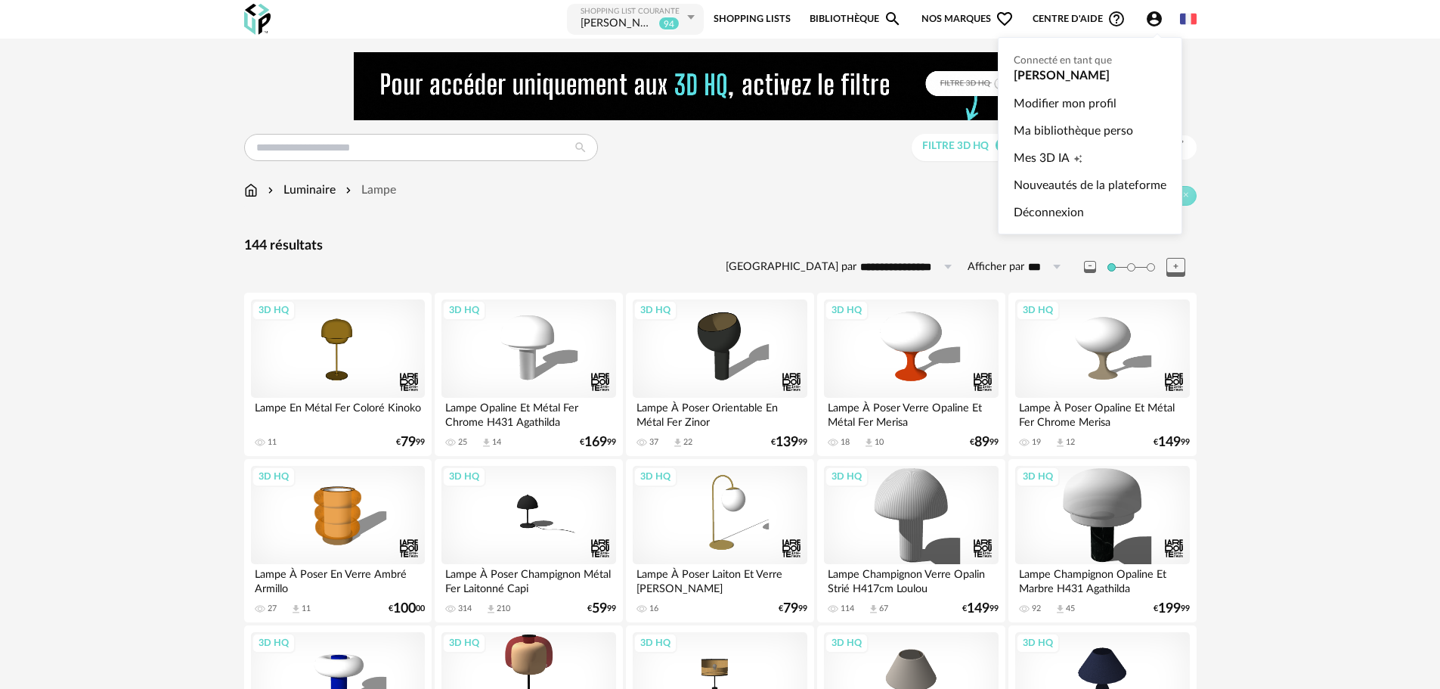
click at [1157, 18] on icon "Account Circle icon" at bounding box center [1154, 18] width 15 height 15
click at [1070, 147] on link "Mes 3D IA Creation icon" at bounding box center [1090, 157] width 153 height 27
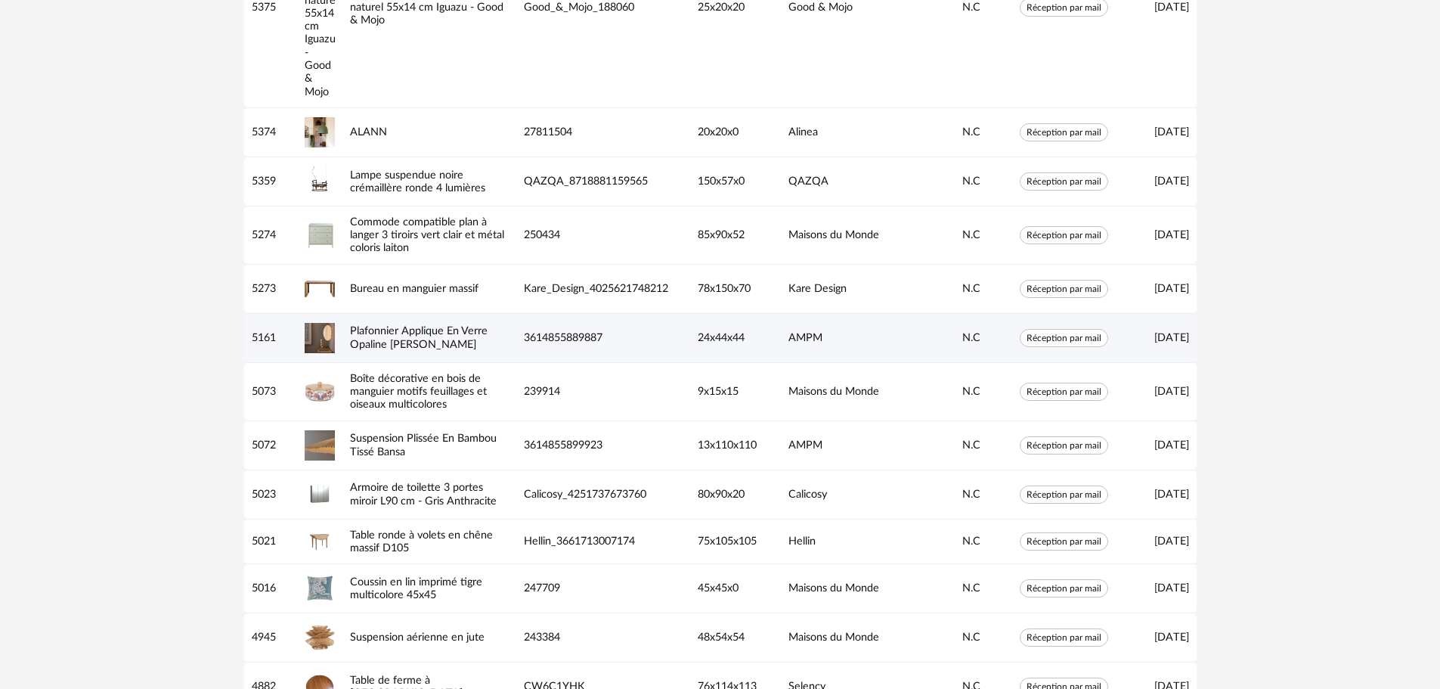
scroll to position [302, 0]
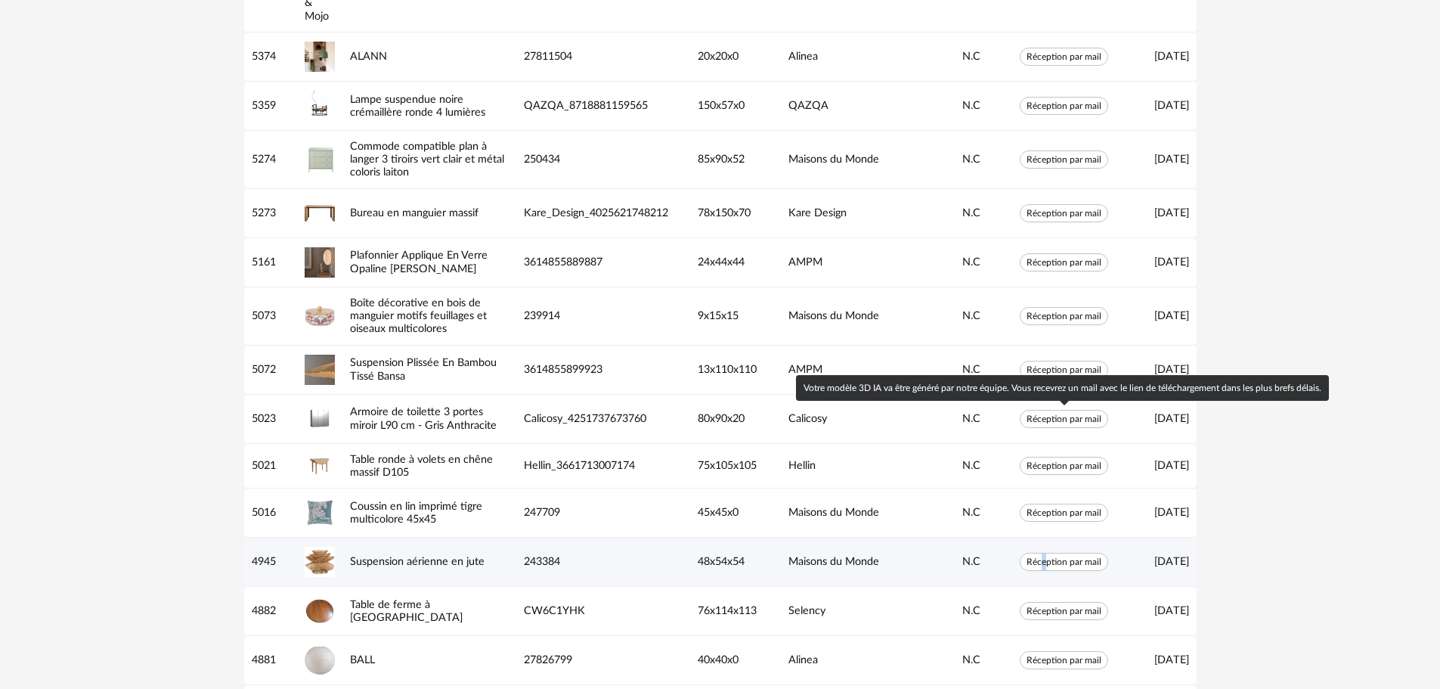
click at [1044, 553] on span "Réception par mail" at bounding box center [1064, 562] width 88 height 18
click at [1078, 553] on span "Réception par mail" at bounding box center [1064, 562] width 88 height 18
click at [1096, 553] on span "Réception par mail" at bounding box center [1064, 562] width 88 height 18
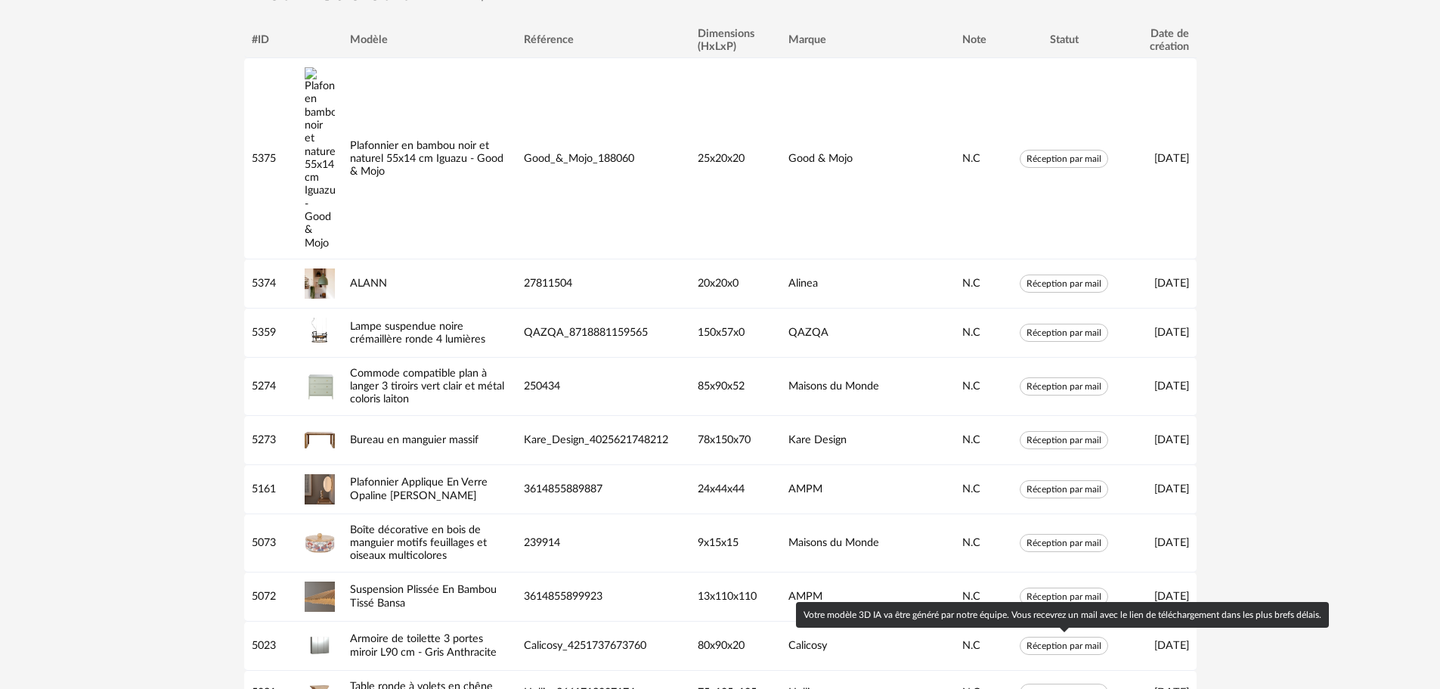
scroll to position [0, 0]
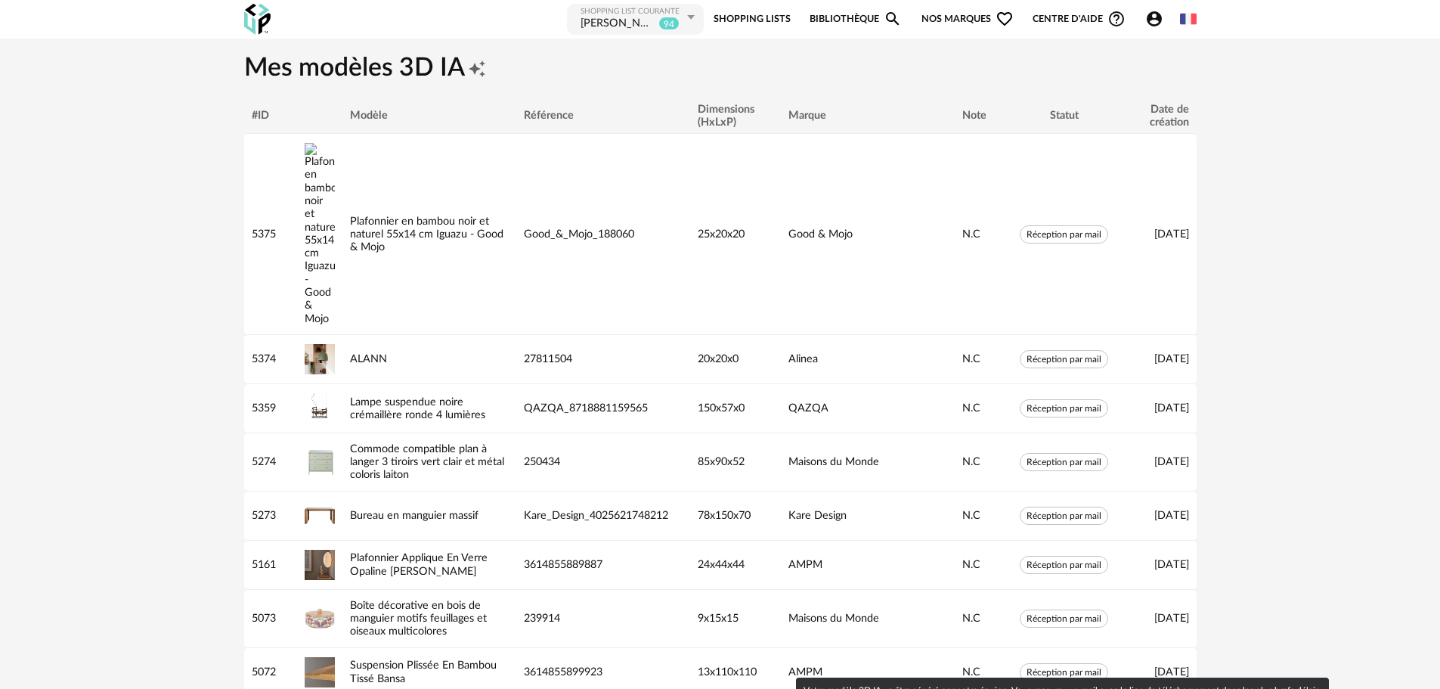
click at [261, 20] on img at bounding box center [257, 19] width 26 height 31
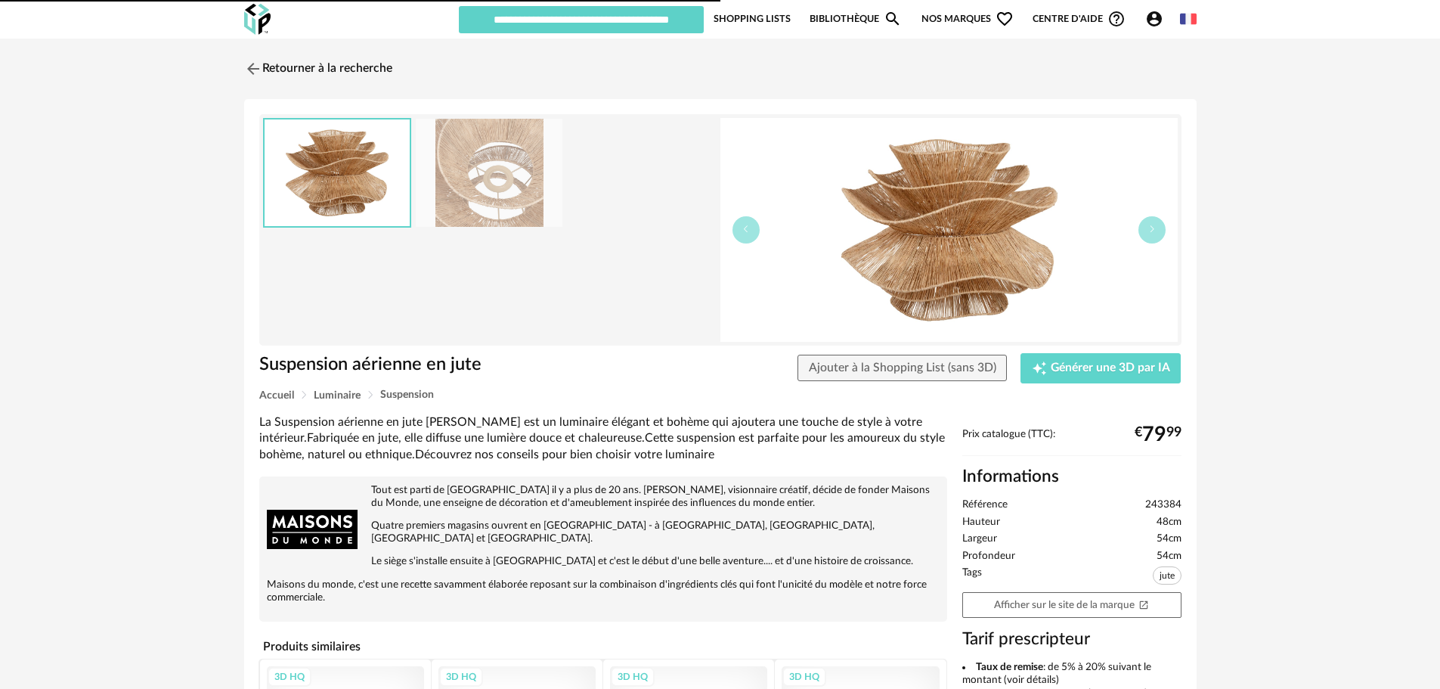
type input "**********"
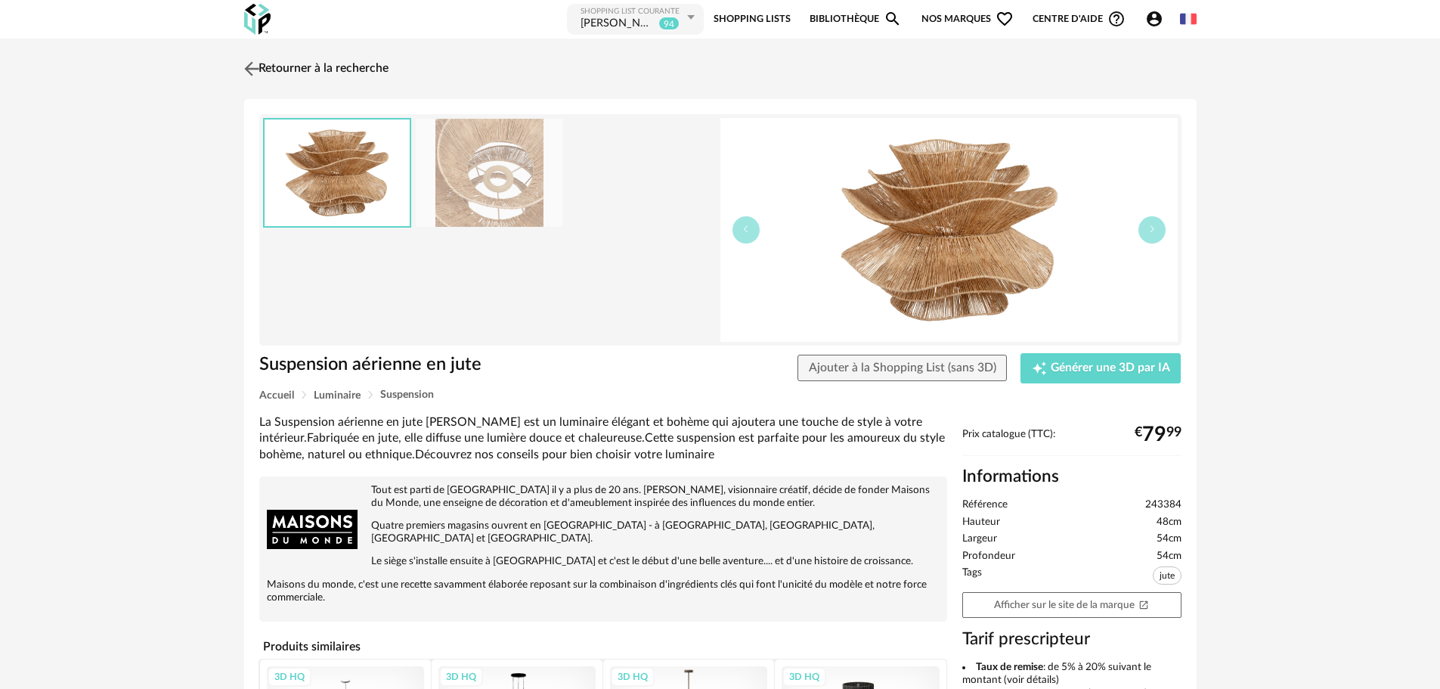
click at [255, 65] on img at bounding box center [251, 68] width 22 height 22
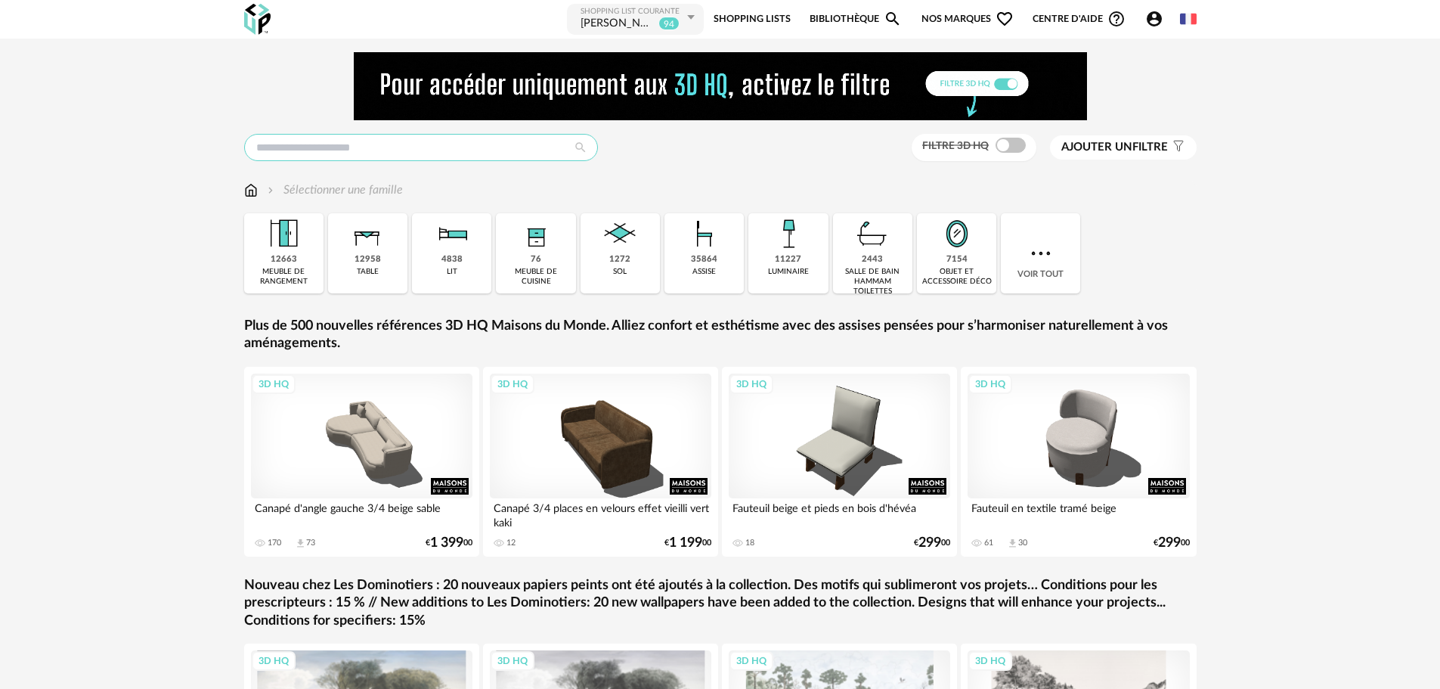
click at [344, 139] on input "text" at bounding box center [421, 147] width 354 height 27
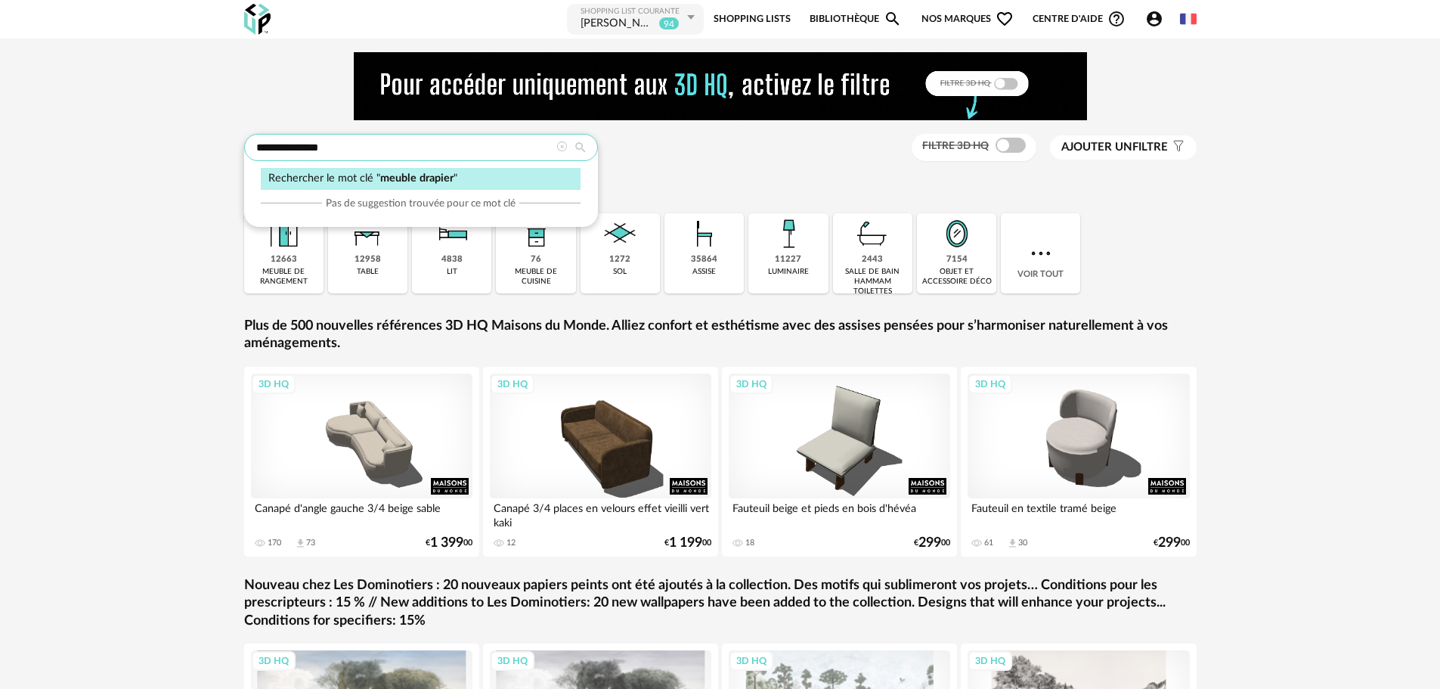
type input "**********"
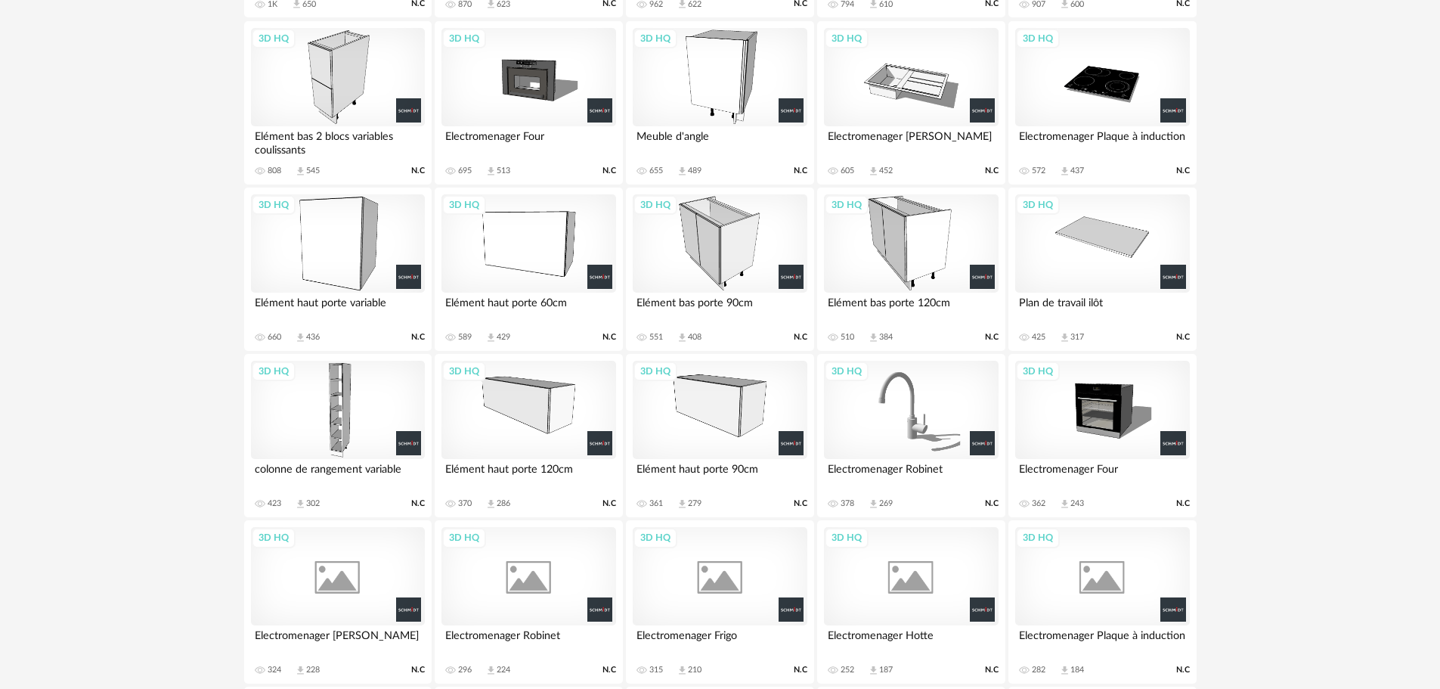
scroll to position [1058, 0]
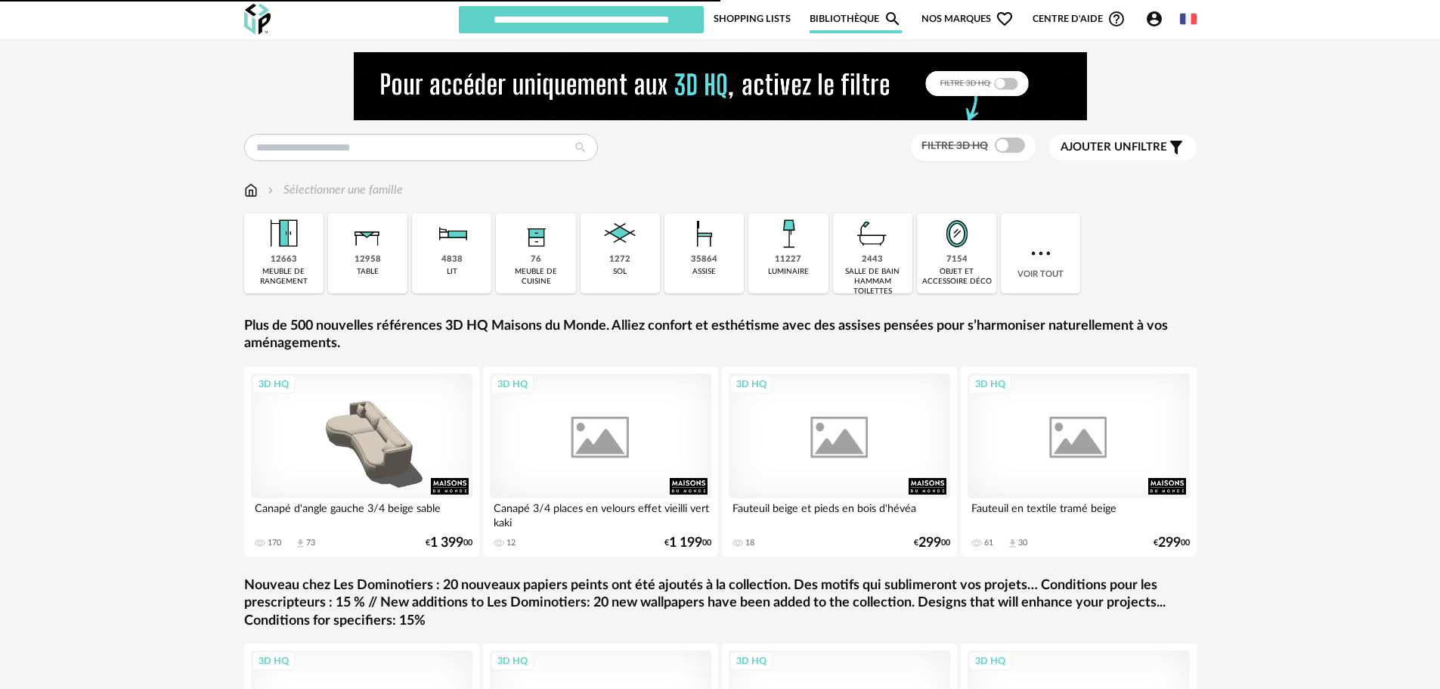
type input "**********"
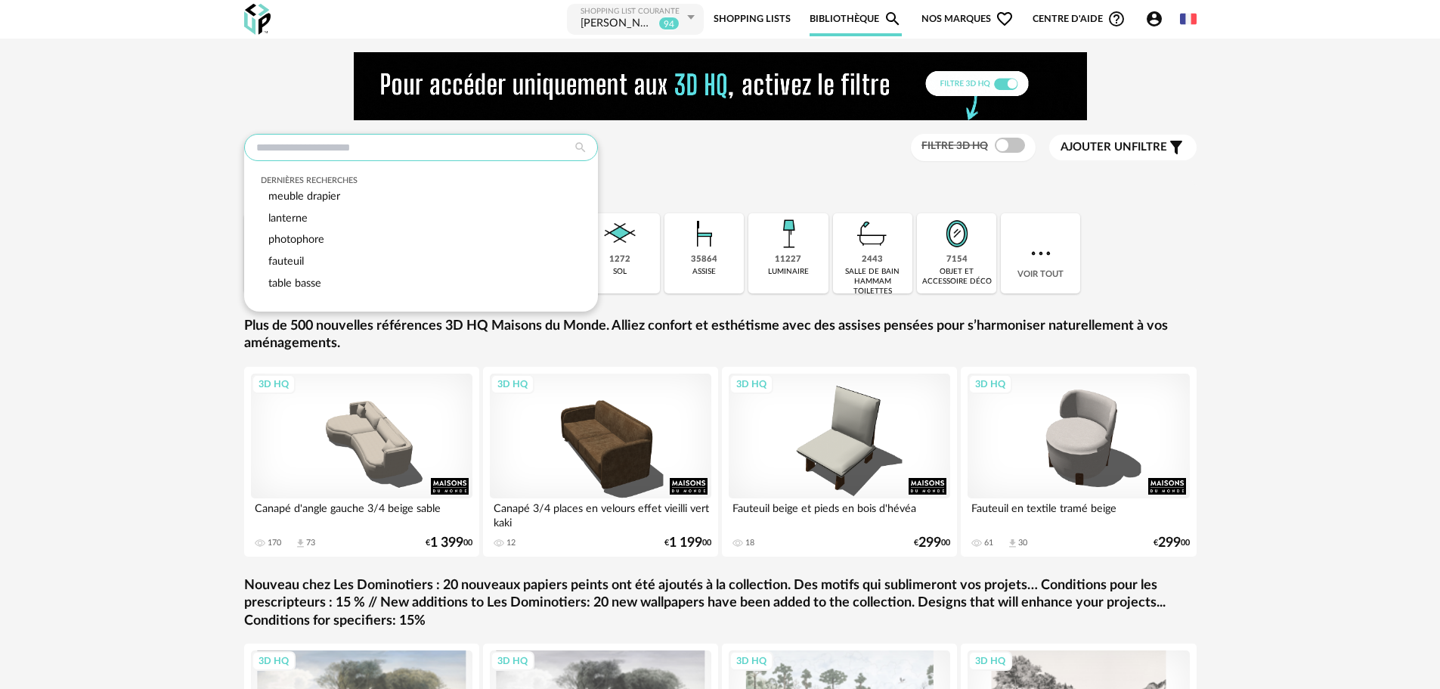
click at [420, 141] on input "text" at bounding box center [421, 147] width 354 height 27
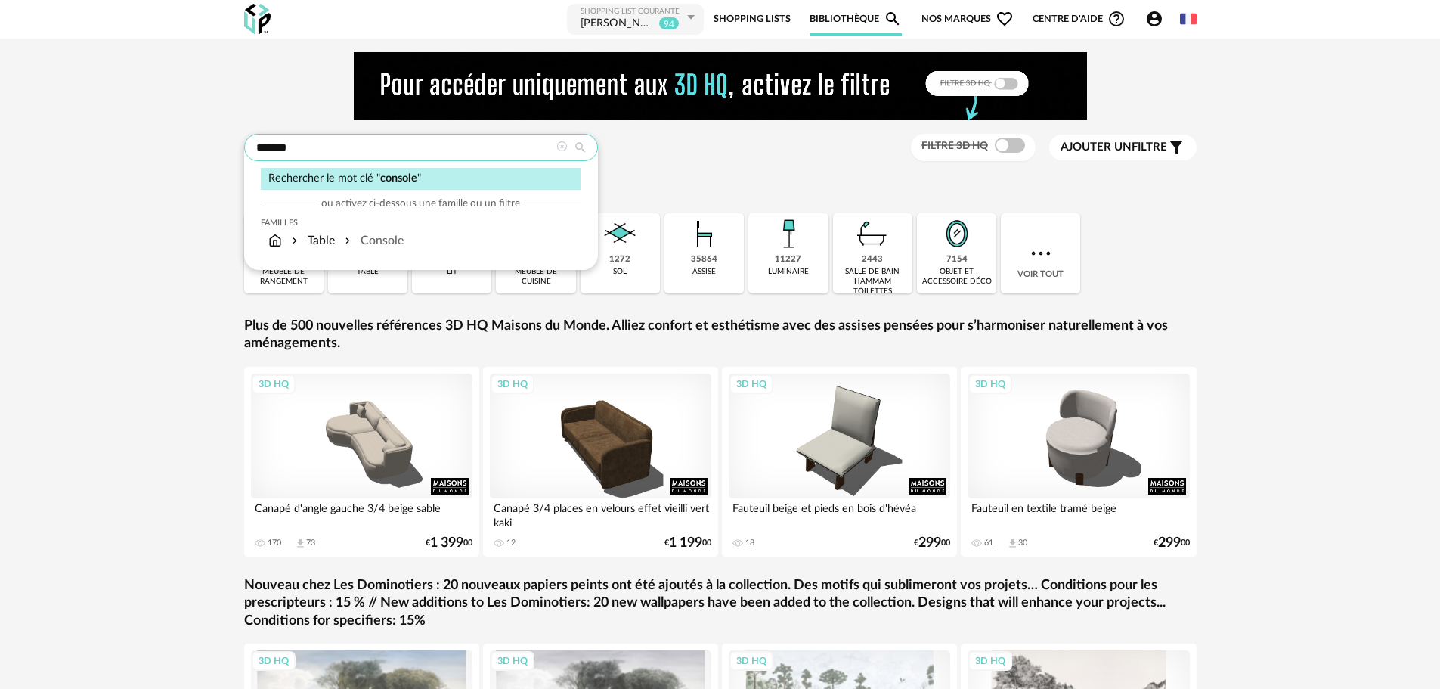
type input "*******"
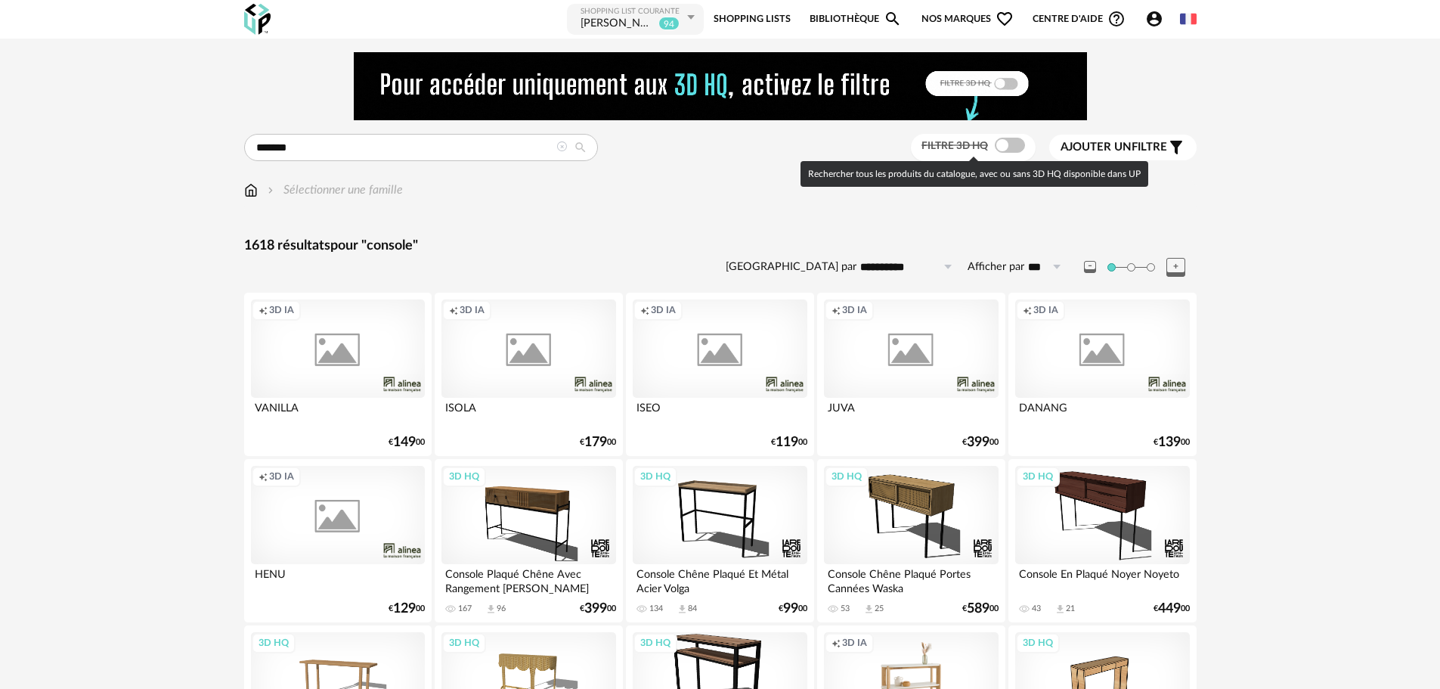
click at [1005, 144] on span at bounding box center [1010, 145] width 30 height 15
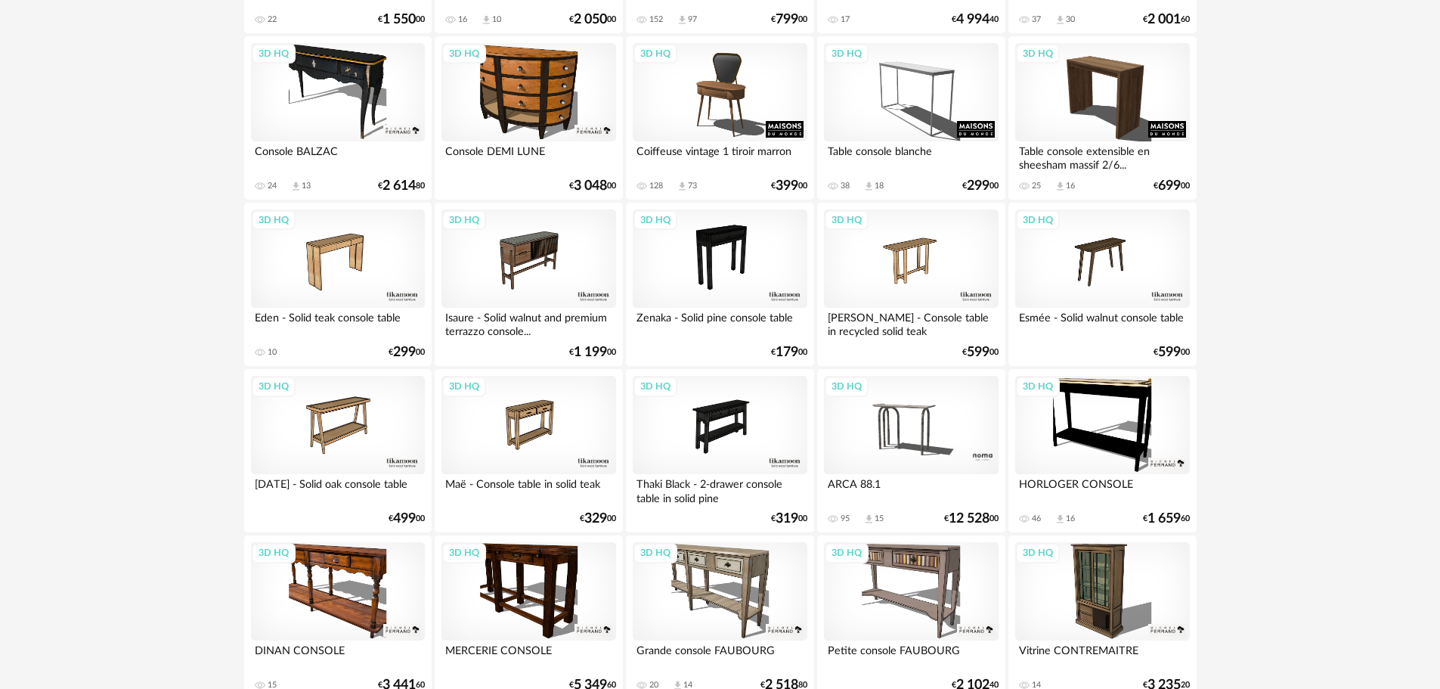
scroll to position [1663, 0]
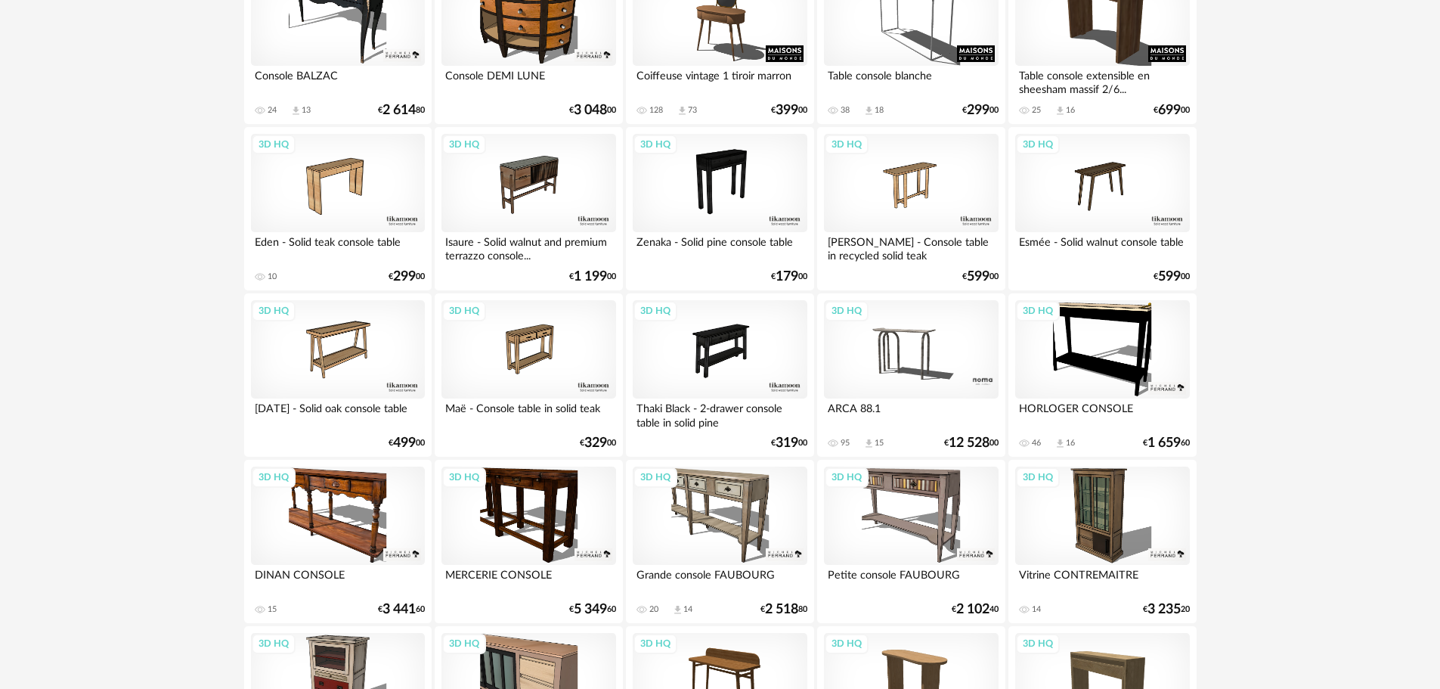
click at [337, 504] on div "3D HQ" at bounding box center [338, 515] width 174 height 98
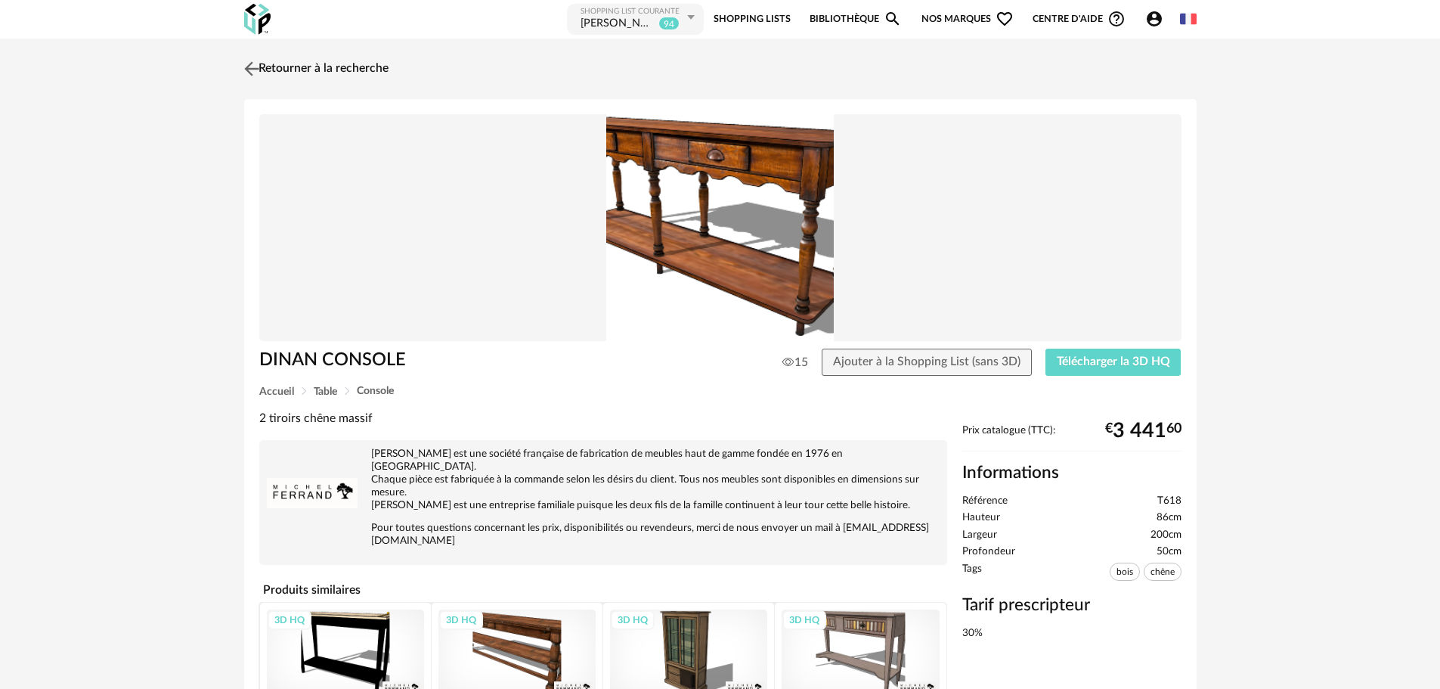
click at [249, 67] on img at bounding box center [251, 68] width 22 height 22
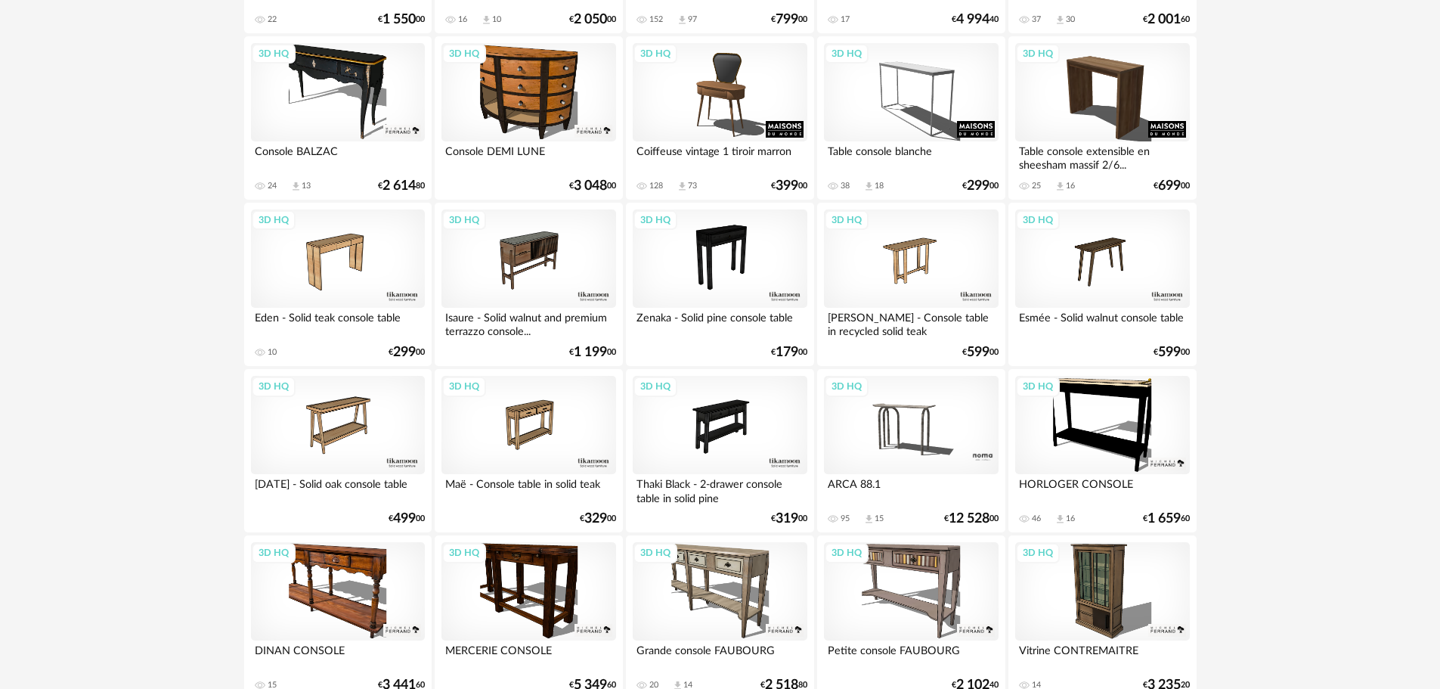
scroll to position [1739, 0]
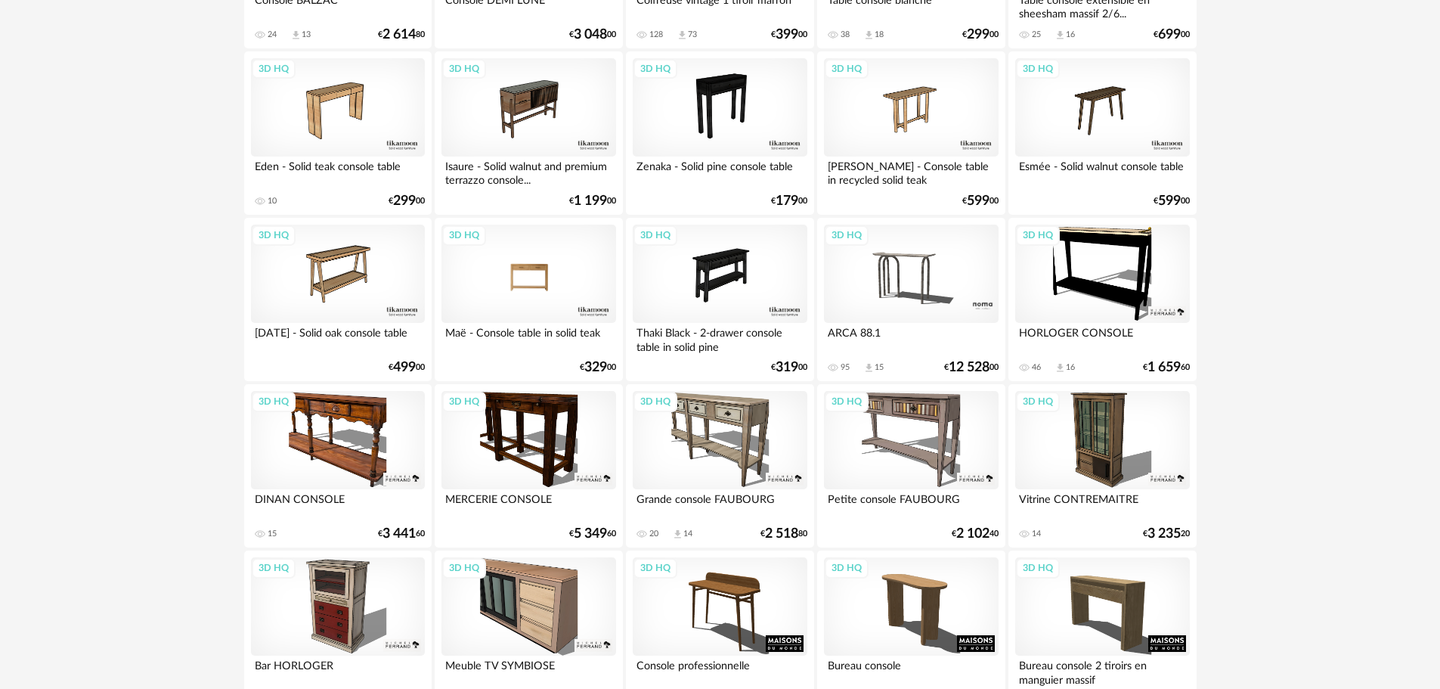
click at [525, 269] on div "3D HQ" at bounding box center [529, 274] width 174 height 98
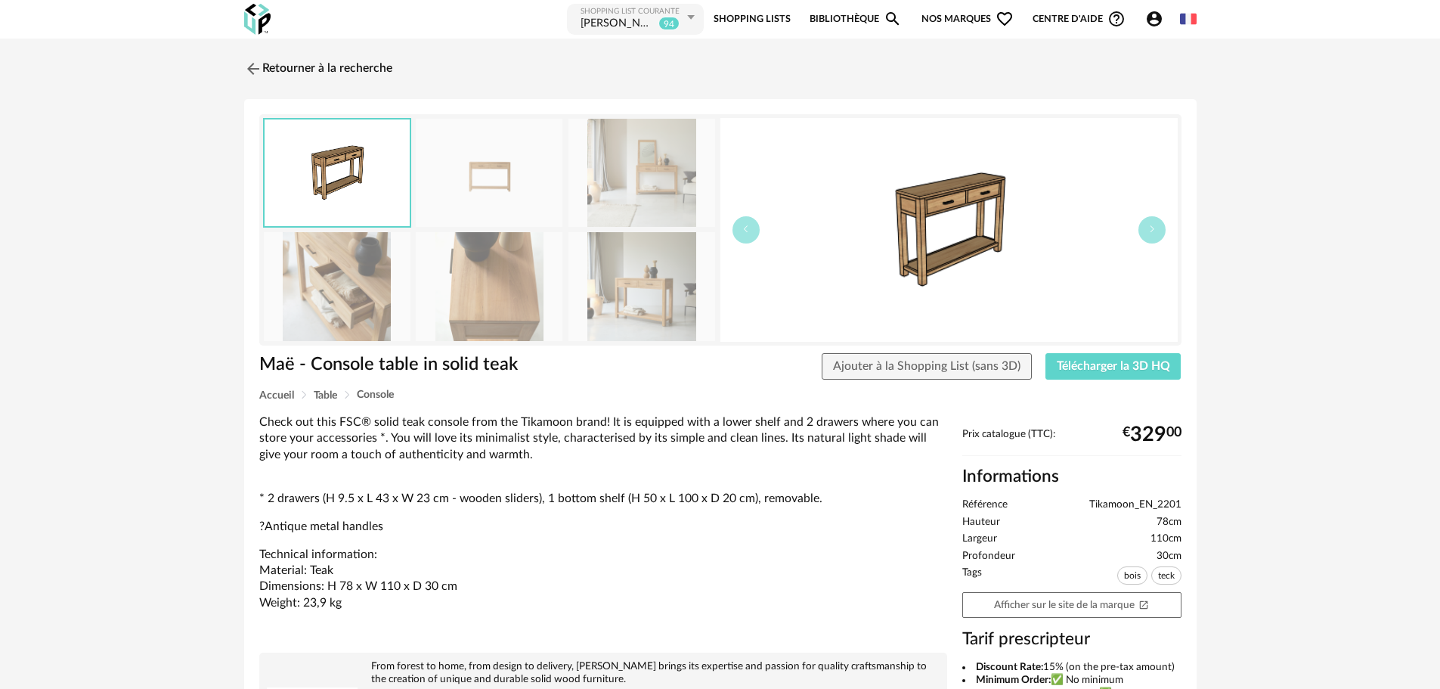
click at [608, 178] on img at bounding box center [642, 173] width 147 height 108
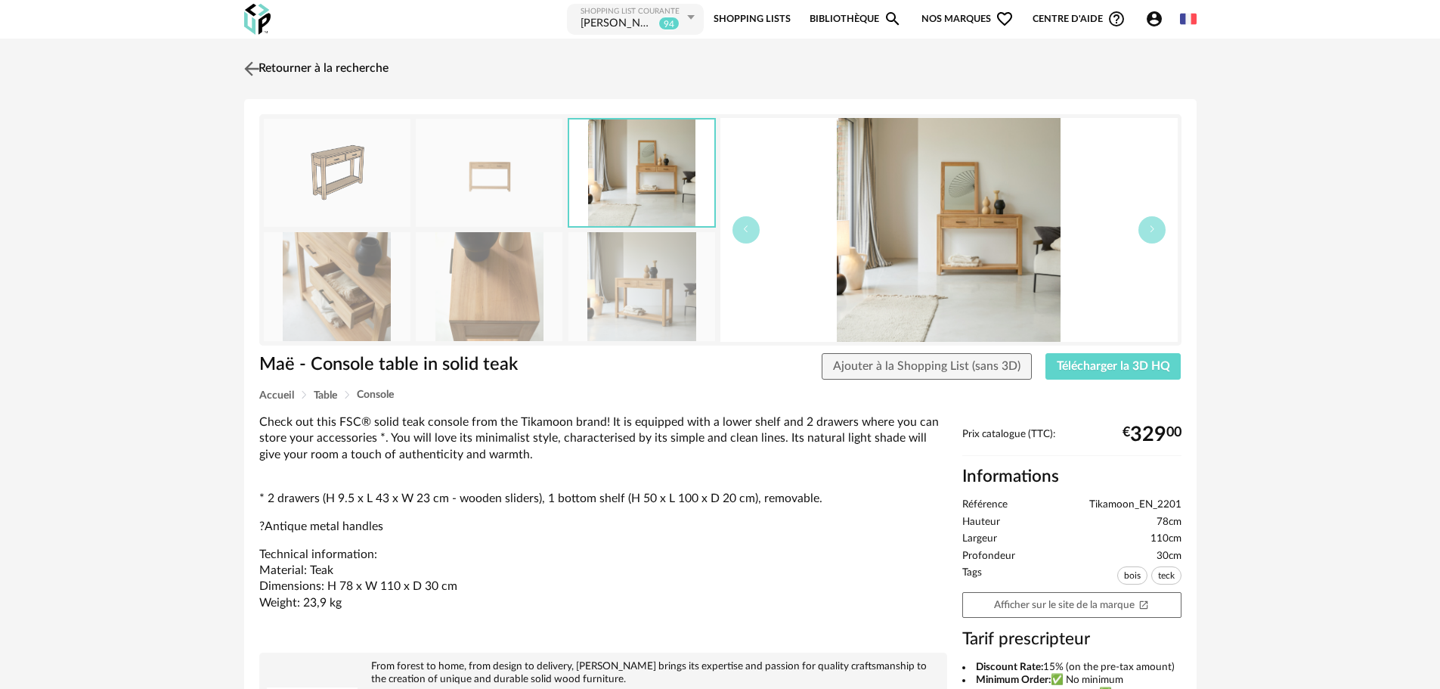
click at [249, 65] on img at bounding box center [251, 68] width 22 height 22
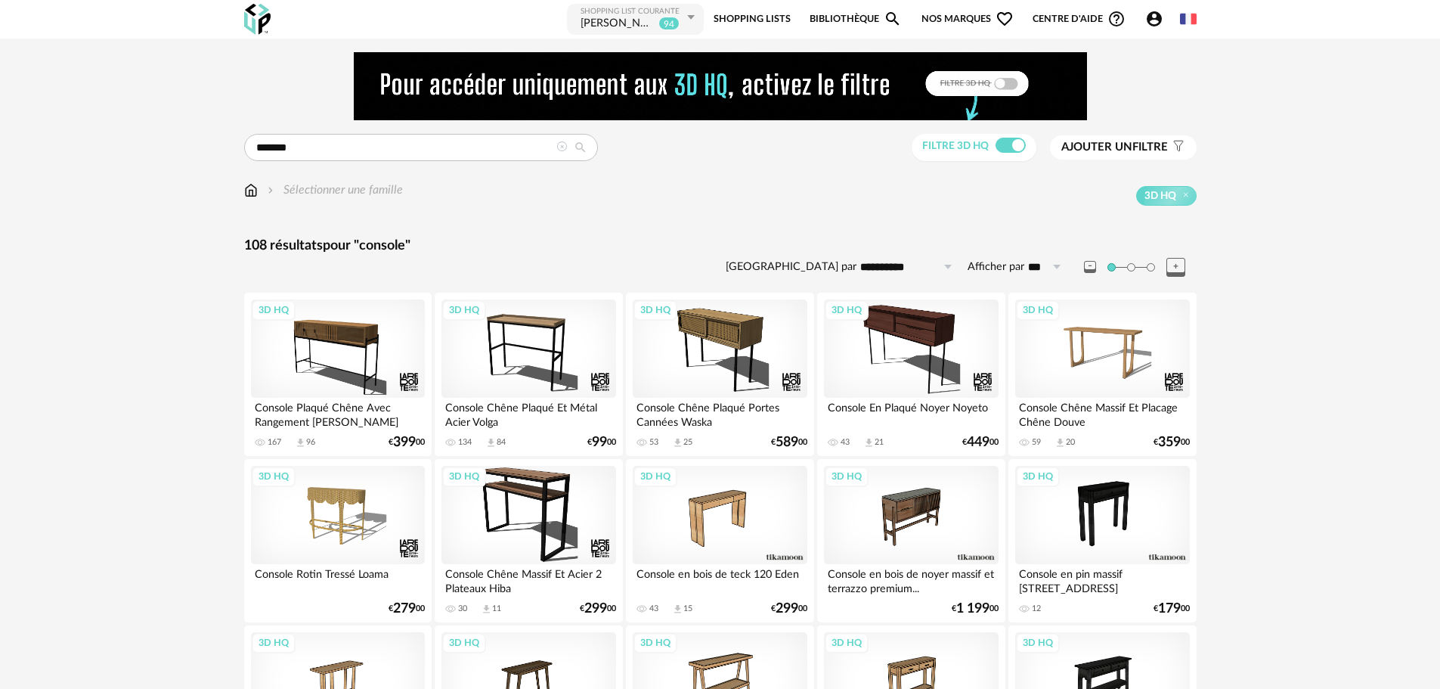
click at [1149, 144] on span "Ajouter un filtre" at bounding box center [1114, 147] width 107 height 15
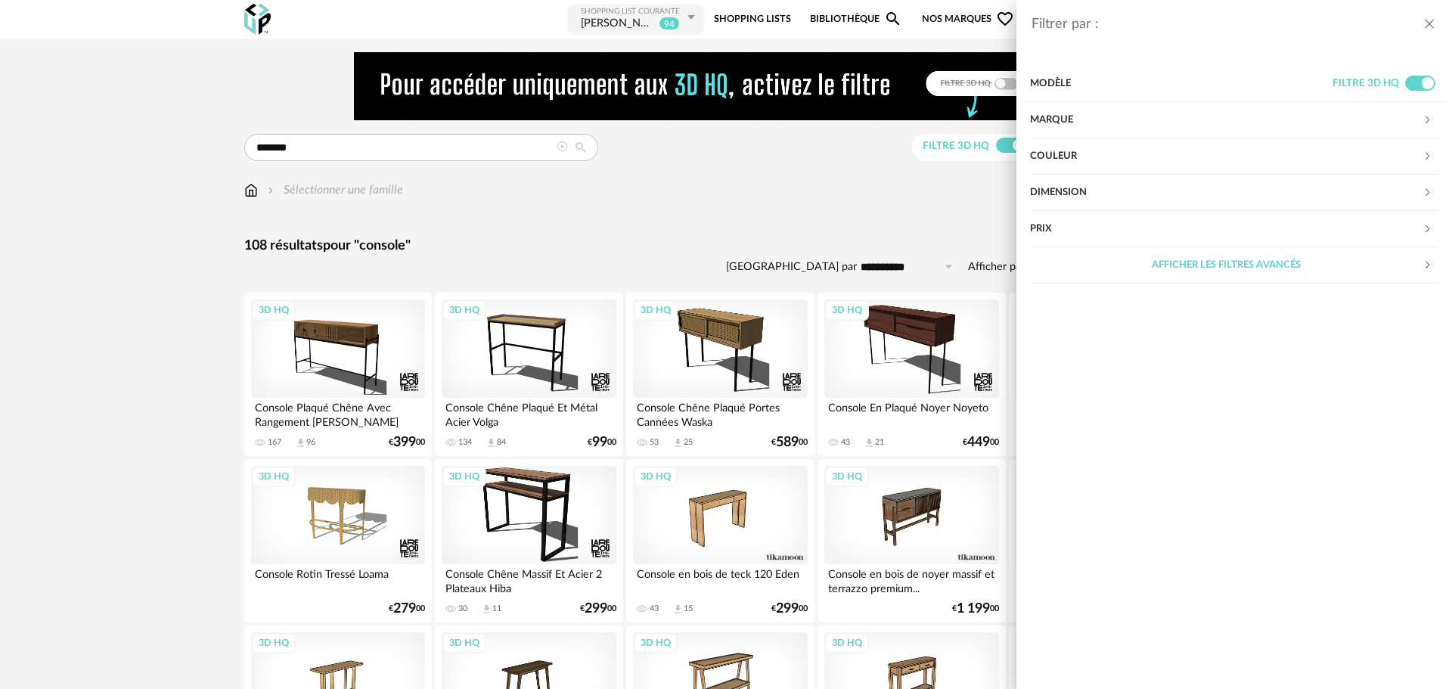
click at [1083, 187] on div "Dimension" at bounding box center [1226, 193] width 392 height 36
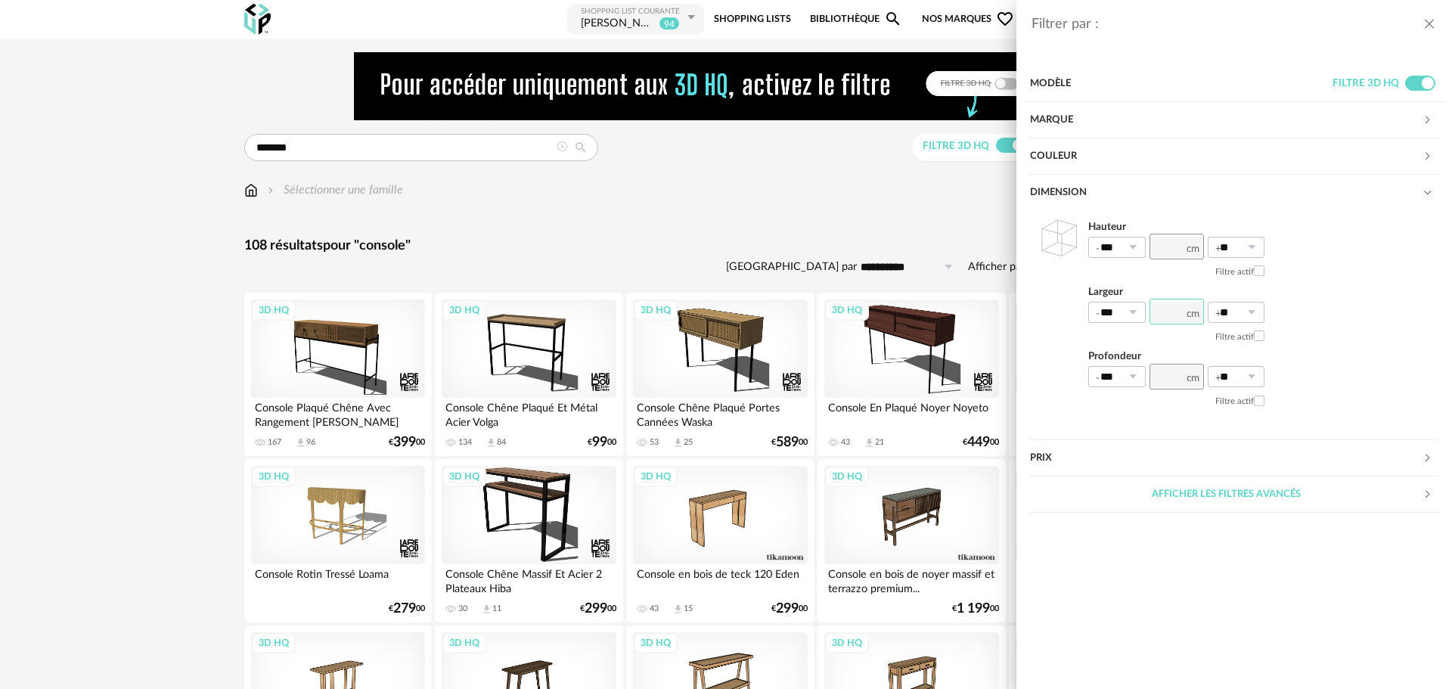
click at [1169, 315] on input "number" at bounding box center [1176, 312] width 54 height 26
click at [1160, 379] on input "number" at bounding box center [1176, 377] width 54 height 26
type input "**"
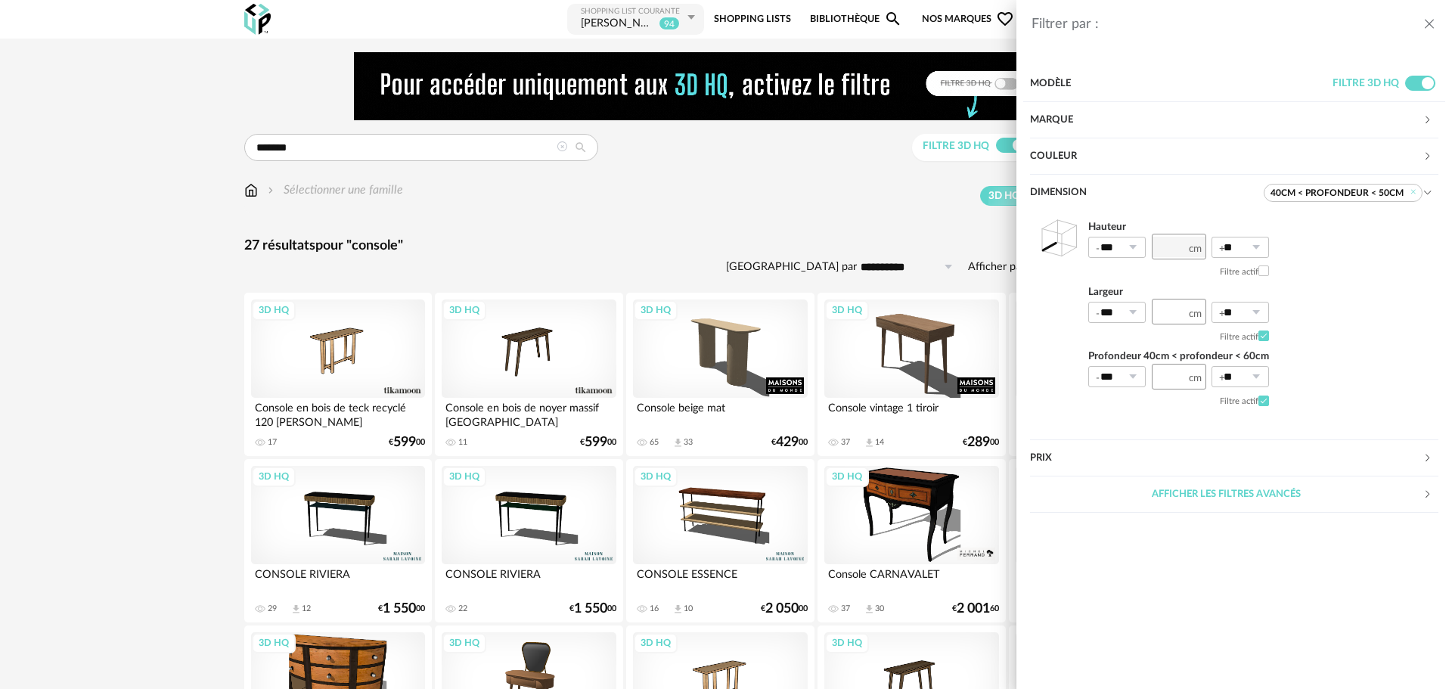
click at [739, 200] on div "Filtrer par : Modèle Filtre 3D HQ Marque &tradition 0 101 Copenhagen 0 366 Conc…" at bounding box center [726, 344] width 1452 height 689
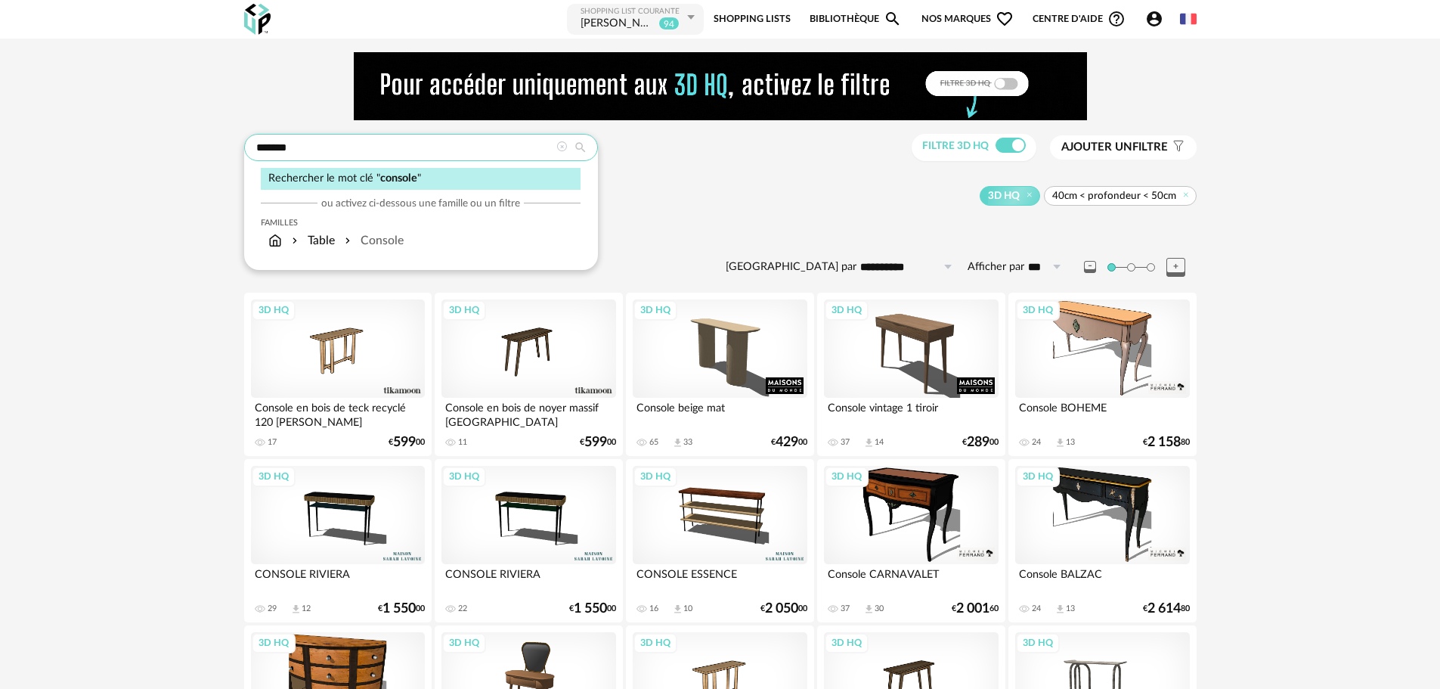
drag, startPoint x: 359, startPoint y: 150, endPoint x: 18, endPoint y: 168, distance: 341.4
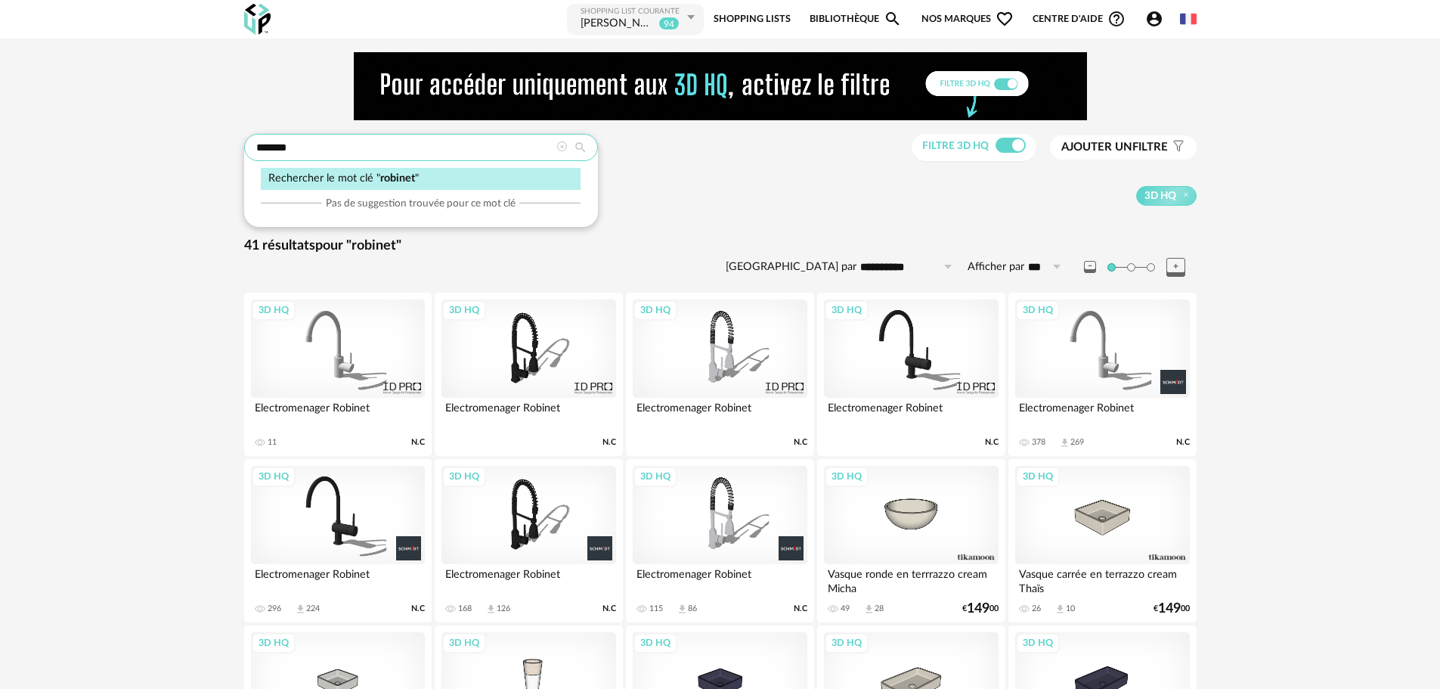
drag, startPoint x: 234, startPoint y: 152, endPoint x: 42, endPoint y: 161, distance: 193.0
type input "******"
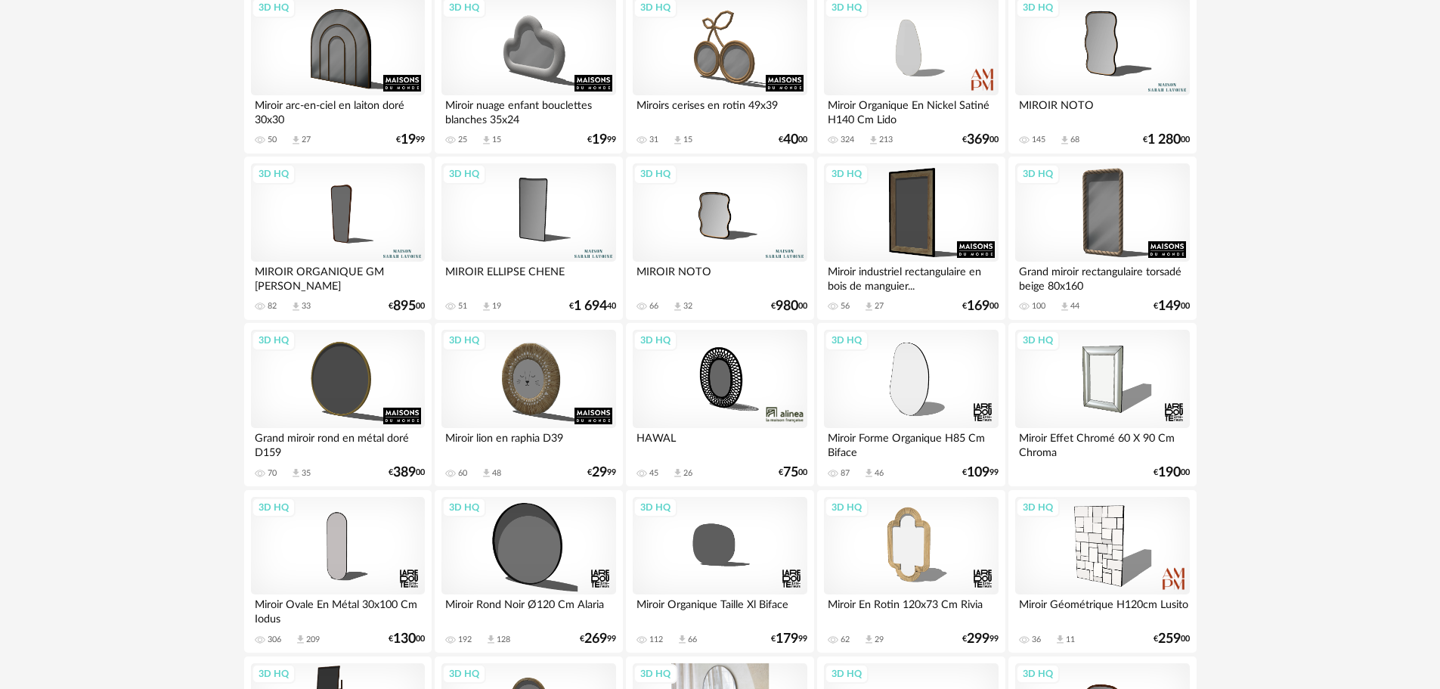
scroll to position [454, 0]
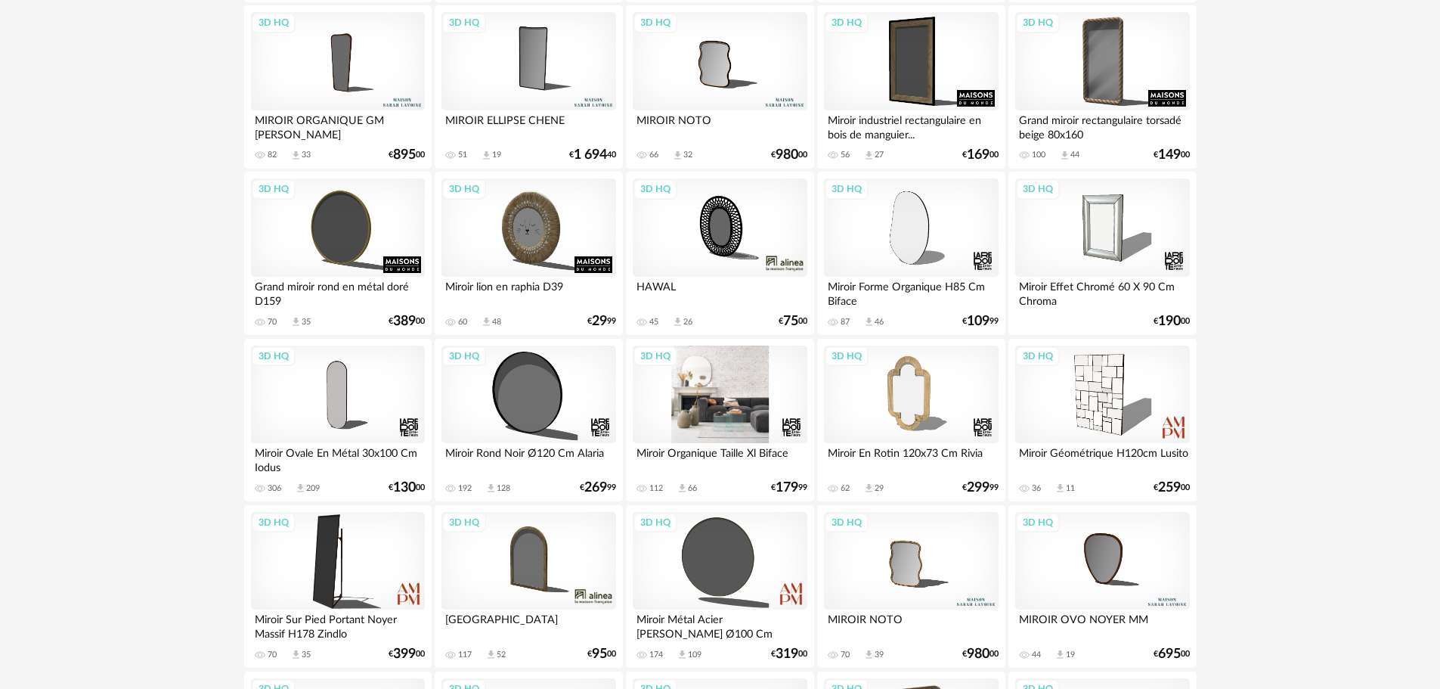
click at [706, 394] on div "3D HQ" at bounding box center [720, 395] width 174 height 98
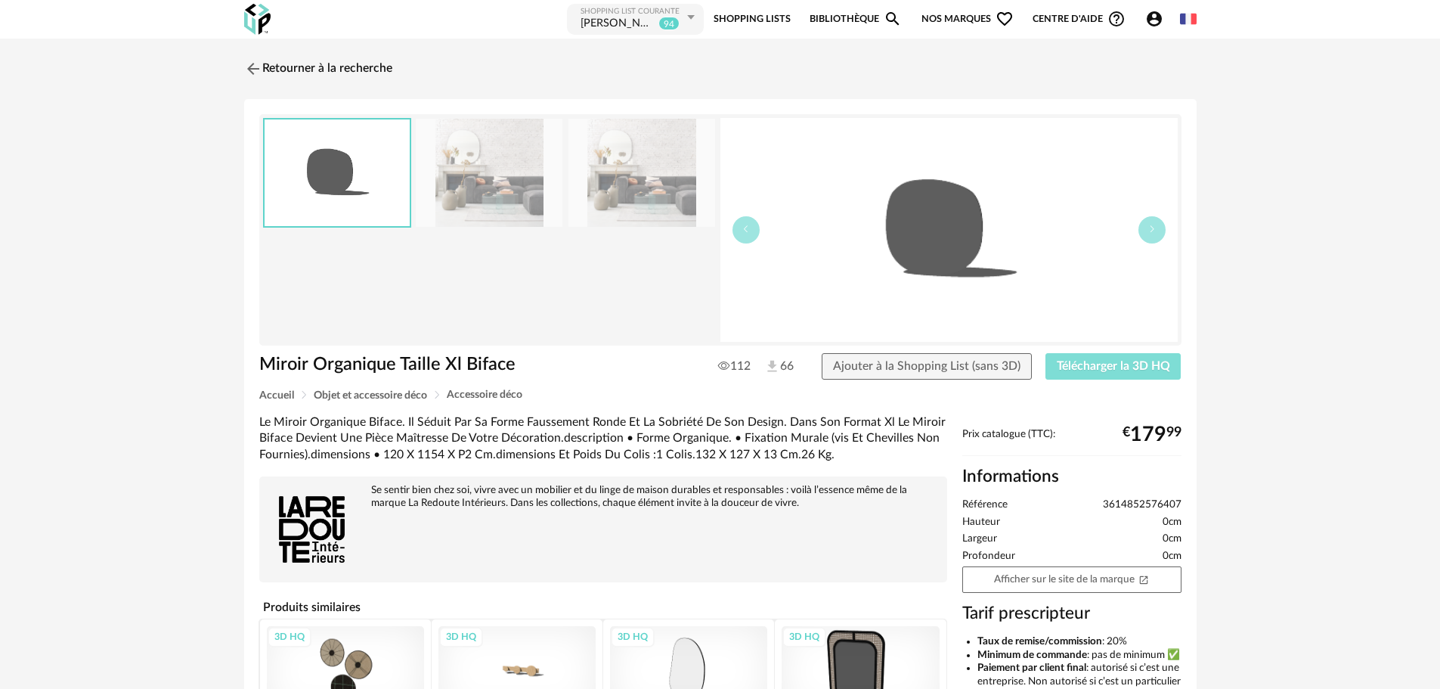
click at [1075, 368] on span "Télécharger la 3D HQ" at bounding box center [1113, 366] width 113 height 12
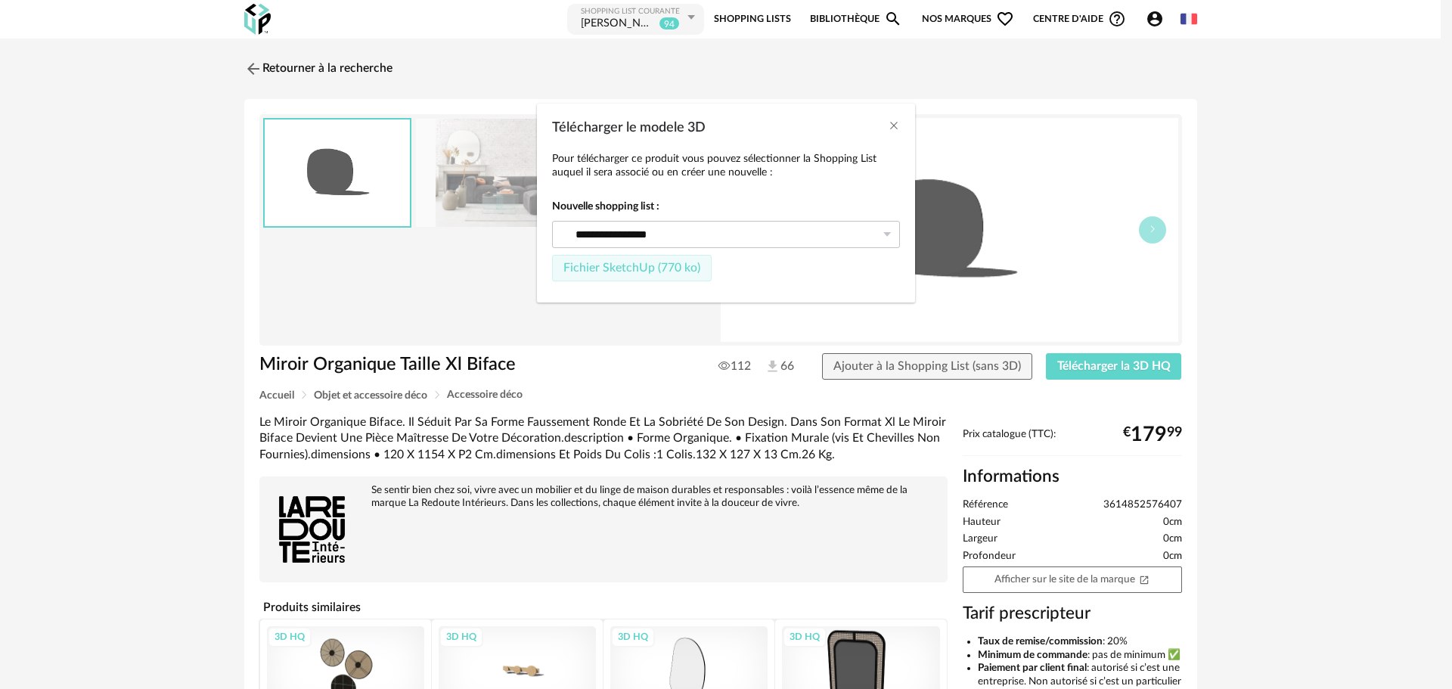
click at [612, 257] on button "Fichier SketchUp (770 ko)" at bounding box center [632, 268] width 160 height 27
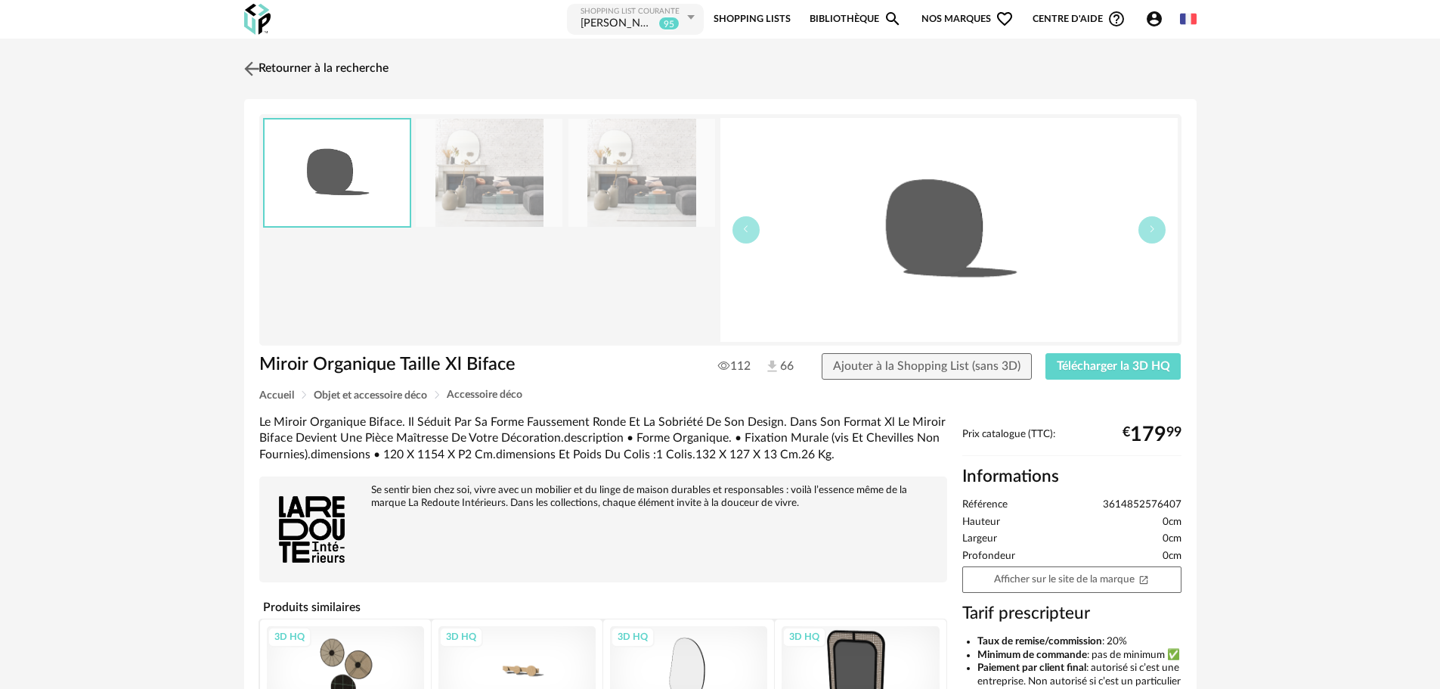
click at [249, 67] on img at bounding box center [251, 68] width 22 height 22
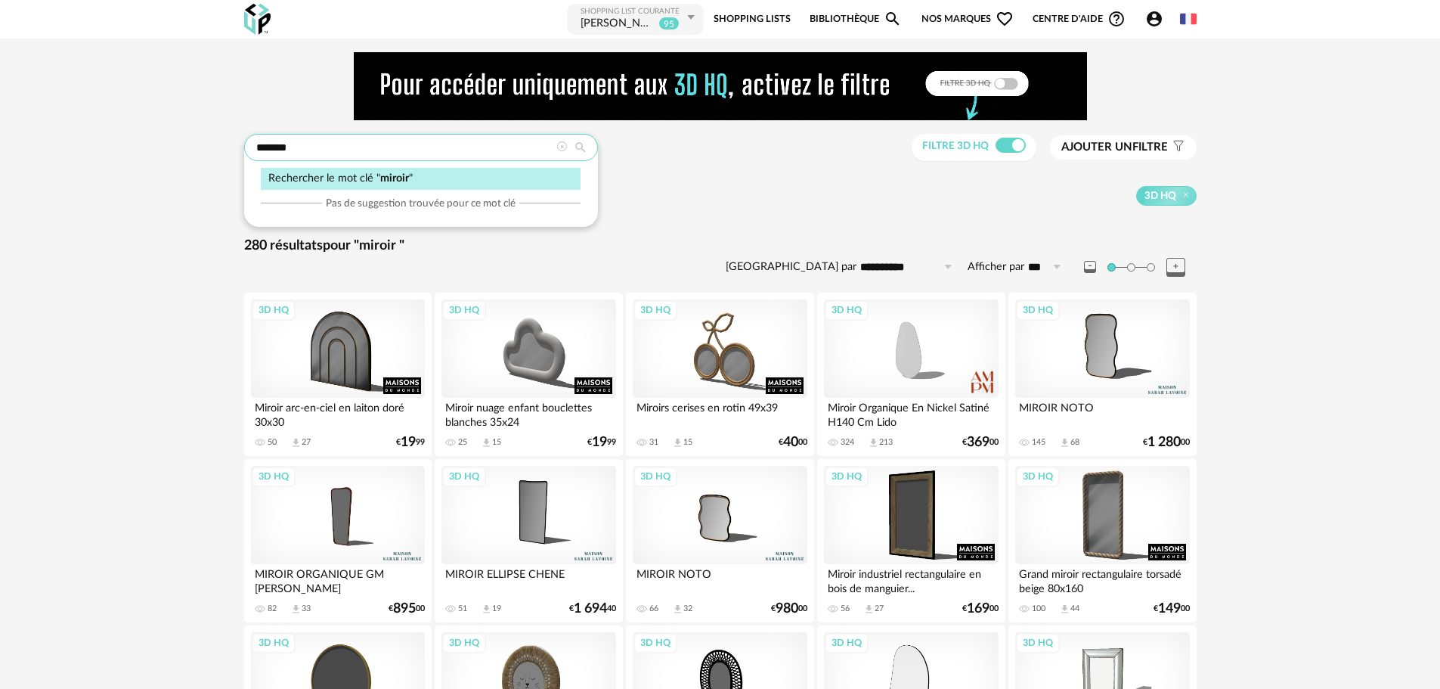
drag, startPoint x: 302, startPoint y: 148, endPoint x: 106, endPoint y: 181, distance: 199.4
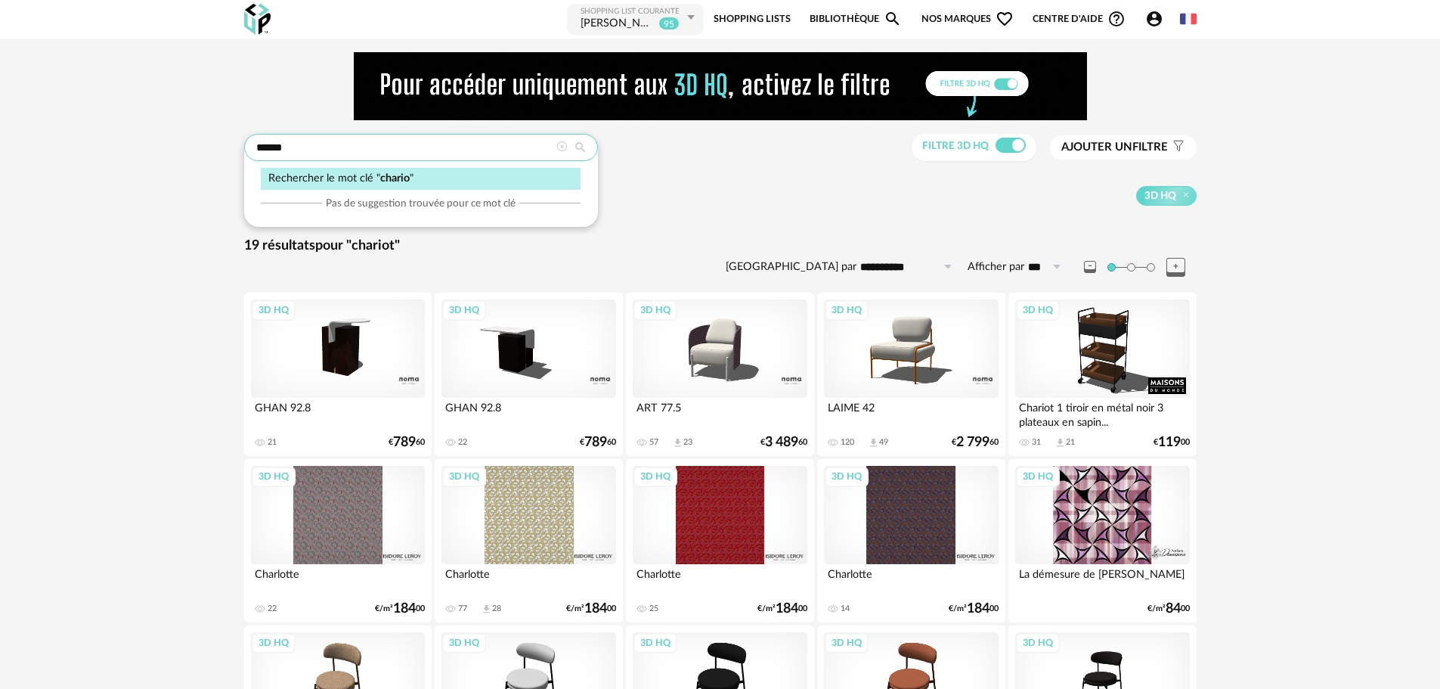
type input "******"
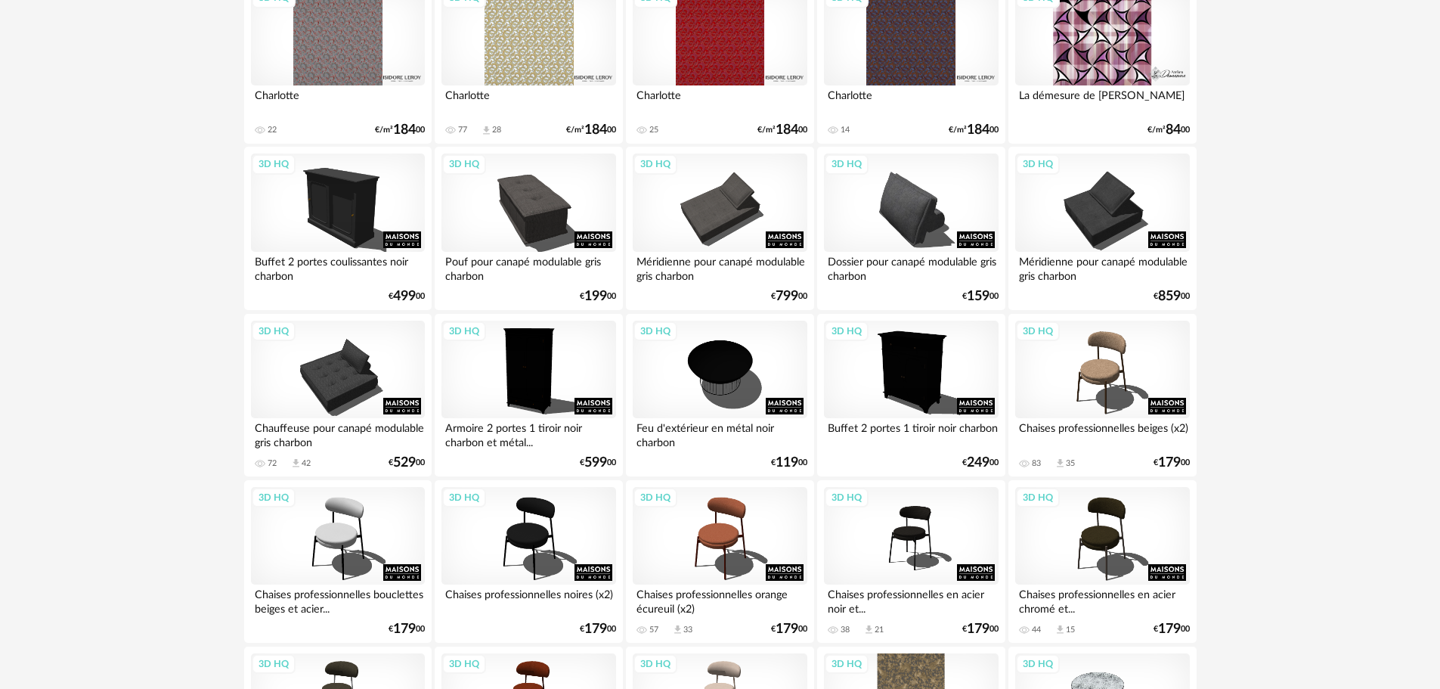
scroll to position [252, 0]
